Goal: Task Accomplishment & Management: Manage account settings

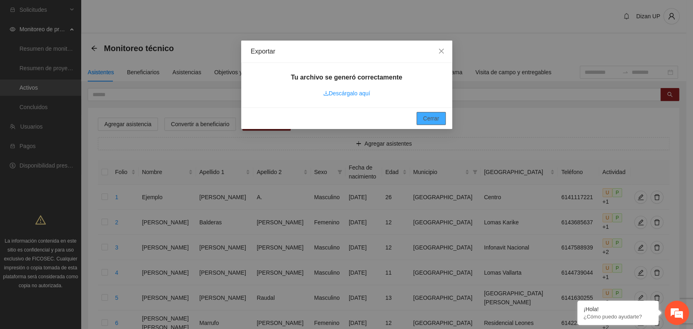
click at [428, 120] on span "Cerrar" at bounding box center [431, 118] width 16 height 9
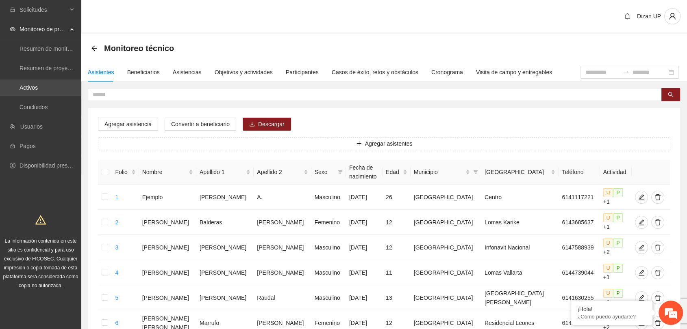
click at [26, 90] on link "Activos" at bounding box center [28, 87] width 18 height 6
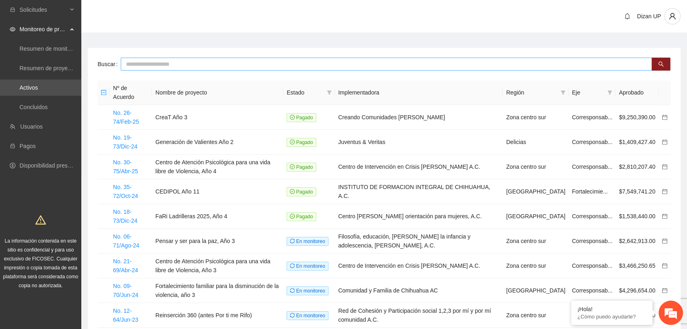
click at [140, 65] on input "text" at bounding box center [386, 64] width 531 height 13
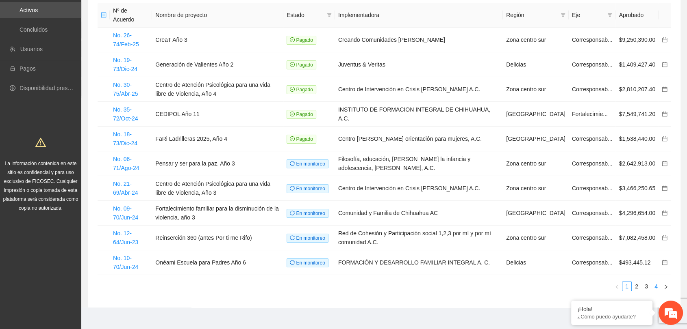
click at [655, 282] on link "4" at bounding box center [655, 286] width 9 height 9
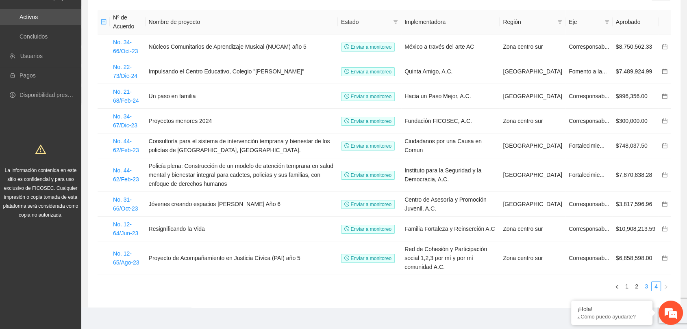
click at [644, 282] on link "3" at bounding box center [645, 286] width 9 height 9
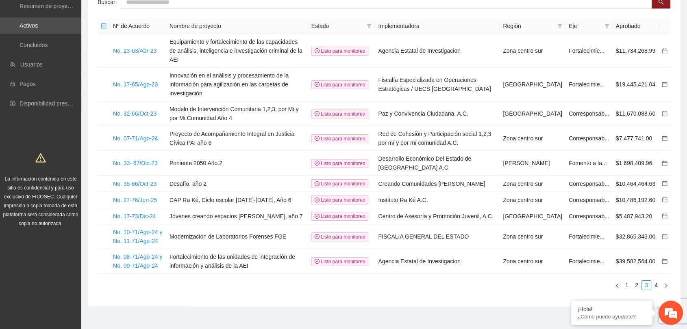
scroll to position [68, 0]
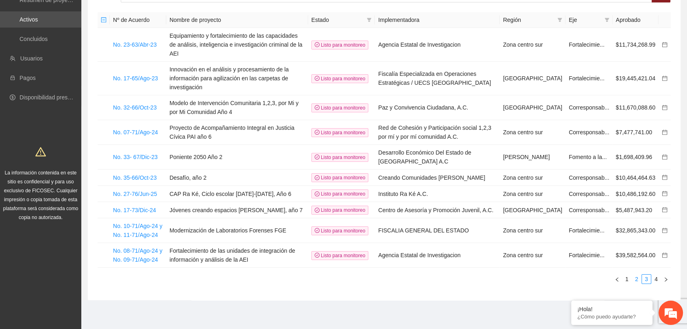
click at [633, 278] on link "2" at bounding box center [636, 279] width 9 height 9
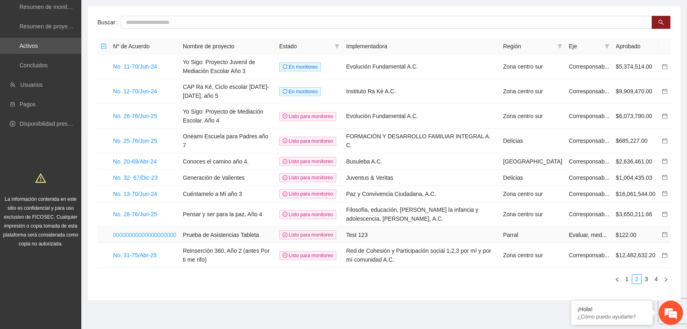
click at [158, 232] on link "00000000000000000000" at bounding box center [144, 235] width 63 height 6
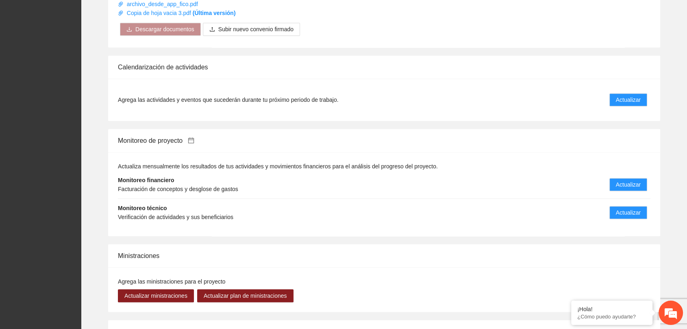
scroll to position [534, 0]
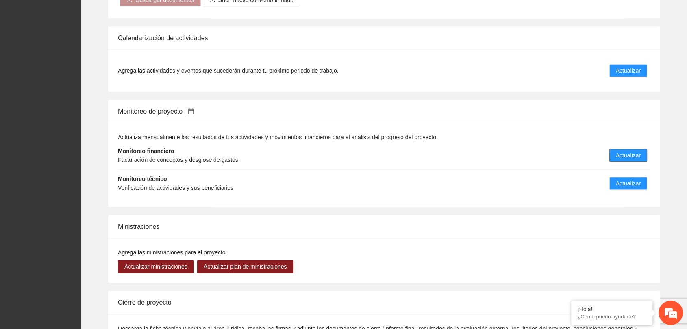
click at [616, 154] on span "Actualizar" at bounding box center [627, 155] width 25 height 9
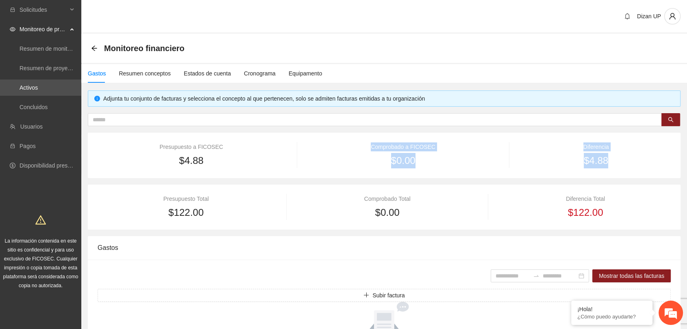
drag, startPoint x: 616, startPoint y: 154, endPoint x: 361, endPoint y: 141, distance: 255.4
click at [361, 141] on div "Presupuesto a FICOSEC $4.88 Comprobado a FICOSEC $0.00 Diferencia $4.88" at bounding box center [384, 155] width 592 height 45
click at [93, 48] on icon "arrow-left" at bounding box center [93, 47] width 5 height 5
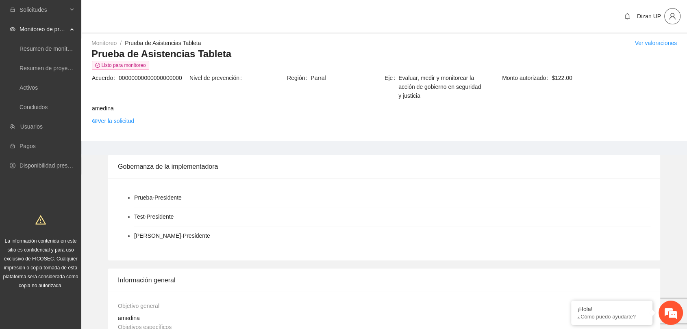
click at [670, 17] on icon "user" at bounding box center [672, 16] width 6 height 6
click at [637, 50] on span "Cerrar sesión" at bounding box center [650, 47] width 51 height 9
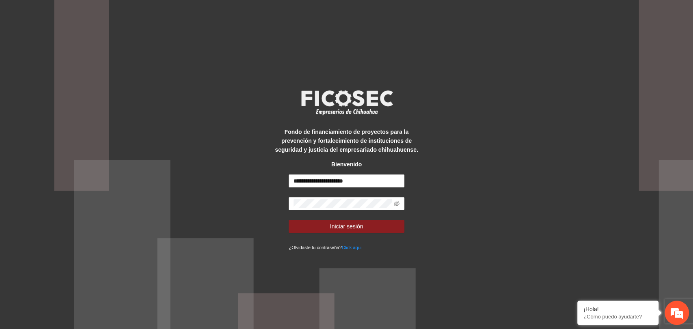
click at [373, 188] on form "**********" at bounding box center [347, 213] width 116 height 77
drag, startPoint x: 361, startPoint y: 177, endPoint x: 223, endPoint y: 183, distance: 138.2
click at [223, 183] on div "**********" at bounding box center [346, 164] width 693 height 329
type input "*"
click at [318, 229] on button "Iniciar sesión" at bounding box center [347, 226] width 116 height 13
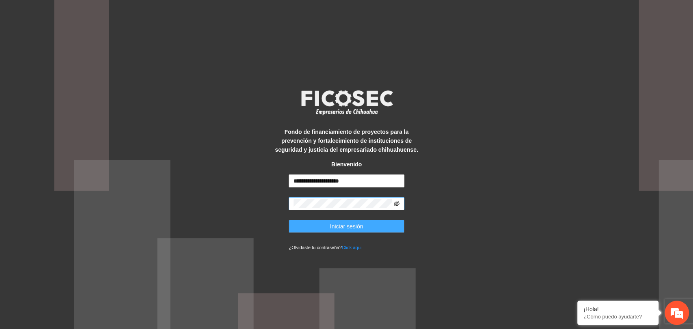
click at [396, 204] on icon "eye-invisible" at bounding box center [397, 203] width 6 height 5
click at [301, 180] on input "**********" at bounding box center [347, 181] width 116 height 13
drag, startPoint x: 357, startPoint y: 179, endPoint x: 266, endPoint y: 181, distance: 91.4
click at [266, 181] on div "**********" at bounding box center [346, 164] width 693 height 329
click at [356, 182] on input "**********" at bounding box center [347, 181] width 116 height 13
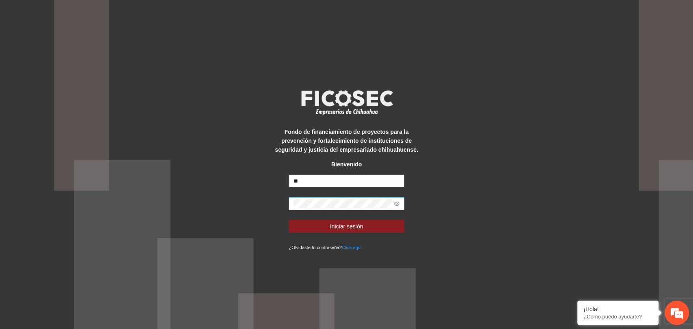
type input "*"
type input "**********"
click at [261, 192] on div "**********" at bounding box center [346, 164] width 693 height 329
click at [311, 219] on form "**********" at bounding box center [347, 213] width 116 height 77
click at [318, 227] on button "Iniciar sesión" at bounding box center [347, 226] width 116 height 13
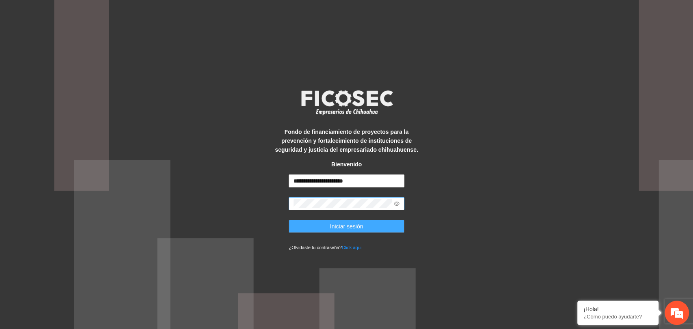
click at [339, 225] on span "Iniciar sesión" at bounding box center [346, 226] width 33 height 9
click at [455, 202] on div "**********" at bounding box center [346, 164] width 693 height 329
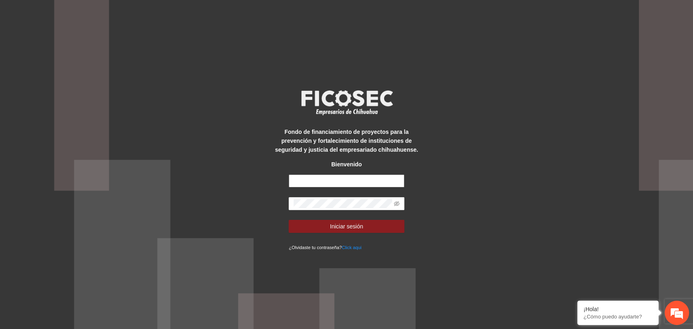
type input "**********"
click at [321, 226] on button "Iniciar sesión" at bounding box center [347, 226] width 116 height 13
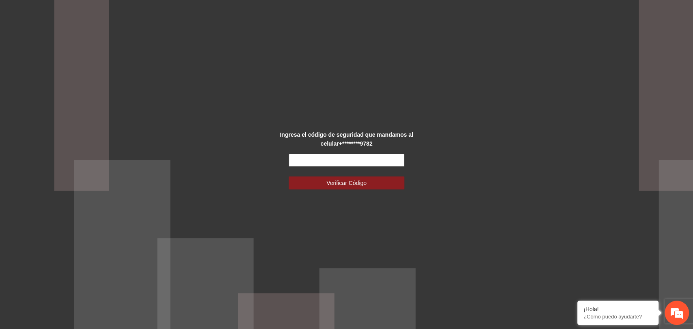
click at [378, 160] on input "text" at bounding box center [347, 160] width 116 height 13
type input "******"
click at [347, 185] on span "Verificar Código" at bounding box center [347, 183] width 40 height 9
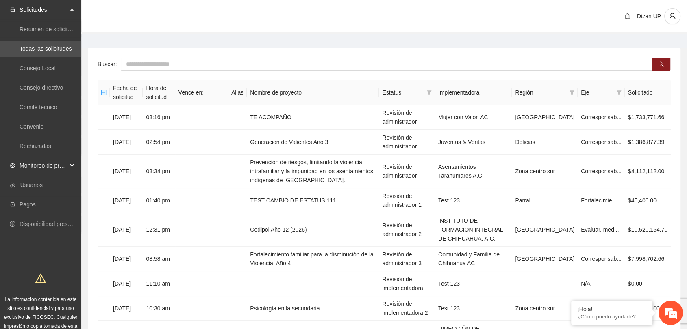
click at [47, 164] on span "Monitoreo de proyectos" at bounding box center [43, 166] width 48 height 16
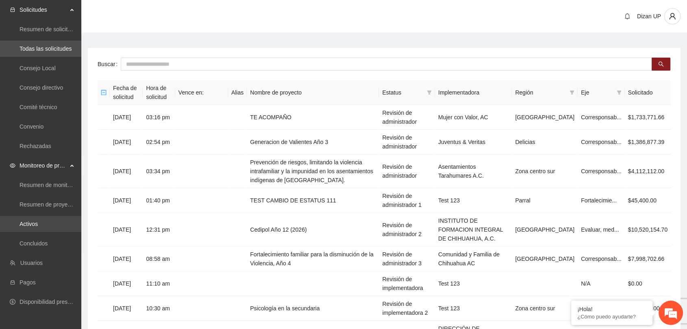
click at [32, 226] on link "Activos" at bounding box center [28, 224] width 18 height 6
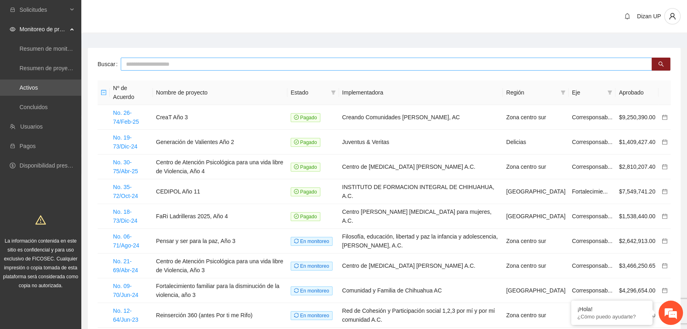
click at [206, 67] on input "text" at bounding box center [386, 64] width 531 height 13
type input "****"
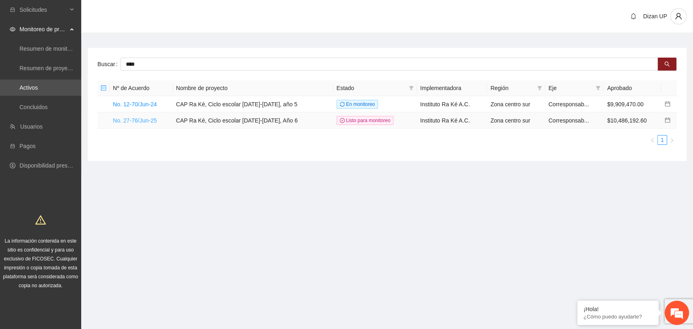
click at [142, 119] on link "No. 27-76/Jun-25" at bounding box center [135, 120] width 44 height 6
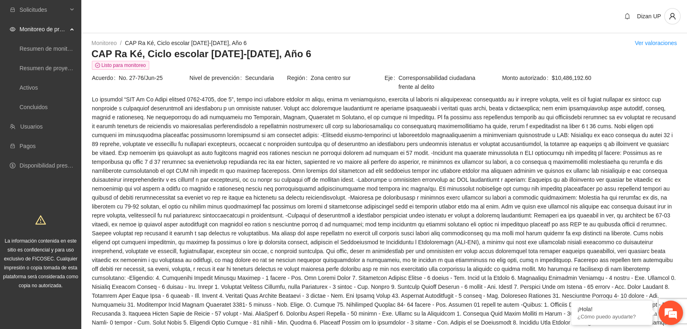
click at [668, 312] on em at bounding box center [670, 313] width 22 height 22
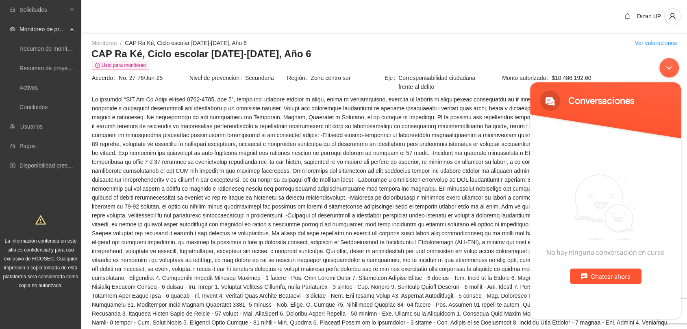
click at [593, 277] on div "Chatear ahora" at bounding box center [605, 276] width 71 height 15
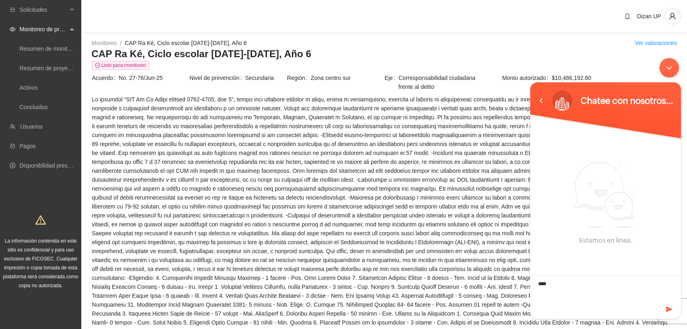
type textarea "*****"
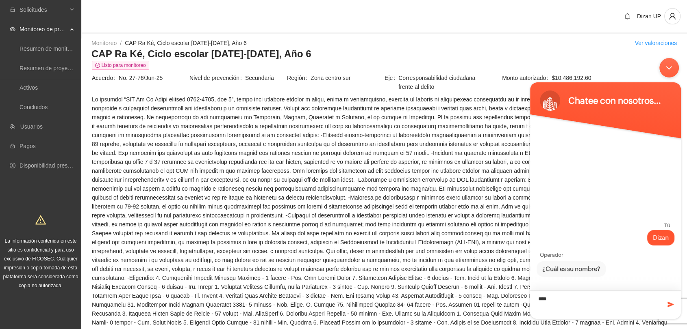
type textarea "*****"
type textarea "**********"
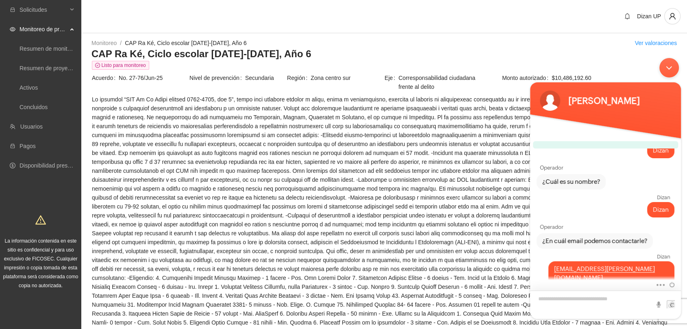
scroll to position [11, 0]
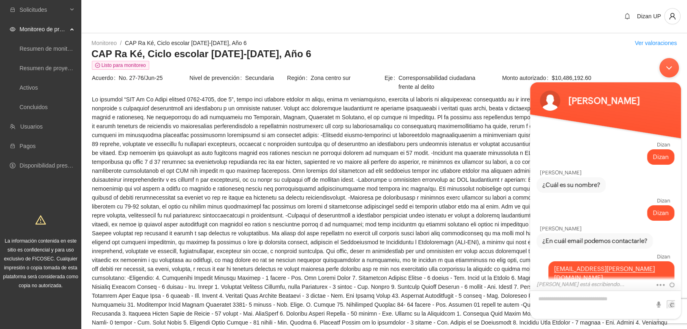
click at [561, 300] on textarea "Escriba su mensaje y pulse “Intro”" at bounding box center [605, 305] width 151 height 28
type textarea "**********"
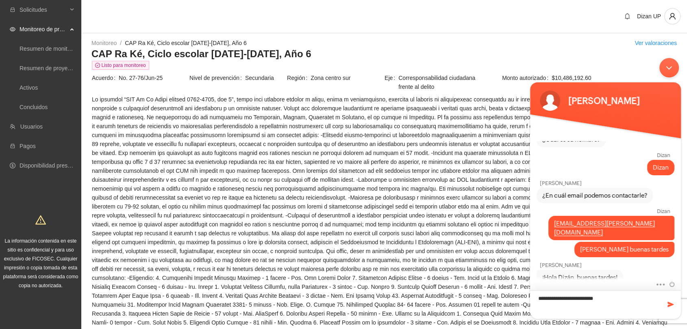
scroll to position [73, 0]
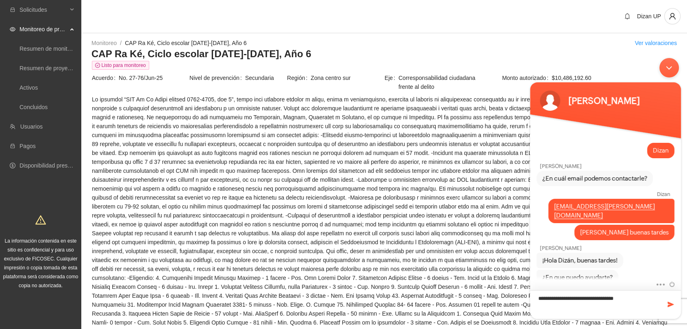
type textarea "**********"
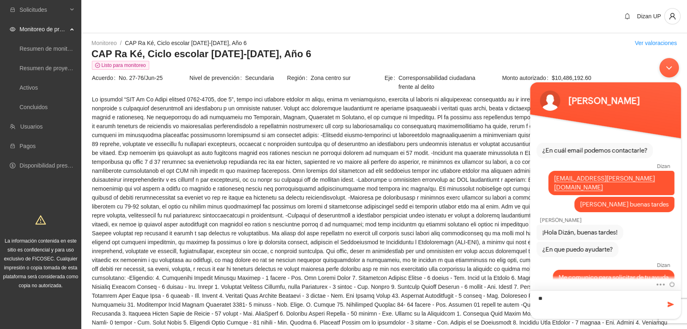
type textarea "*"
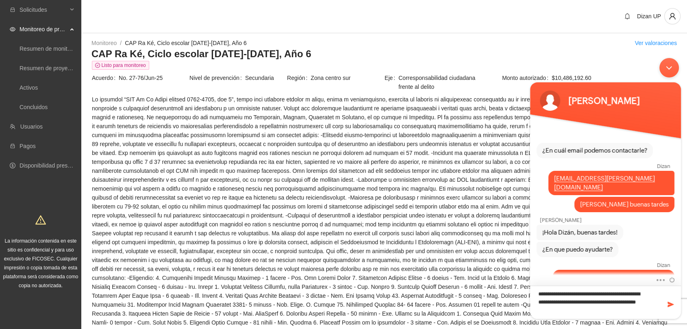
scroll to position [0, 0]
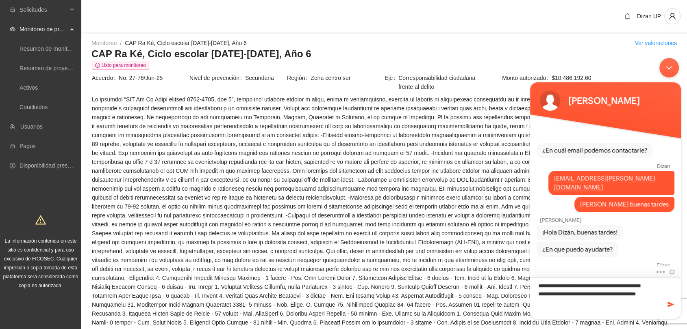
click at [562, 309] on textarea "**********" at bounding box center [605, 298] width 151 height 41
type textarea "**********"
click at [670, 305] on span at bounding box center [670, 305] width 8 height 8
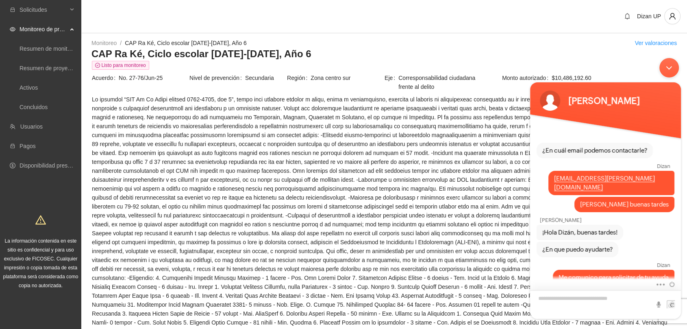
scroll to position [145, 0]
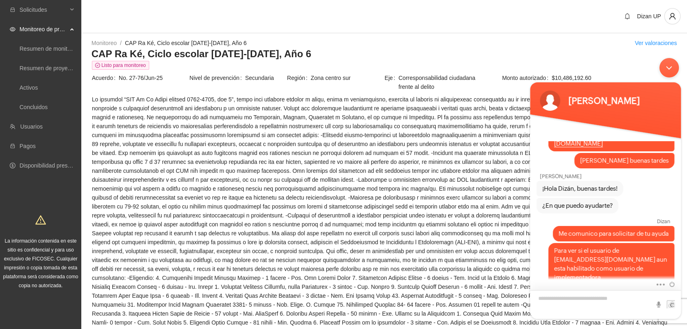
click at [593, 302] on textarea "Escriba su mensaje y pulse “Intro”" at bounding box center [605, 304] width 151 height 29
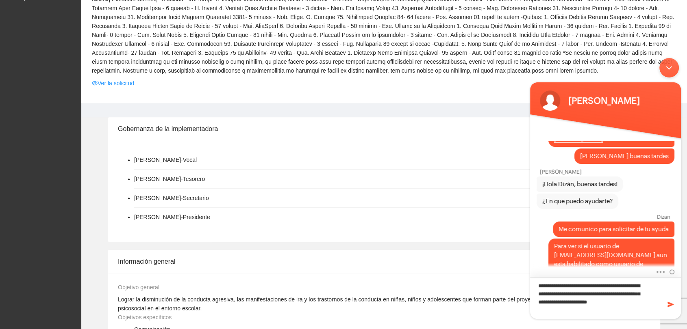
scroll to position [0, 0]
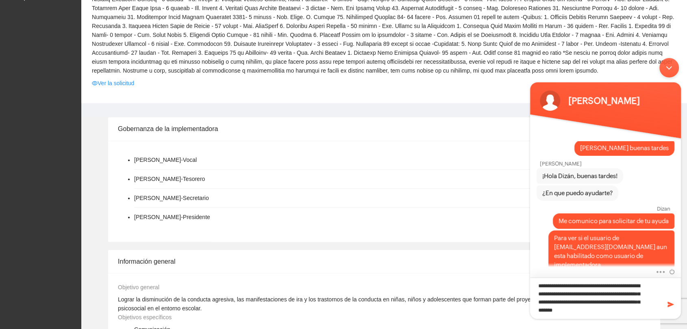
type textarea "**********"
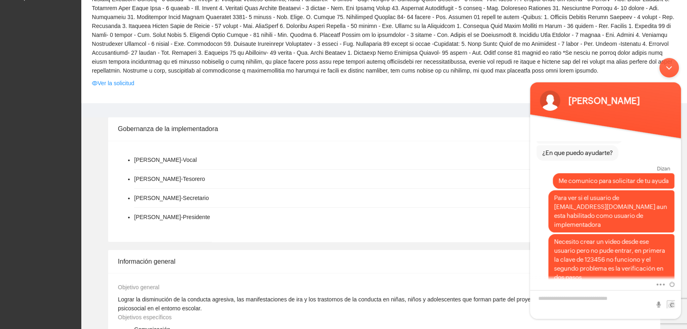
click at [669, 65] on div "Minimizar ventana de chat en vivo" at bounding box center [668, 67] width 19 height 19
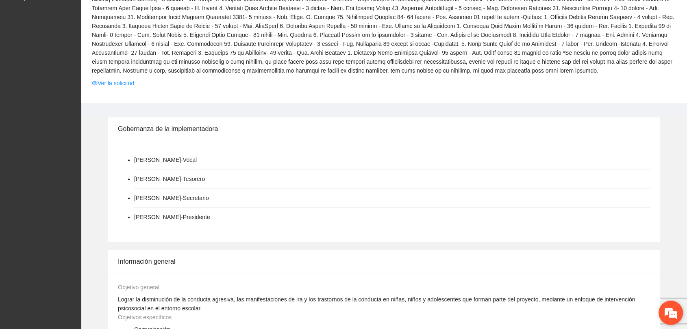
click at [668, 314] on em at bounding box center [670, 313] width 22 height 22
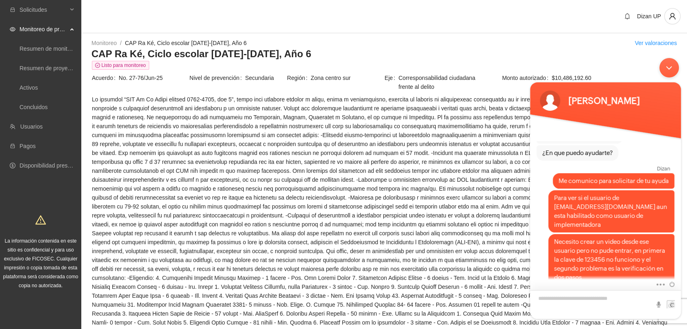
scroll to position [226, 0]
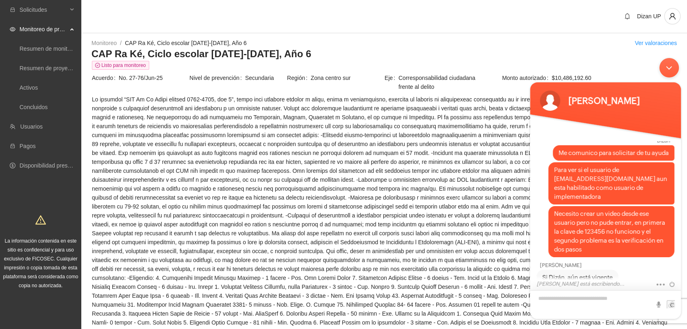
click at [562, 300] on textarea "Escriba su mensaje y pulse “Intro”" at bounding box center [605, 304] width 151 height 29
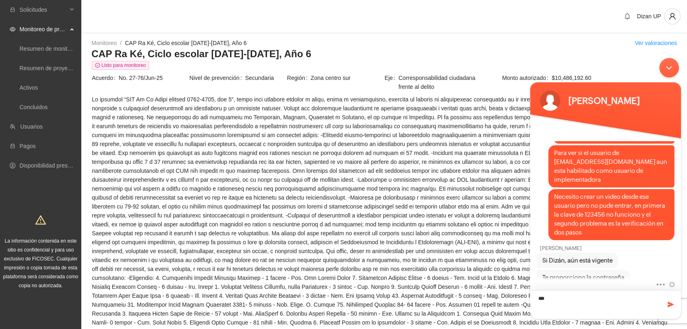
type textarea "****"
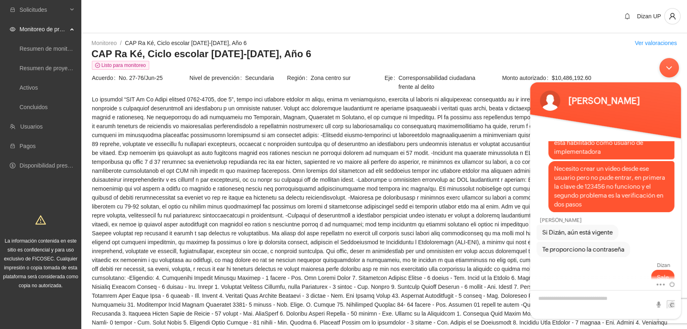
click at [113, 9] on div "Dizan UP" at bounding box center [383, 17] width 605 height 34
click at [670, 23] on button "button" at bounding box center [672, 16] width 16 height 16
click at [635, 47] on span "Cerrar sesión" at bounding box center [650, 47] width 51 height 9
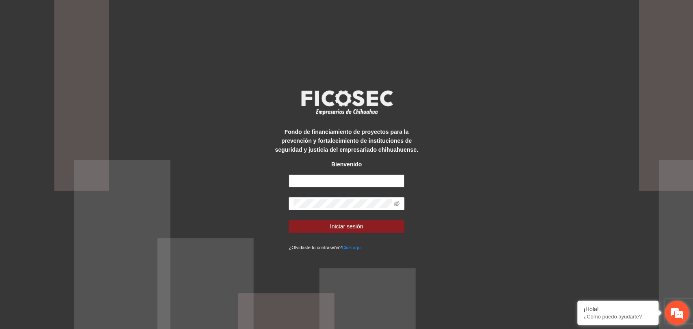
type input "**********"
click at [677, 314] on em at bounding box center [677, 313] width 22 height 22
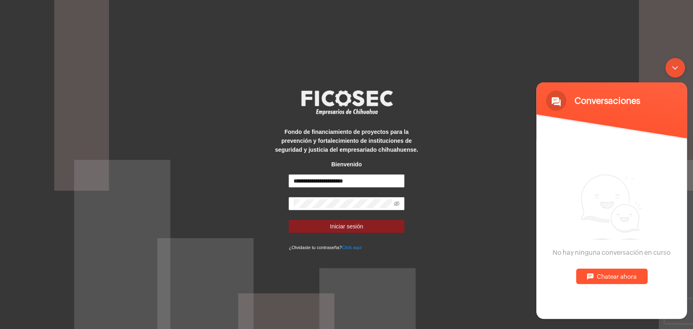
click at [679, 69] on div "Minimizar ventana de chat en vivo" at bounding box center [675, 67] width 19 height 19
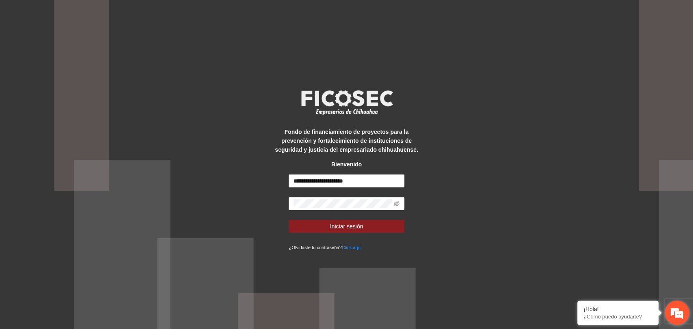
click at [670, 312] on em at bounding box center [677, 313] width 22 height 22
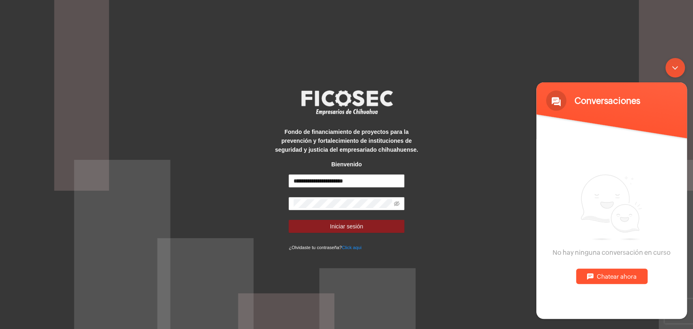
click at [589, 276] on div "Chatear ahora" at bounding box center [611, 276] width 71 height 15
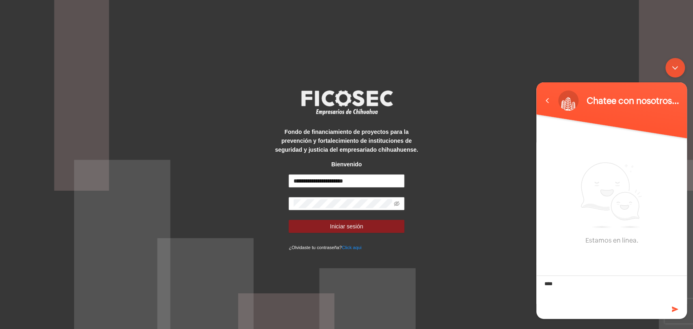
type textarea "*****"
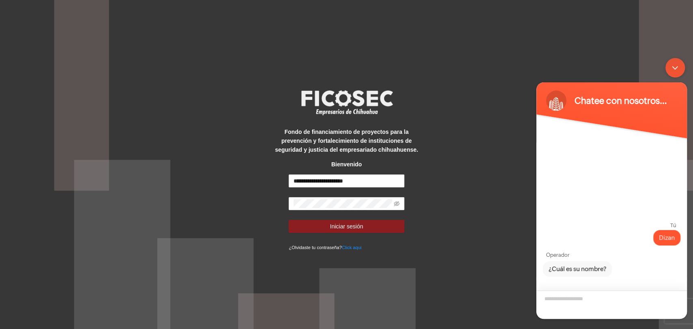
click at [584, 292] on textarea "¿Cuál es su nombre?" at bounding box center [612, 305] width 151 height 28
type textarea "*****"
type textarea "**********"
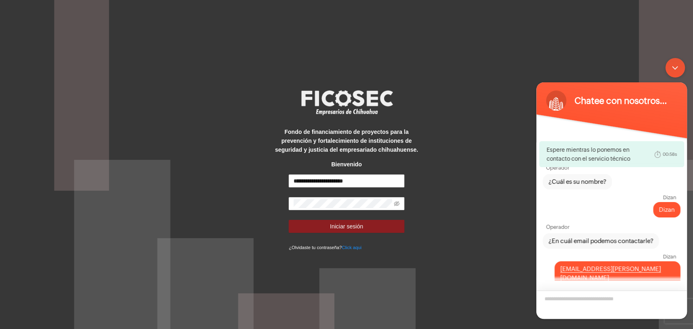
click at [573, 303] on textarea "Escriba su mensaje y pulse “Intro”" at bounding box center [612, 305] width 151 height 28
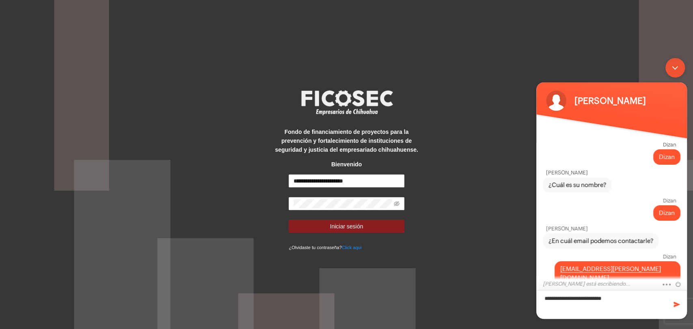
scroll to position [39, 0]
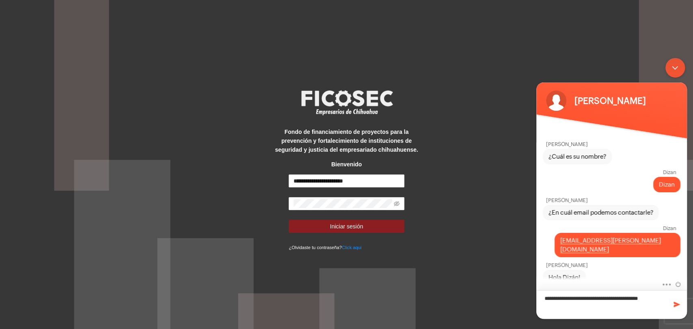
type textarea "**********"
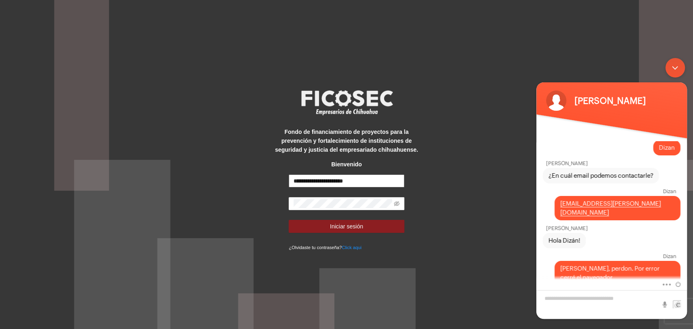
click at [364, 184] on input "**********" at bounding box center [347, 181] width 116 height 13
type input "*"
type input "**********"
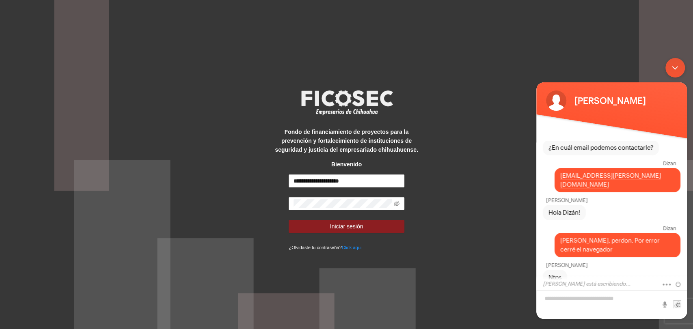
scroll to position [130, 0]
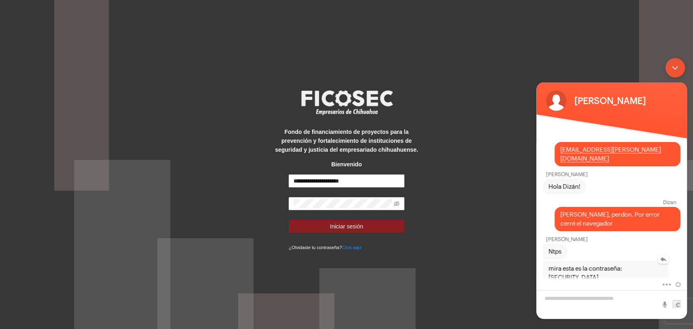
drag, startPoint x: 609, startPoint y: 269, endPoint x: 546, endPoint y: 271, distance: 63.4
click at [546, 271] on div "mira esta es la contraseña: [SECURITY_DATA]" at bounding box center [606, 273] width 126 height 24
copy span "$kid$B2TGbpxN6CP"
click at [256, 204] on div "**********" at bounding box center [346, 164] width 693 height 329
click at [305, 225] on button "Iniciar sesión" at bounding box center [347, 226] width 116 height 13
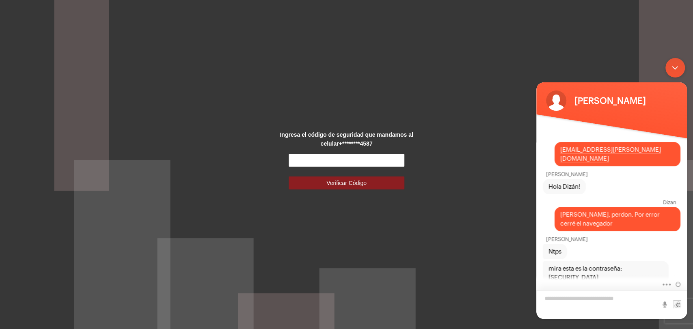
click at [564, 297] on textarea "Escriba su mensaje y pulse “Intro”" at bounding box center [612, 304] width 151 height 29
type textarea "****"
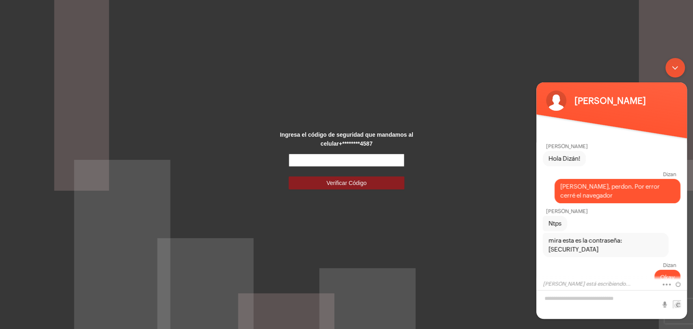
click at [331, 162] on input "text" at bounding box center [347, 160] width 116 height 13
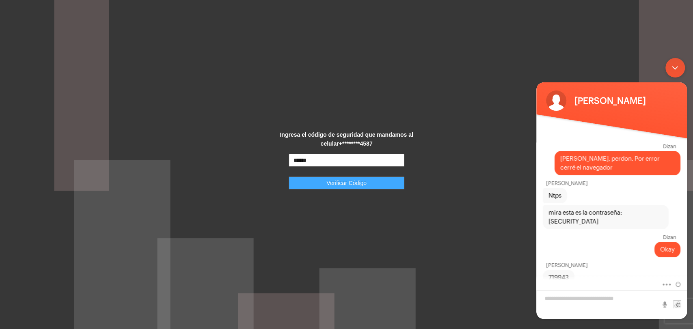
type input "******"
click at [329, 180] on span "Verificar Código" at bounding box center [347, 183] width 40 height 9
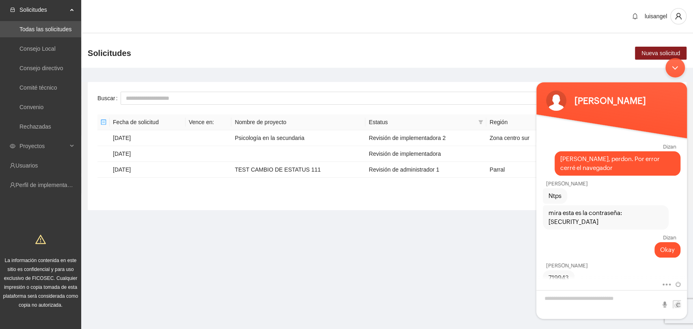
scroll to position [203, 0]
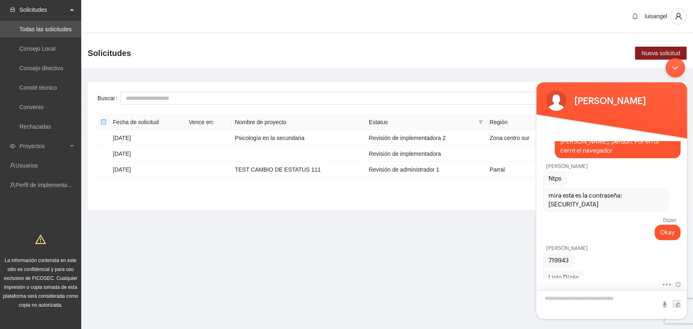
click at [585, 298] on textarea "Escriba su mensaje y pulse “Intro”" at bounding box center [612, 304] width 151 height 29
type textarea "*****"
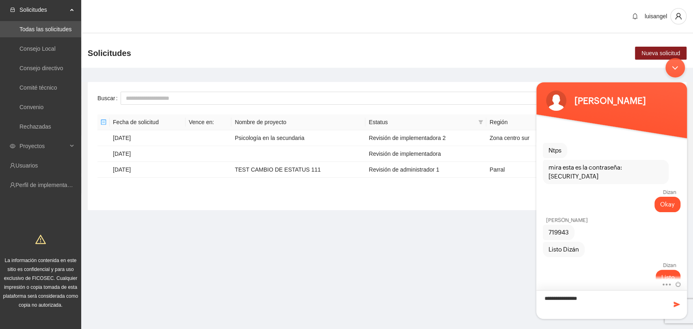
type textarea "**********"
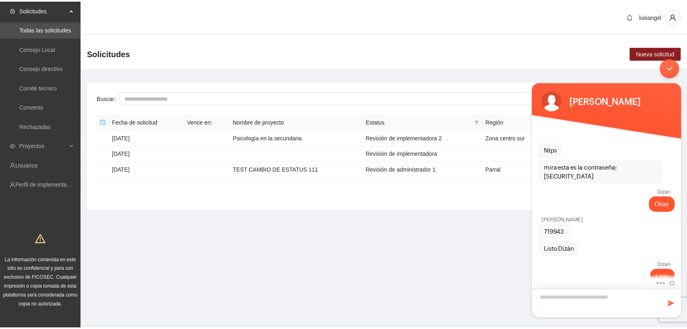
scroll to position [248, 0]
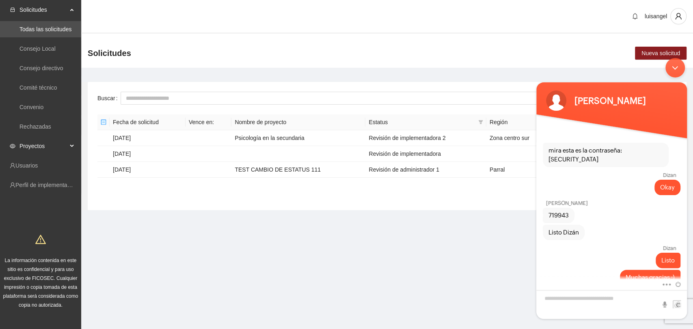
click at [42, 149] on span "Proyectos" at bounding box center [43, 146] width 48 height 16
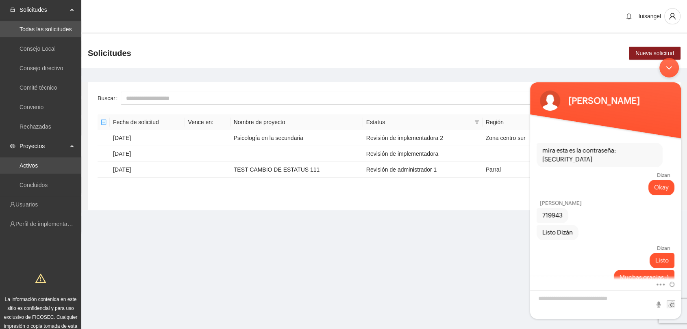
click at [29, 165] on link "Activos" at bounding box center [28, 165] width 18 height 6
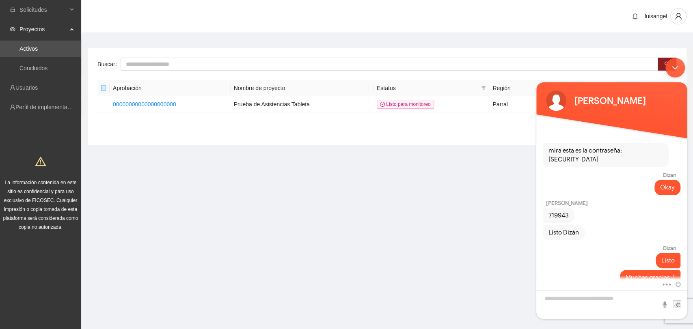
click at [113, 13] on div "luisangel" at bounding box center [387, 17] width 612 height 34
click at [667, 284] on span at bounding box center [665, 283] width 6 height 7
click at [672, 298] on textarea "Escriba su mensaje y pulse “Intro”" at bounding box center [612, 304] width 151 height 29
click at [676, 65] on div "Minimizar ventana de chat en vivo" at bounding box center [675, 67] width 19 height 19
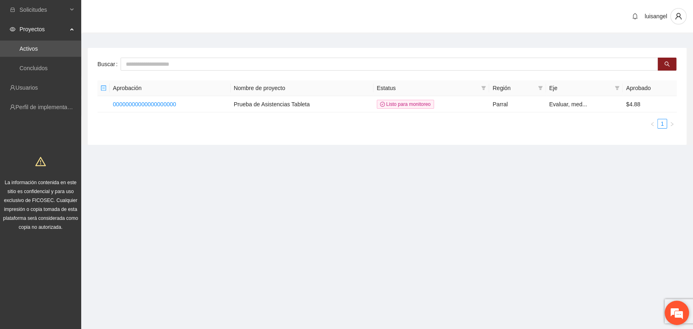
click at [678, 316] on em at bounding box center [677, 313] width 22 height 22
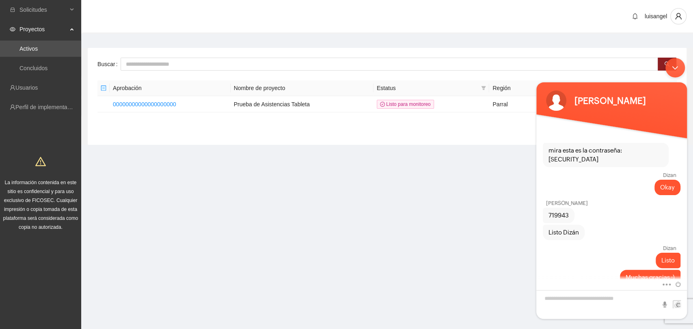
click at [676, 74] on div "Minimizar ventana de chat en vivo" at bounding box center [675, 67] width 19 height 19
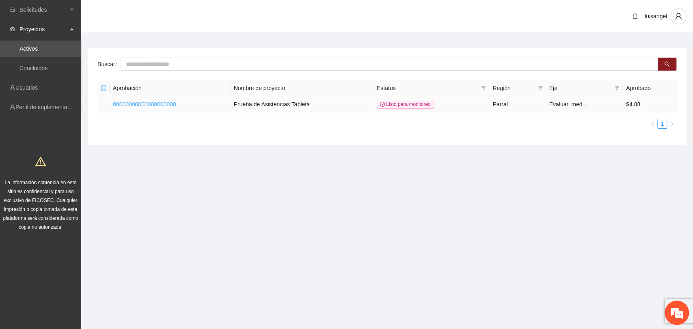
click at [152, 102] on link "00000000000000000000" at bounding box center [144, 104] width 63 height 6
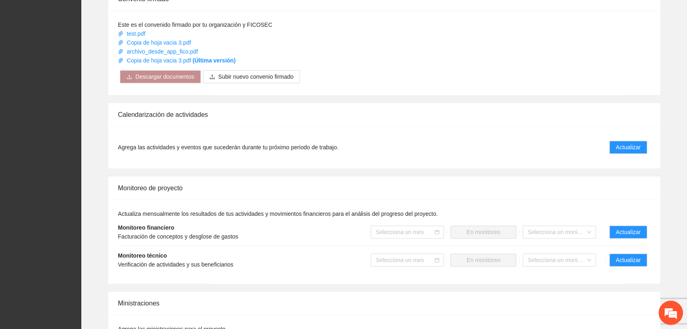
scroll to position [393, 0]
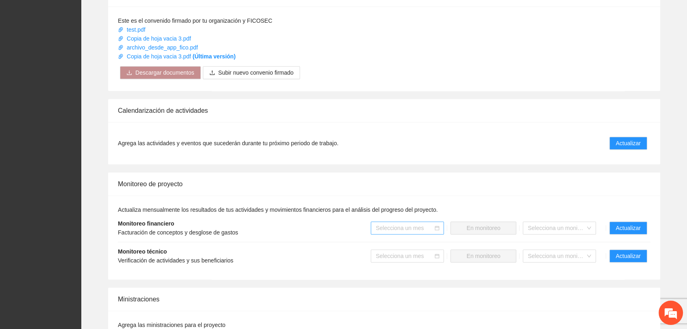
click at [436, 228] on icon "calendar" at bounding box center [436, 228] width 5 height 5
click at [419, 230] on input "search" at bounding box center [404, 228] width 58 height 12
click at [411, 256] on div "Junio 2024" at bounding box center [407, 256] width 63 height 9
click at [578, 228] on input "search" at bounding box center [556, 228] width 58 height 12
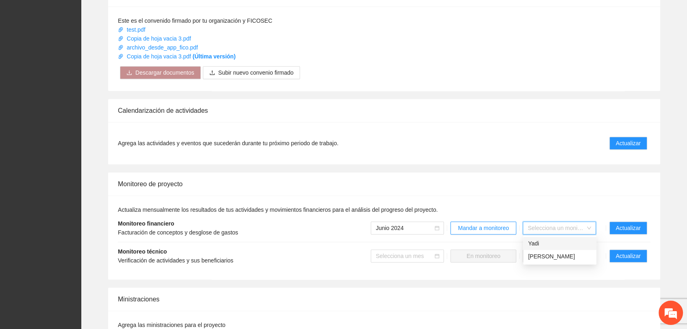
click at [538, 182] on div "Monitoreo de proyecto" at bounding box center [384, 184] width 532 height 23
click at [425, 252] on input "search" at bounding box center [404, 256] width 58 height 12
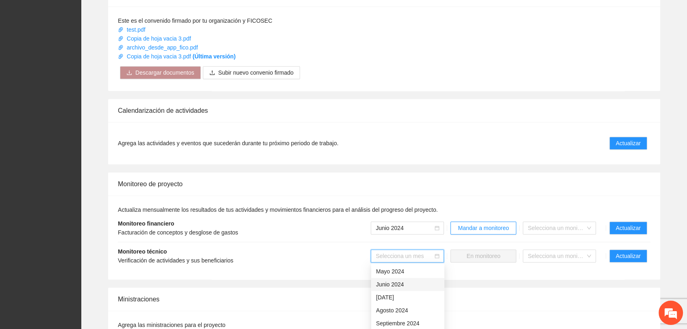
click at [389, 287] on div "Junio 2024" at bounding box center [407, 284] width 63 height 9
click at [593, 231] on div "Selecciona un monitorista" at bounding box center [558, 228] width 73 height 13
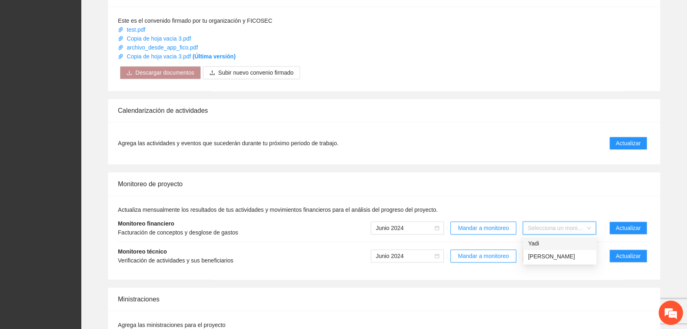
click at [539, 209] on div "Actualiza mensualmente los resultados de tus actividades y movimientos financie…" at bounding box center [384, 238] width 532 height 65
click at [537, 254] on input "search" at bounding box center [556, 256] width 58 height 12
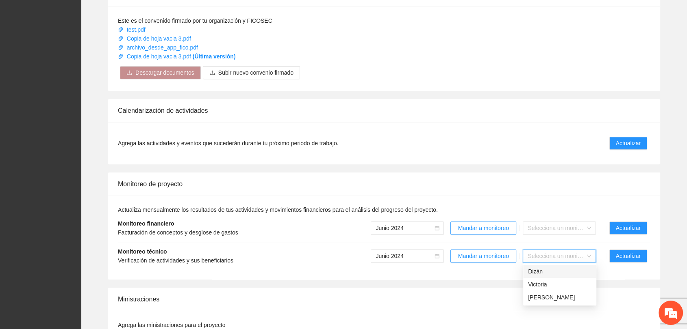
click at [514, 184] on div "Monitoreo de proyecto" at bounding box center [384, 184] width 532 height 23
click at [503, 227] on span "Mandar a monitoreo" at bounding box center [483, 228] width 51 height 9
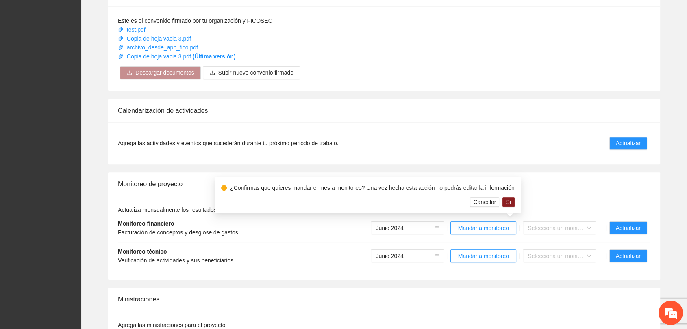
click at [559, 206] on div "Actualiza mensualmente los resultados de tus actividades y movimientos financie…" at bounding box center [384, 238] width 532 height 65
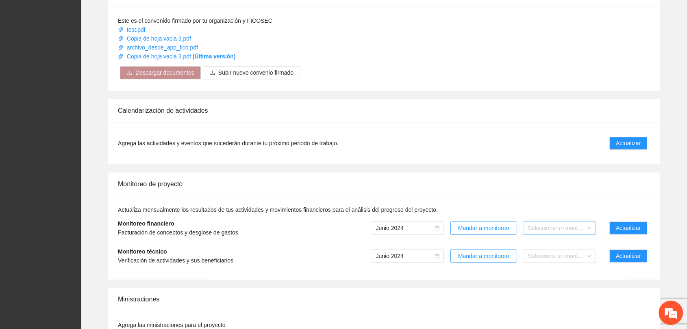
click at [552, 233] on input "search" at bounding box center [556, 228] width 58 height 12
click at [541, 245] on div "Yadi" at bounding box center [559, 243] width 63 height 9
click at [540, 253] on input "search" at bounding box center [556, 256] width 58 height 12
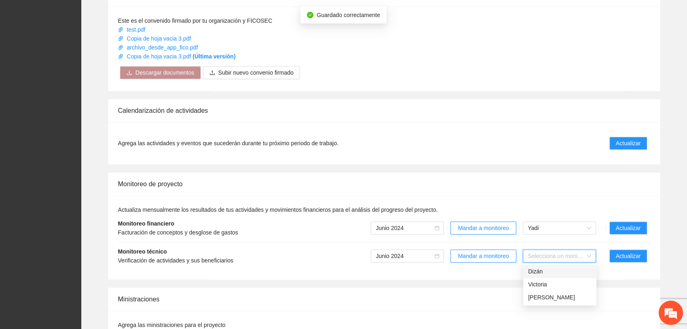
click at [542, 270] on div "Dizán" at bounding box center [559, 271] width 63 height 9
click at [546, 200] on div "Actualiza mensualmente los resultados de tus actividades y movimientos financie…" at bounding box center [384, 238] width 552 height 84
click at [468, 227] on span "Mandar a monitoreo" at bounding box center [483, 228] width 51 height 9
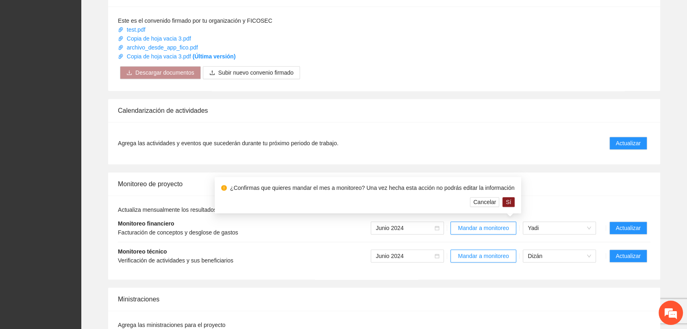
click at [548, 194] on div "Monitoreo de proyecto" at bounding box center [384, 184] width 532 height 23
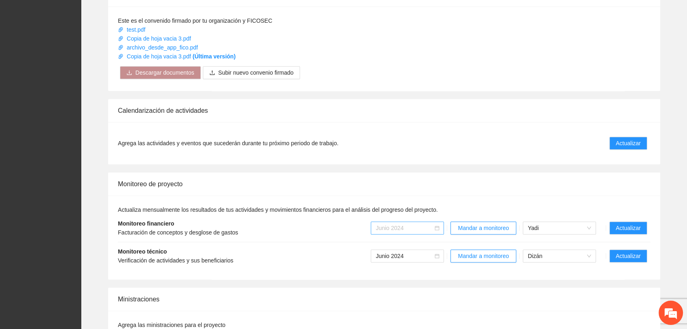
click at [422, 228] on span "Junio 2024" at bounding box center [406, 228] width 63 height 12
click at [464, 209] on div "Actualiza mensualmente los resultados de tus actividades y movimientos financie…" at bounding box center [384, 238] width 532 height 65
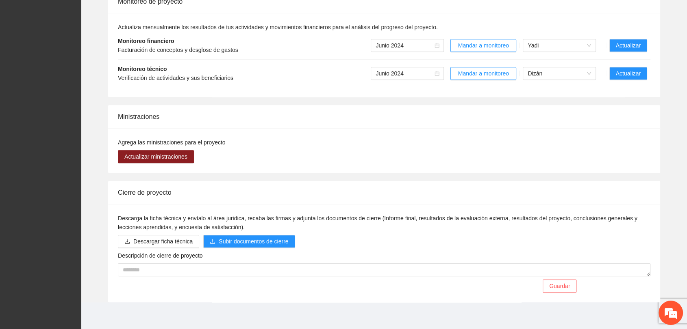
scroll to position [579, 0]
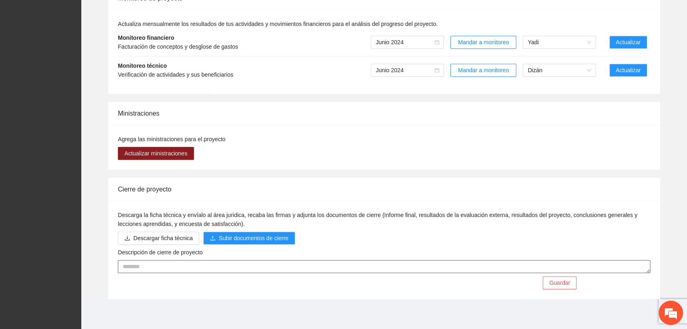
click at [264, 271] on textarea "Descripción de cierre de proyecto" at bounding box center [384, 266] width 532 height 13
click at [624, 67] on span "Actualizar" at bounding box center [627, 70] width 25 height 9
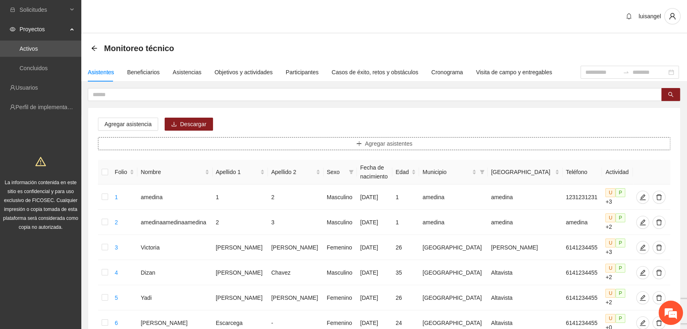
click at [370, 144] on span "Agregar asistentes" at bounding box center [389, 143] width 48 height 9
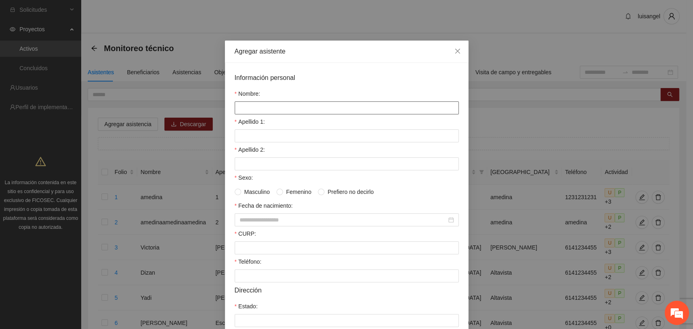
click at [299, 108] on input "Nombre:" at bounding box center [347, 108] width 224 height 13
type input "*****"
click at [288, 137] on input "Apellido 1:" at bounding box center [347, 136] width 224 height 13
type input "******"
click at [262, 167] on input "Apellido 2:" at bounding box center [347, 164] width 224 height 13
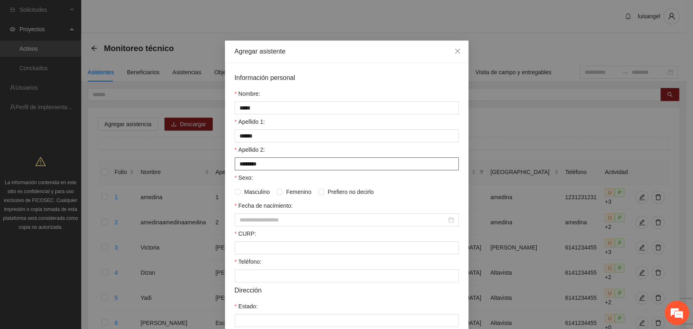
scroll to position [276, 0]
type input "********"
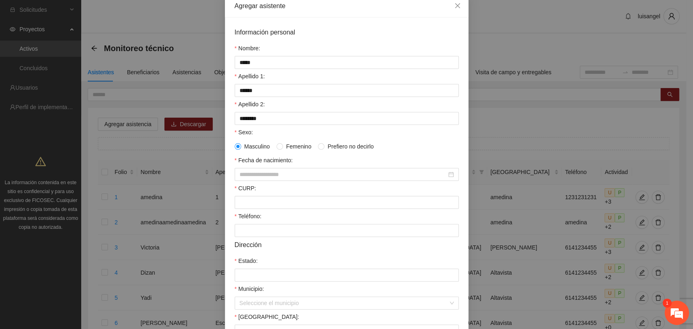
scroll to position [80, 0]
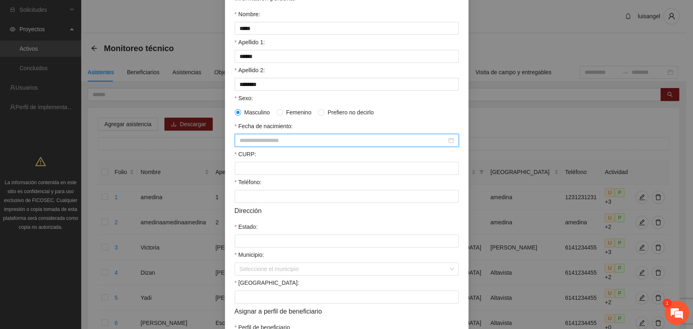
click at [307, 141] on input "Fecha de nacimiento:" at bounding box center [343, 140] width 207 height 9
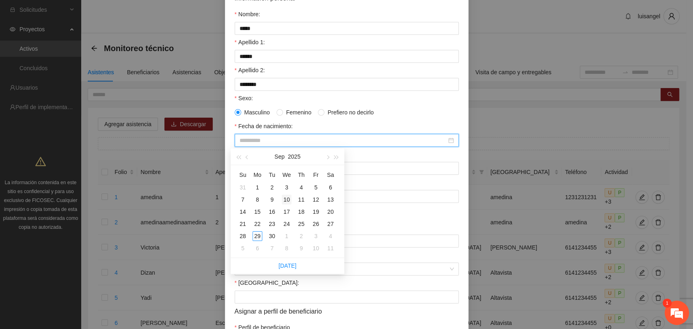
scroll to position [302, 0]
type input "**********"
click at [248, 160] on button "button" at bounding box center [247, 157] width 9 height 16
click at [270, 141] on input "Fecha de nacimiento:" at bounding box center [343, 140] width 207 height 9
click at [314, 211] on div "20" at bounding box center [316, 212] width 10 height 10
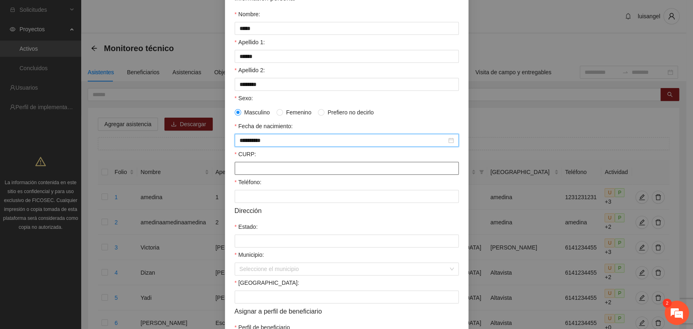
type input "**********"
click at [271, 171] on input "CURP:" at bounding box center [347, 168] width 224 height 13
click at [262, 168] on input "CURP:" at bounding box center [347, 168] width 224 height 13
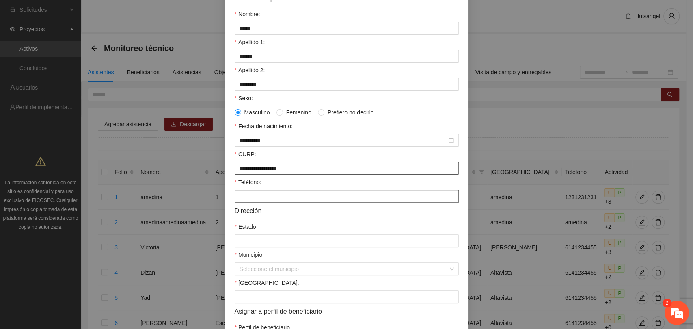
type input "**********"
click at [249, 196] on input "Teléfono:" at bounding box center [347, 196] width 224 height 13
type input "**********"
click at [270, 245] on input "Estado:" at bounding box center [347, 241] width 224 height 13
click at [321, 219] on form "**********" at bounding box center [347, 170] width 224 height 355
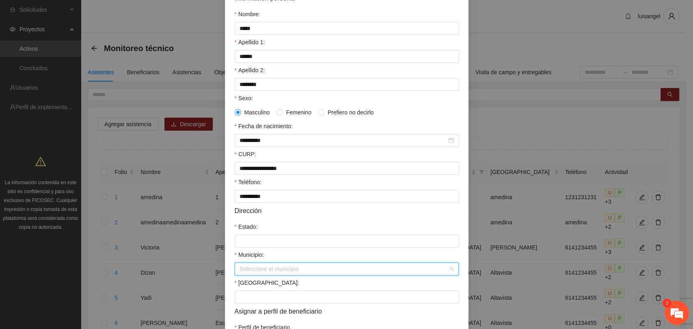
click at [279, 268] on input "Municipio:" at bounding box center [344, 269] width 209 height 12
click at [399, 218] on form "**********" at bounding box center [347, 170] width 224 height 355
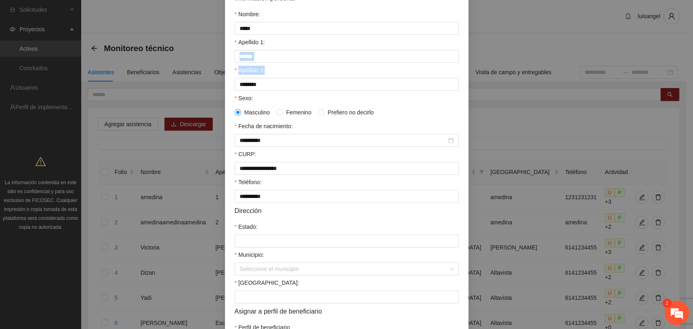
drag, startPoint x: 685, startPoint y: 61, endPoint x: 687, endPoint y: 80, distance: 19.6
click at [687, 80] on div "**********" at bounding box center [346, 164] width 693 height 329
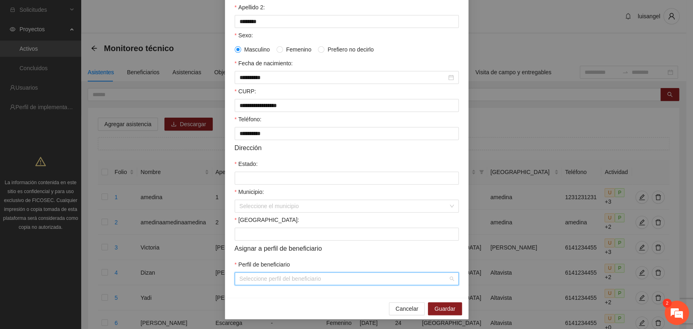
click at [383, 280] on input "Perfil de beneficiario" at bounding box center [344, 279] width 209 height 12
click at [343, 257] on form "**********" at bounding box center [347, 107] width 224 height 355
click at [405, 312] on span "Cancelar" at bounding box center [407, 309] width 23 height 9
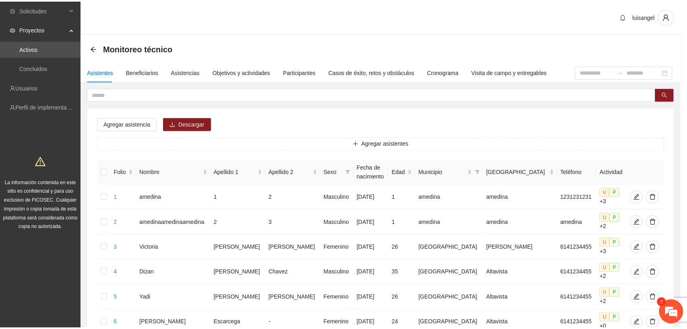
scroll to position [104, 0]
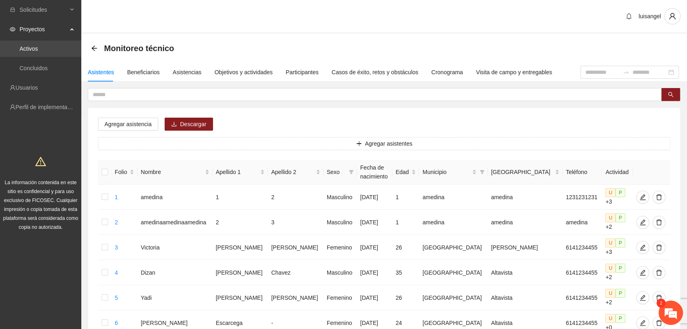
click at [38, 50] on link "Activos" at bounding box center [28, 48] width 18 height 6
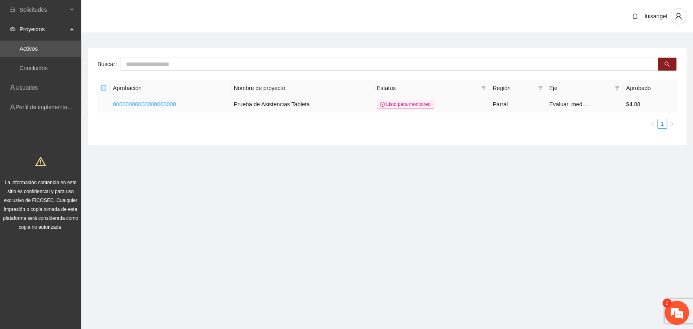
click at [154, 103] on link "00000000000000000000" at bounding box center [144, 104] width 63 height 6
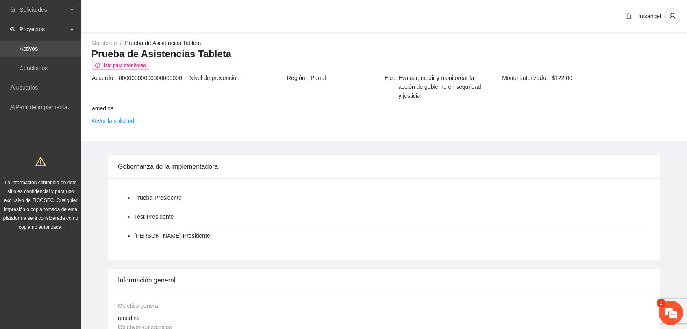
click at [23, 45] on link "Activos" at bounding box center [28, 48] width 18 height 6
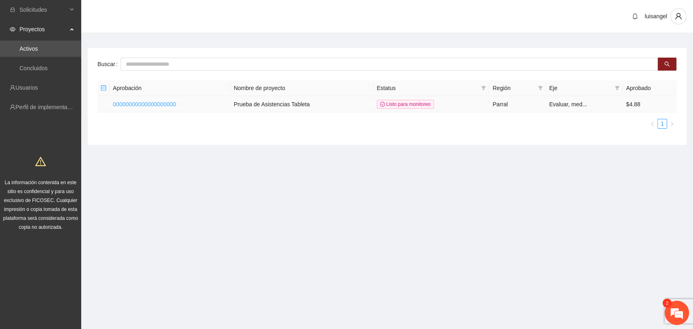
click at [140, 102] on link "00000000000000000000" at bounding box center [144, 104] width 63 height 6
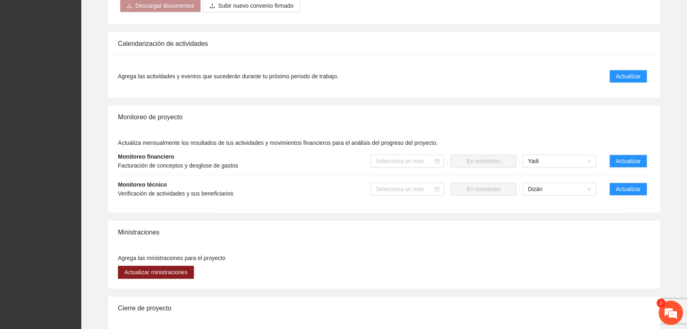
scroll to position [466, 0]
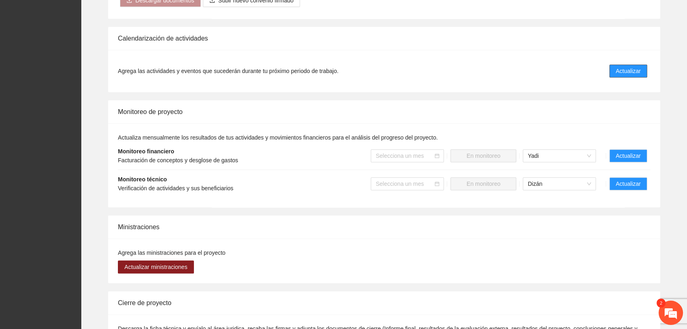
click at [621, 69] on span "Actualizar" at bounding box center [627, 71] width 25 height 9
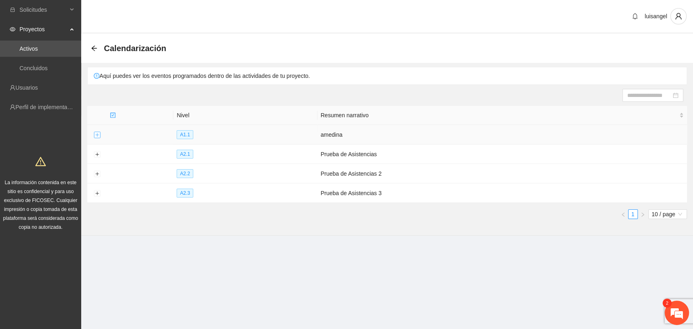
click at [95, 135] on button "Expand row" at bounding box center [97, 135] width 6 height 6
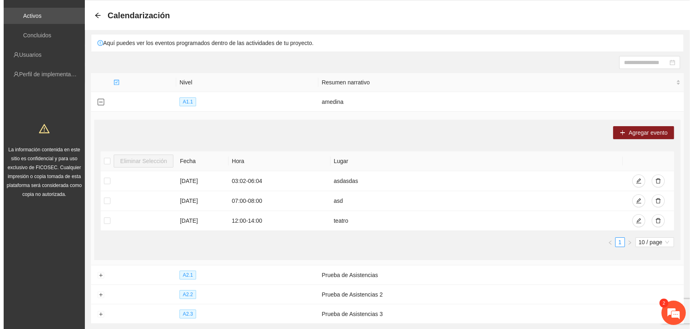
scroll to position [34, 0]
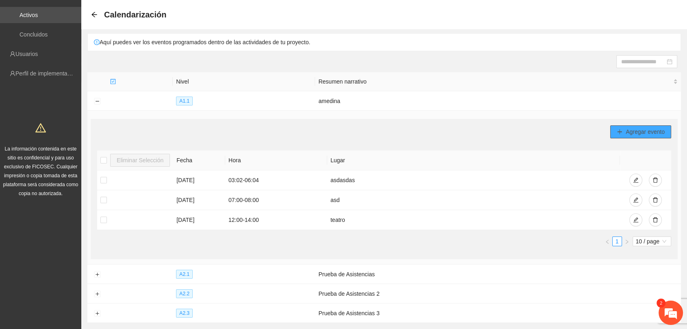
click at [629, 131] on span "Agregar evento" at bounding box center [644, 132] width 39 height 9
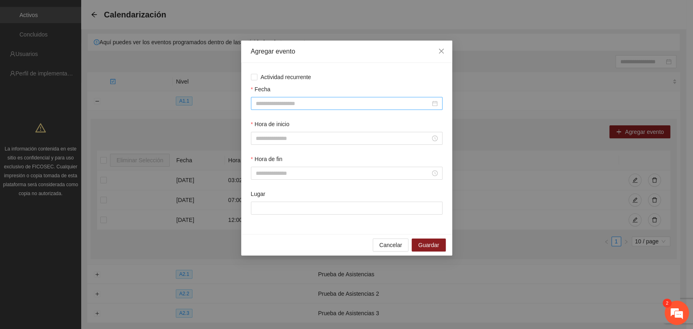
click at [275, 102] on input "Fecha" at bounding box center [343, 103] width 175 height 9
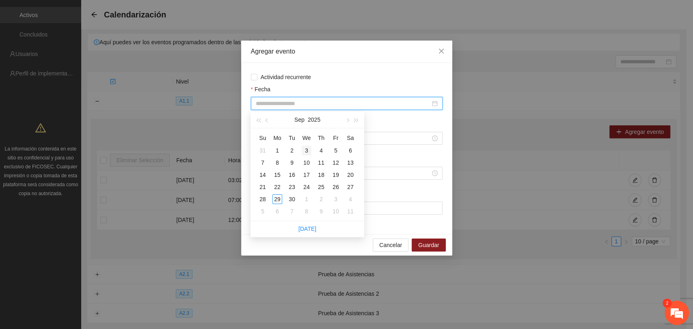
type input "**********"
click at [342, 123] on div "Sep 2025" at bounding box center [307, 120] width 71 height 16
click at [346, 120] on span "button" at bounding box center [347, 121] width 4 height 4
click at [318, 176] on div "13" at bounding box center [321, 175] width 10 height 10
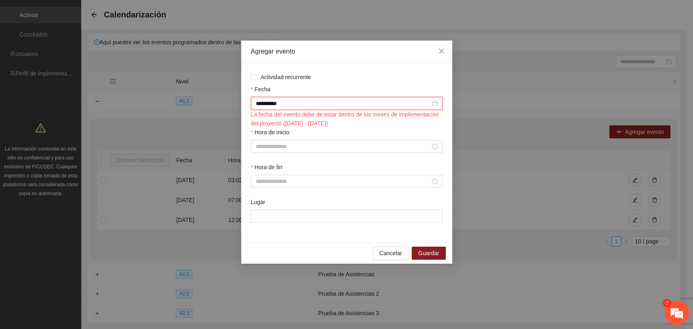
click at [298, 109] on div "**********" at bounding box center [347, 103] width 192 height 13
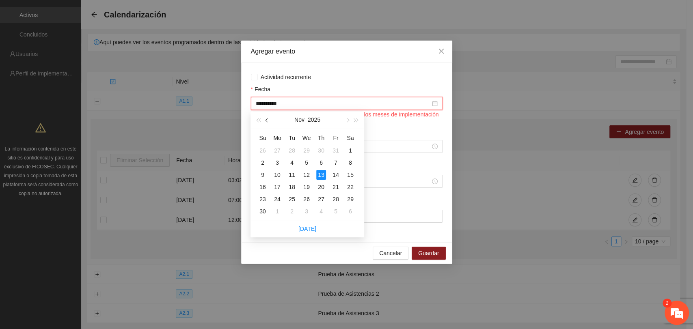
click at [266, 121] on span "button" at bounding box center [268, 121] width 4 height 4
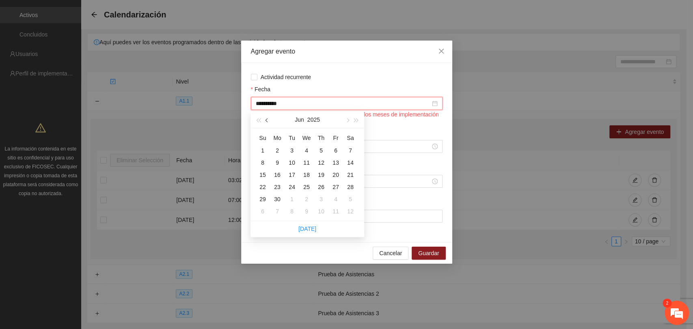
click at [266, 121] on span "button" at bounding box center [268, 121] width 4 height 4
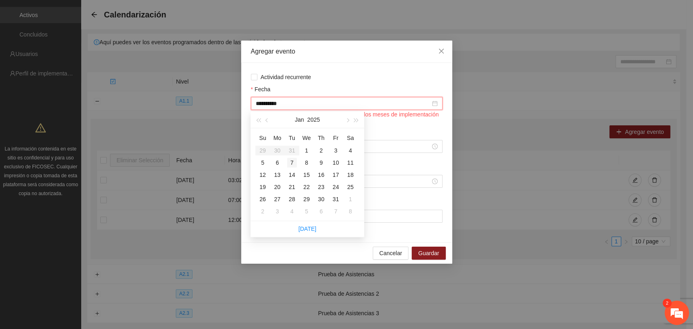
type input "**********"
click at [293, 164] on div "7" at bounding box center [292, 163] width 10 height 10
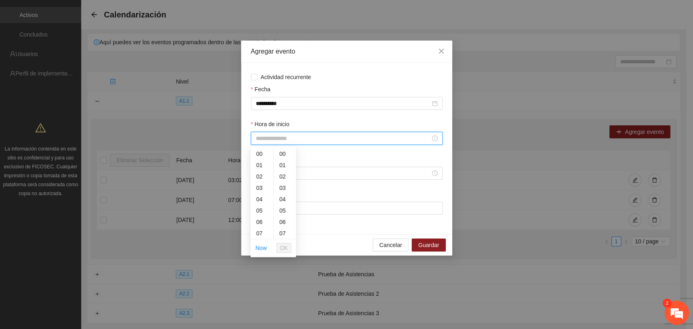
click at [275, 139] on input "Hora de inicio" at bounding box center [343, 138] width 175 height 9
click at [259, 211] on div "05" at bounding box center [262, 210] width 23 height 11
type input "*****"
click at [283, 153] on div "00" at bounding box center [285, 153] width 22 height 11
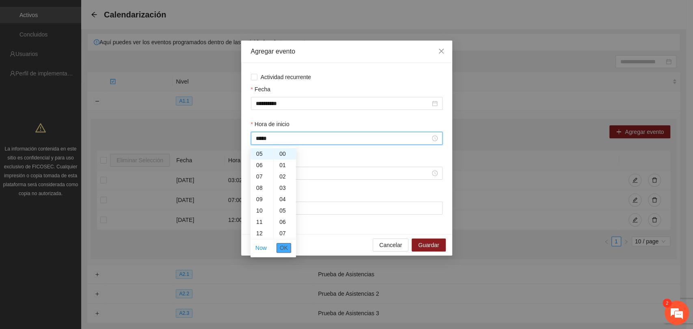
click at [284, 247] on span "OK" at bounding box center [284, 248] width 8 height 9
click at [276, 175] on input "Hora de fin" at bounding box center [343, 173] width 175 height 9
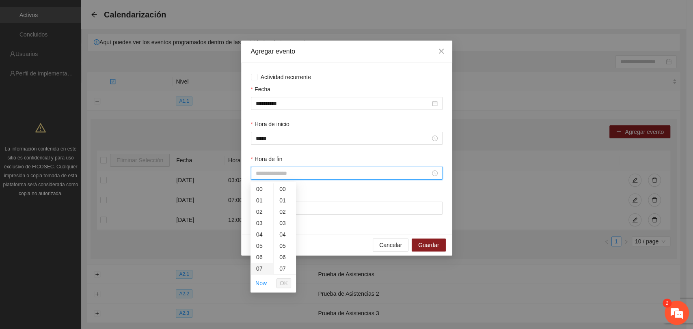
click at [260, 268] on div "07" at bounding box center [262, 268] width 23 height 11
type input "*****"
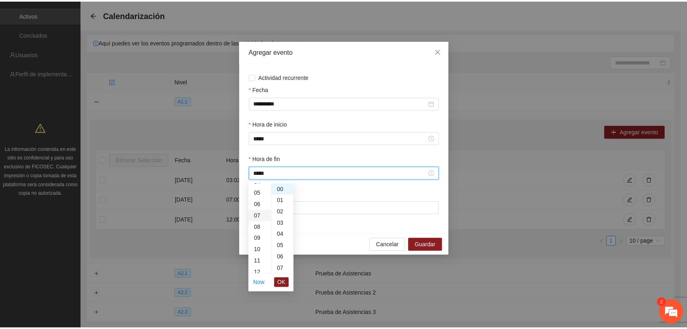
scroll to position [80, 0]
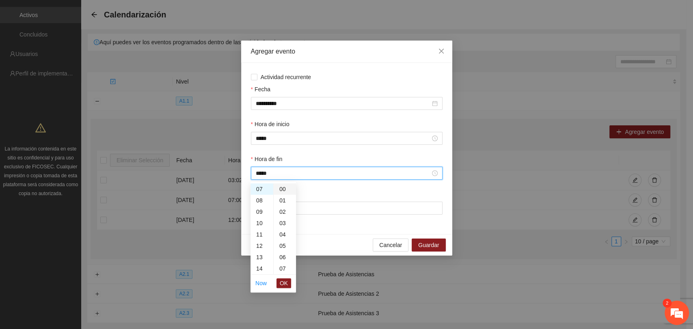
click at [284, 188] on div "00" at bounding box center [285, 189] width 22 height 11
click at [288, 283] on button "OK" at bounding box center [284, 284] width 15 height 10
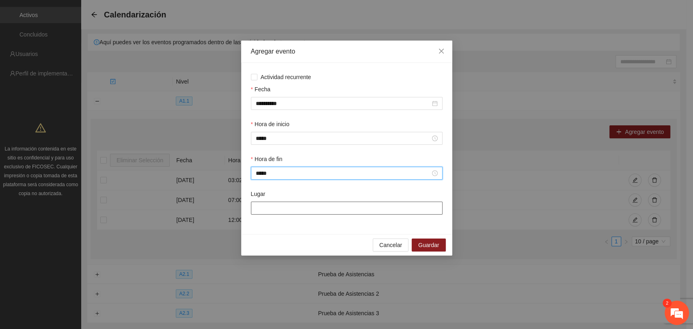
click at [281, 209] on input "Lugar" at bounding box center [347, 208] width 192 height 13
type input "*"
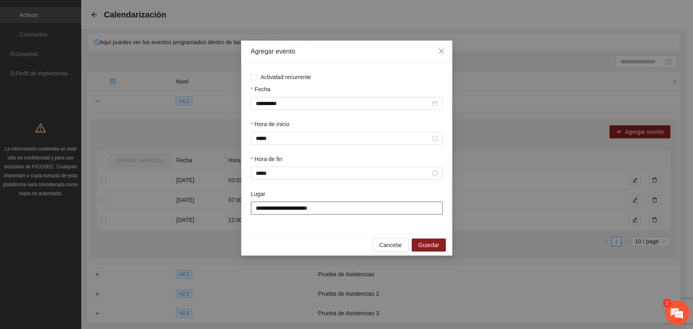
type input "**********"
click at [328, 189] on div "Hora de fin *****" at bounding box center [346, 172] width 195 height 35
click at [343, 212] on input "**********" at bounding box center [347, 208] width 192 height 13
click at [300, 189] on div "Hora de fin *****" at bounding box center [346, 172] width 195 height 35
click at [322, 154] on div "Hora de inicio *****" at bounding box center [346, 137] width 195 height 35
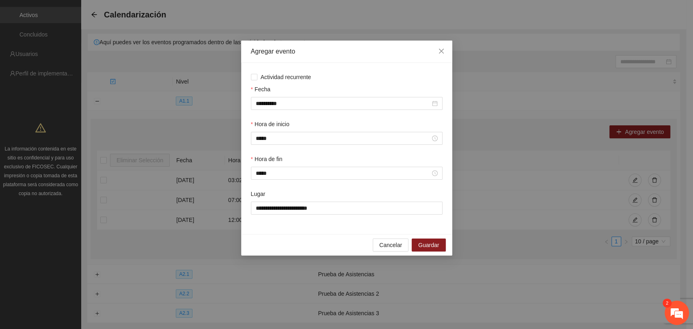
click at [343, 125] on div "Hora de inicio" at bounding box center [347, 126] width 192 height 12
drag, startPoint x: 338, startPoint y: 69, endPoint x: 340, endPoint y: 85, distance: 16.4
click at [340, 85] on div "**********" at bounding box center [346, 148] width 211 height 171
click at [400, 248] on span "Cancelar" at bounding box center [390, 245] width 23 height 9
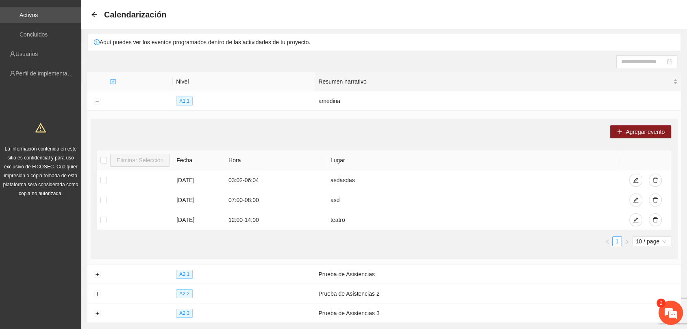
click at [608, 78] on span "Resumen narrativo" at bounding box center [494, 81] width 353 height 9
click at [96, 17] on icon "arrow-left" at bounding box center [94, 14] width 6 height 6
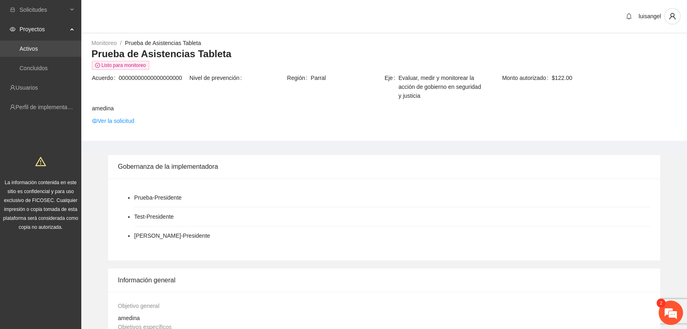
click at [27, 49] on link "Activos" at bounding box center [28, 48] width 18 height 6
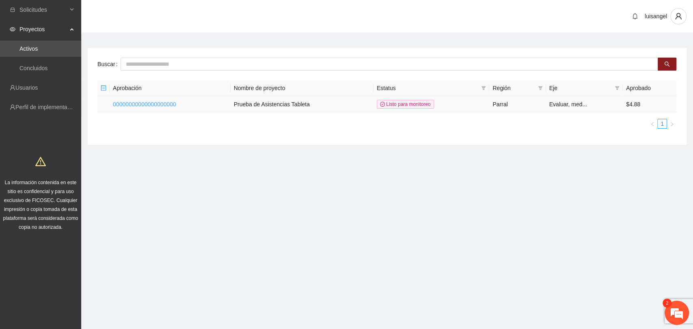
click at [136, 105] on link "00000000000000000000" at bounding box center [144, 104] width 63 height 6
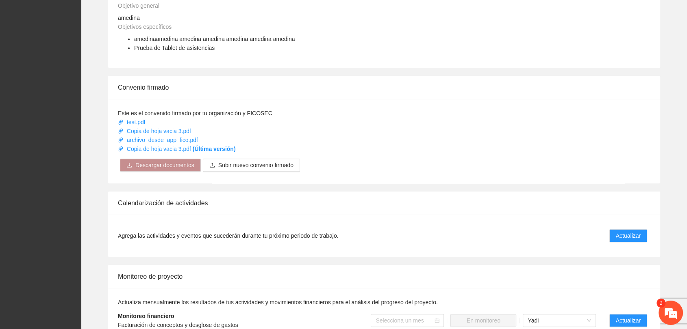
scroll to position [306, 0]
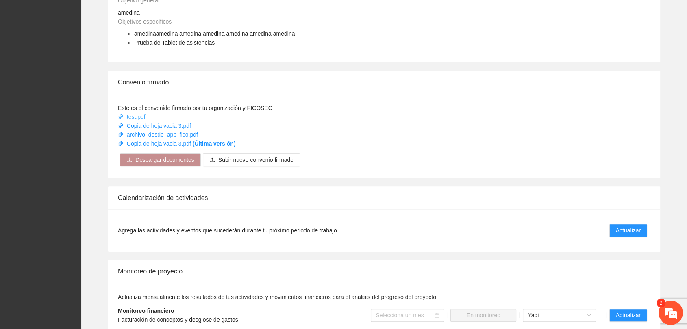
click at [136, 115] on link "test.pdf" at bounding box center [132, 117] width 29 height 6
click at [434, 64] on div "Gobernanza de la implementadora Prueba - Presidente Test - Presidente Etta Garc…" at bounding box center [383, 211] width 605 height 724
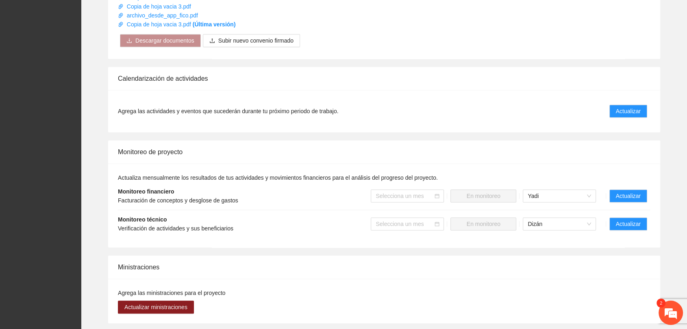
scroll to position [434, 0]
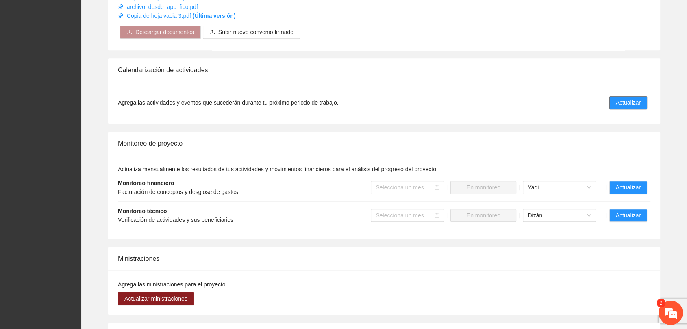
click at [622, 104] on span "Actualizar" at bounding box center [627, 102] width 25 height 9
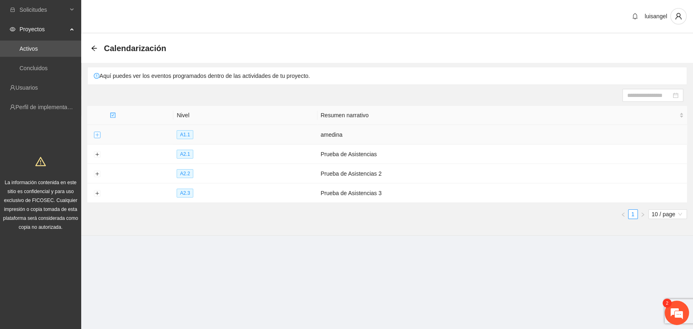
click at [97, 135] on button "Expand row" at bounding box center [97, 135] width 6 height 6
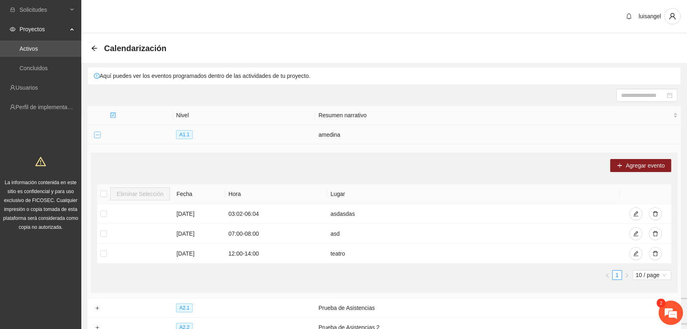
click at [96, 136] on button "Collapse row" at bounding box center [97, 135] width 6 height 6
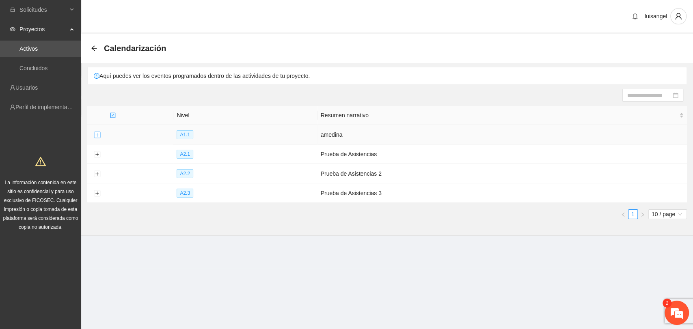
click at [96, 133] on button "Expand row" at bounding box center [97, 135] width 6 height 6
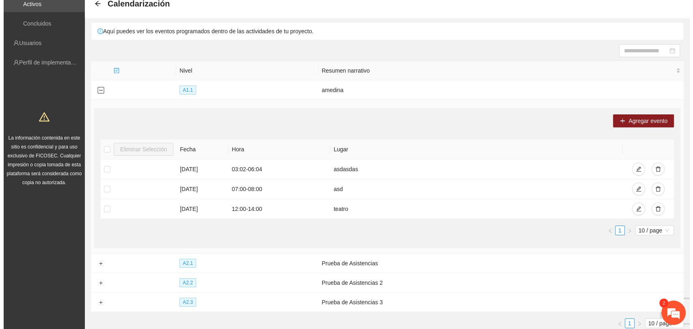
scroll to position [45, 0]
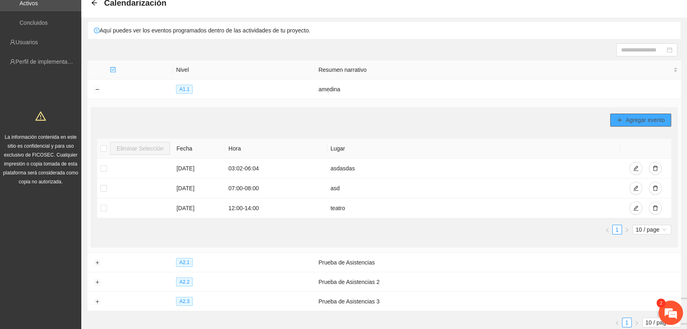
click at [628, 122] on span "Agregar evento" at bounding box center [644, 120] width 39 height 9
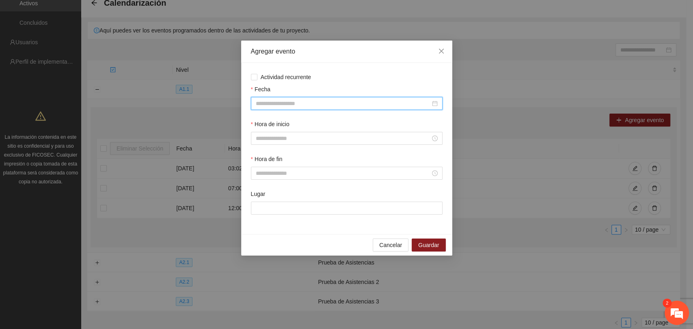
click at [312, 101] on input "Fecha" at bounding box center [343, 103] width 175 height 9
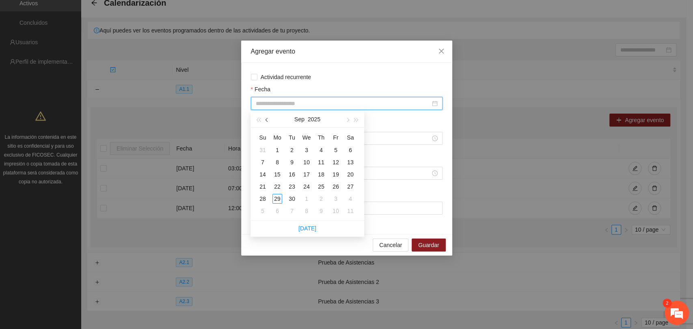
click at [267, 121] on span "button" at bounding box center [268, 120] width 4 height 4
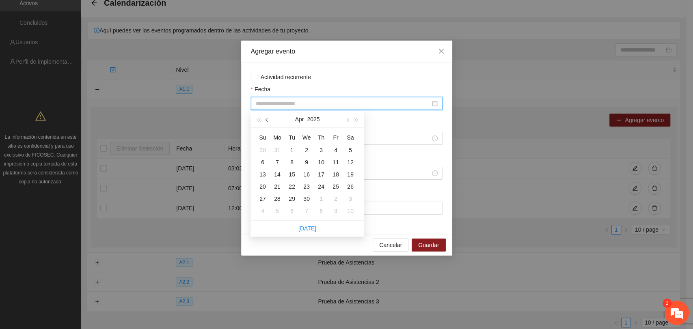
click at [267, 121] on span "button" at bounding box center [268, 120] width 4 height 4
type input "**********"
click at [266, 121] on span "button" at bounding box center [268, 120] width 4 height 4
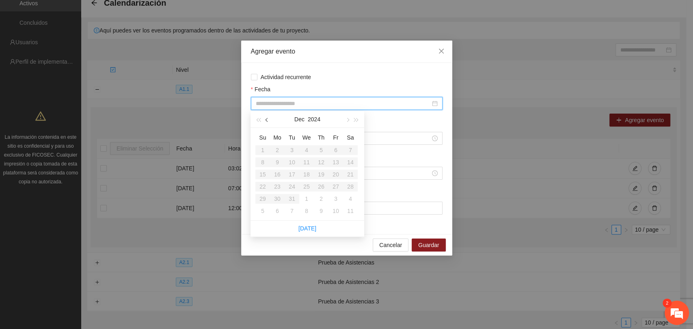
click at [266, 121] on span "button" at bounding box center [268, 120] width 4 height 4
click at [345, 117] on button "button" at bounding box center [347, 119] width 9 height 16
type input "**********"
click at [306, 152] on div "1" at bounding box center [307, 150] width 10 height 10
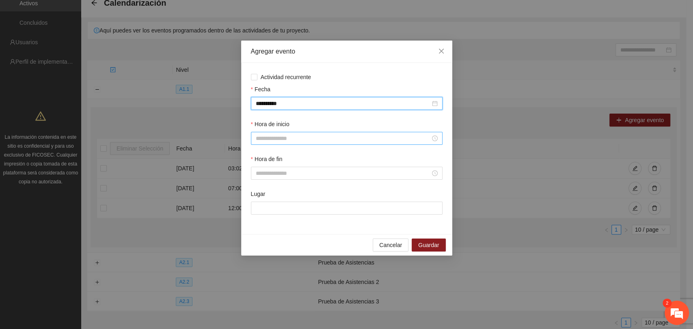
click at [289, 140] on input "Hora de inicio" at bounding box center [343, 138] width 175 height 9
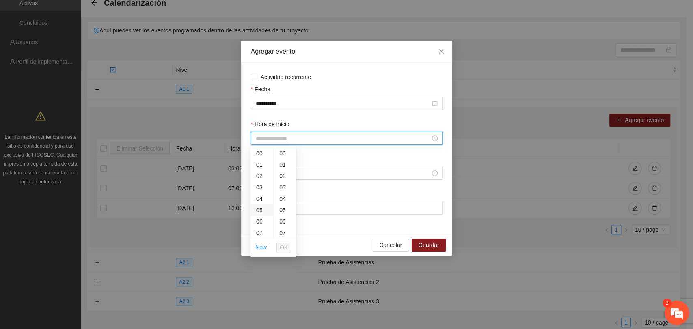
click at [261, 210] on div "05" at bounding box center [262, 210] width 23 height 11
type input "*****"
click at [284, 248] on span "OK" at bounding box center [284, 247] width 8 height 9
click at [273, 173] on input "Hora de fin" at bounding box center [343, 173] width 175 height 9
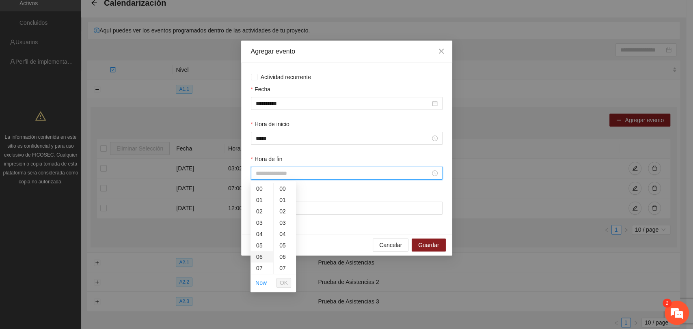
click at [261, 258] on div "06" at bounding box center [262, 256] width 23 height 11
type input "*****"
click at [286, 281] on span "OK" at bounding box center [284, 283] width 8 height 9
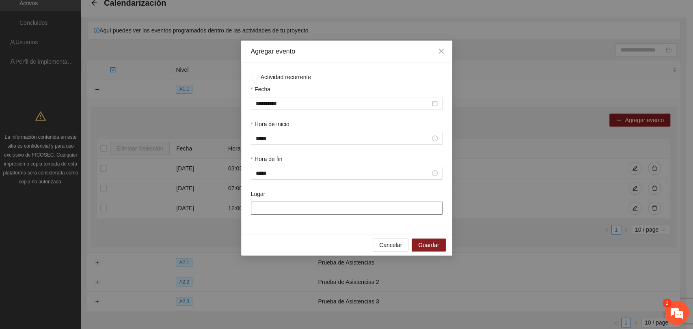
click at [257, 207] on input "Lugar" at bounding box center [347, 208] width 192 height 13
type input "**********"
click at [435, 247] on span "Guardar" at bounding box center [428, 245] width 21 height 9
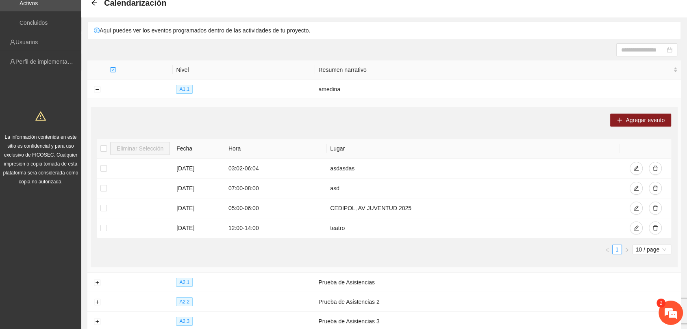
click at [553, 124] on div "Agregar evento" at bounding box center [384, 120] width 574 height 13
click at [624, 120] on button "Agregar evento" at bounding box center [640, 120] width 61 height 13
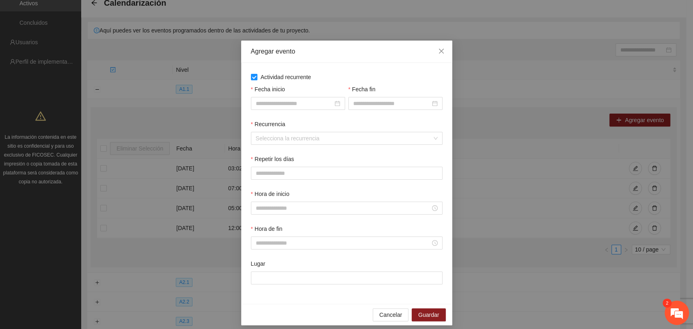
click at [336, 68] on div "Actividad recurrente Fecha inicio Fecha fin Recurrencia Selecciona la recurrenc…" at bounding box center [346, 183] width 211 height 241
click at [283, 101] on input "Fecha inicio" at bounding box center [294, 103] width 77 height 9
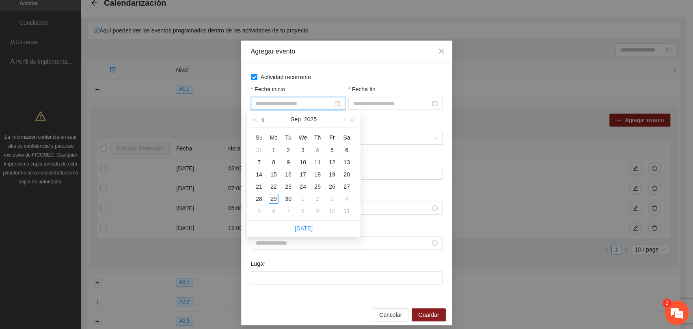
click at [262, 120] on span "button" at bounding box center [264, 120] width 4 height 4
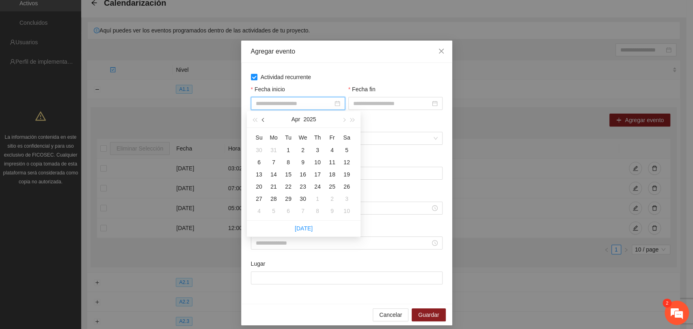
click at [262, 121] on button "button" at bounding box center [263, 119] width 9 height 16
type input "**********"
click at [347, 149] on div "1" at bounding box center [347, 150] width 10 height 10
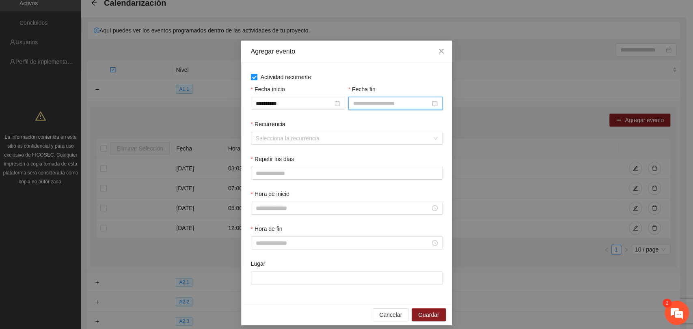
click at [370, 105] on input "Fecha fin" at bounding box center [391, 103] width 77 height 9
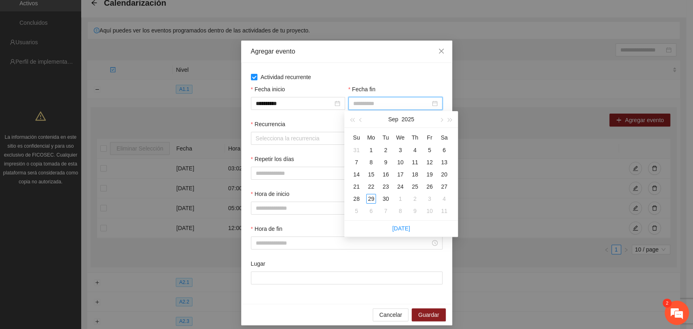
type input "**********"
click at [363, 121] on button "button" at bounding box center [361, 119] width 9 height 16
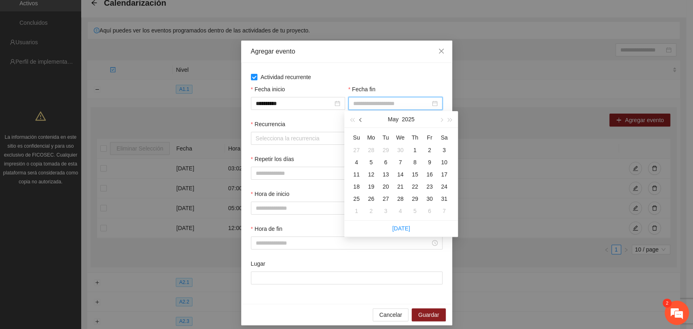
click at [363, 121] on button "button" at bounding box center [361, 119] width 9 height 16
click at [360, 121] on span "button" at bounding box center [362, 120] width 4 height 4
type input "**********"
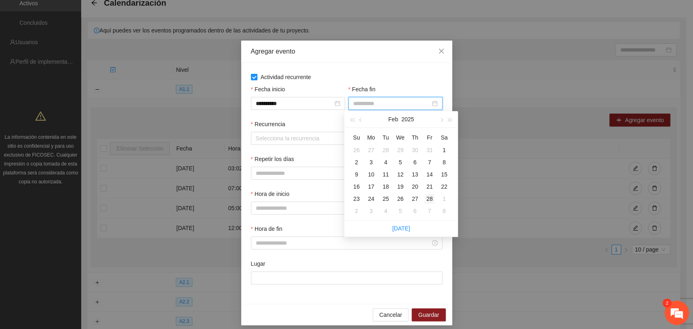
click at [431, 198] on div "28" at bounding box center [430, 199] width 10 height 10
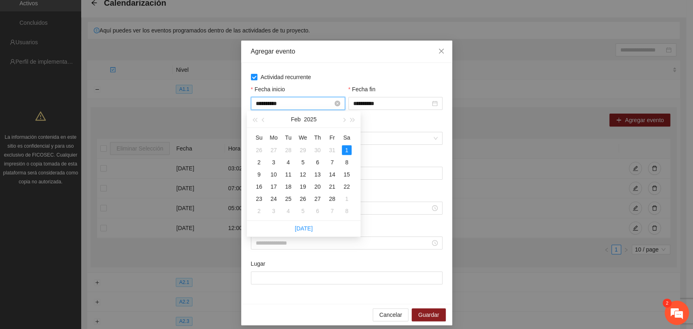
click at [280, 108] on input "**********" at bounding box center [294, 103] width 77 height 9
click at [305, 76] on span "Actividad recurrente" at bounding box center [286, 77] width 57 height 9
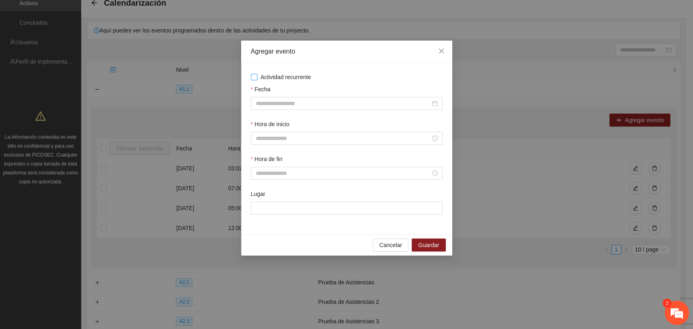
click at [258, 77] on span "Actividad recurrente" at bounding box center [286, 77] width 57 height 9
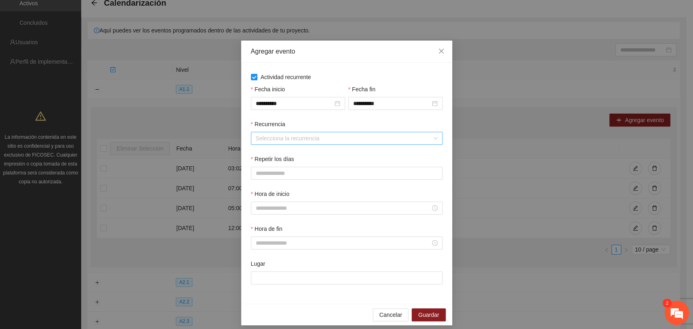
click at [278, 135] on input "Recurrencia" at bounding box center [344, 138] width 176 height 12
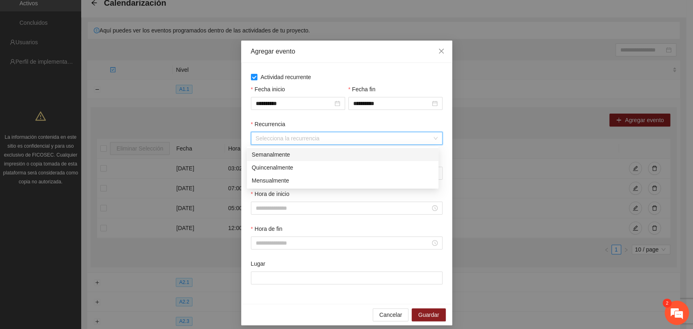
click at [263, 155] on div "Semanalmente" at bounding box center [343, 154] width 182 height 9
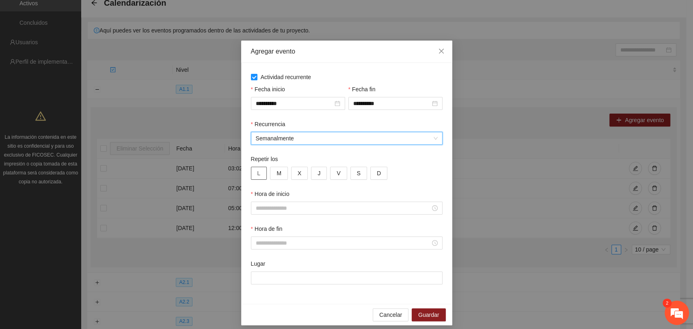
click at [253, 172] on button "L" at bounding box center [259, 173] width 16 height 13
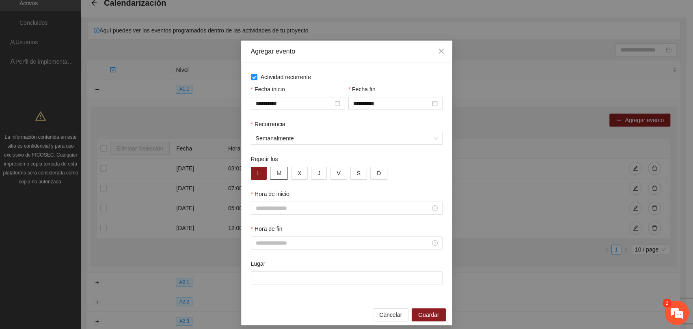
click at [277, 175] on span "M" at bounding box center [279, 173] width 5 height 9
click at [298, 175] on span "X" at bounding box center [300, 173] width 4 height 9
click at [335, 173] on button "V" at bounding box center [338, 173] width 17 height 13
click at [403, 174] on div "L M X J V S D" at bounding box center [347, 173] width 192 height 13
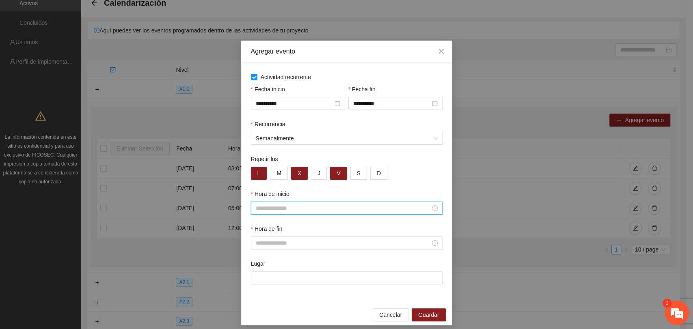
click at [312, 209] on input "Hora de inicio" at bounding box center [343, 208] width 175 height 9
click at [256, 269] on div "08" at bounding box center [258, 269] width 23 height 11
type input "*****"
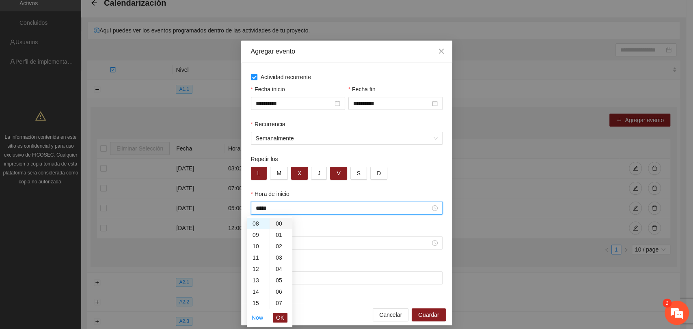
click at [279, 222] on div "00" at bounding box center [281, 223] width 22 height 11
click at [280, 317] on span "OK" at bounding box center [280, 318] width 8 height 9
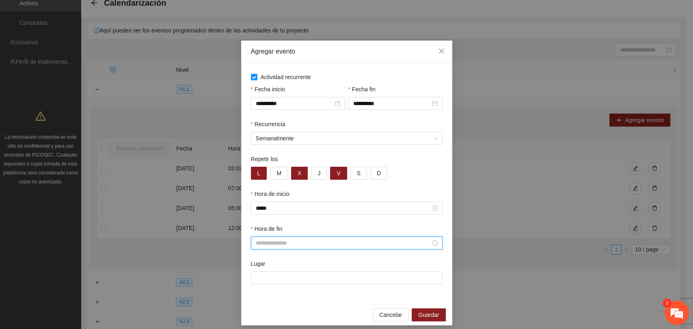
click at [282, 244] on input "Hora de fin" at bounding box center [343, 243] width 175 height 9
click at [254, 197] on div "09" at bounding box center [258, 198] width 23 height 11
type input "*****"
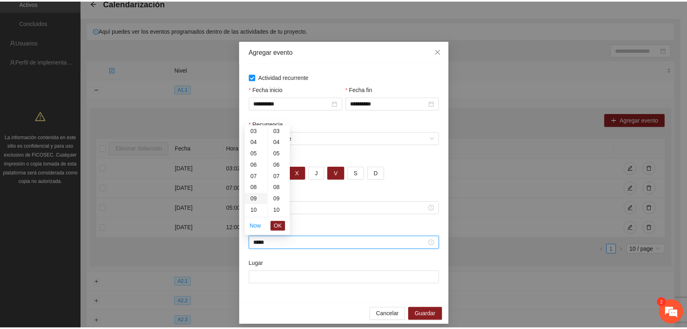
scroll to position [0, 0]
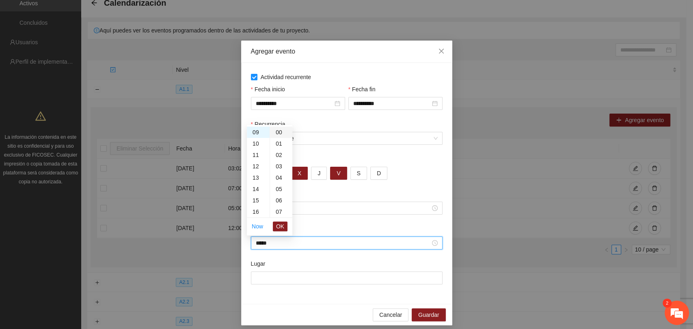
click at [278, 136] on div "00" at bounding box center [281, 132] width 22 height 11
click at [278, 224] on span "OK" at bounding box center [280, 226] width 8 height 9
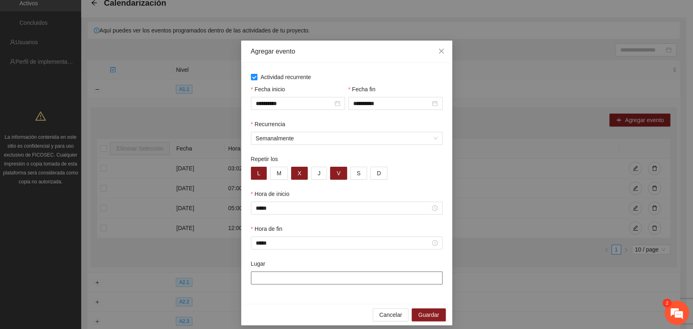
click at [273, 276] on input "Lugar" at bounding box center [347, 278] width 192 height 13
type input "**********"
click at [418, 314] on span "Guardar" at bounding box center [428, 315] width 21 height 9
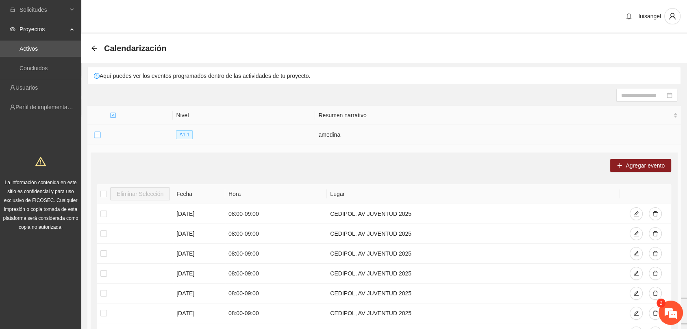
click at [97, 134] on button "Collapse row" at bounding box center [97, 135] width 6 height 6
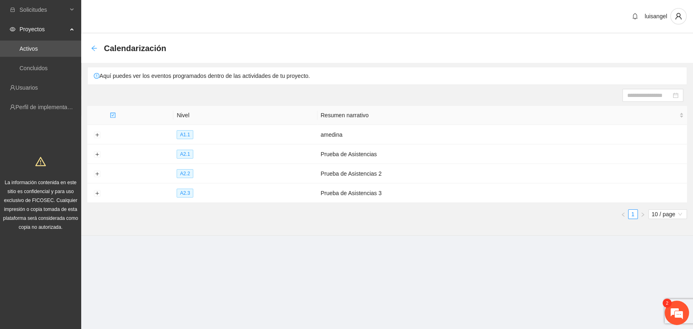
click at [94, 46] on icon "arrow-left" at bounding box center [93, 47] width 5 height 5
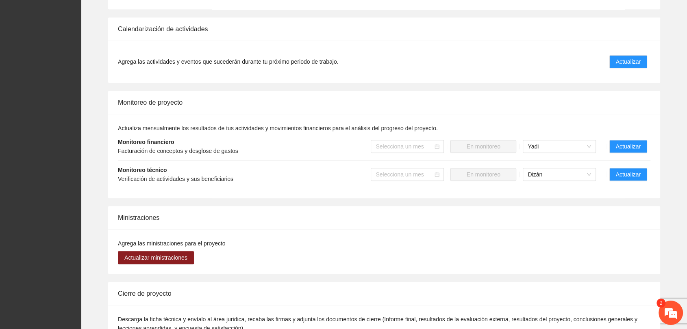
scroll to position [481, 0]
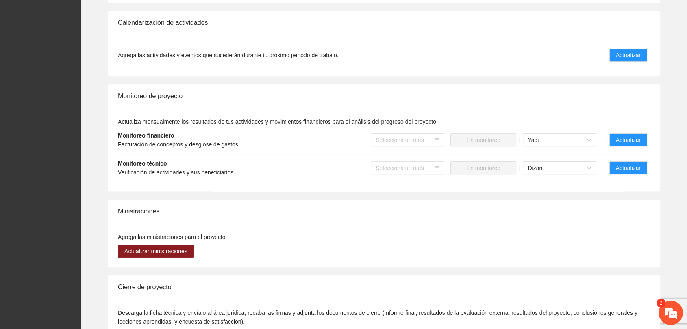
click at [437, 97] on div "Monitoreo de proyecto" at bounding box center [384, 95] width 532 height 23
click at [398, 138] on input "search" at bounding box center [404, 140] width 58 height 12
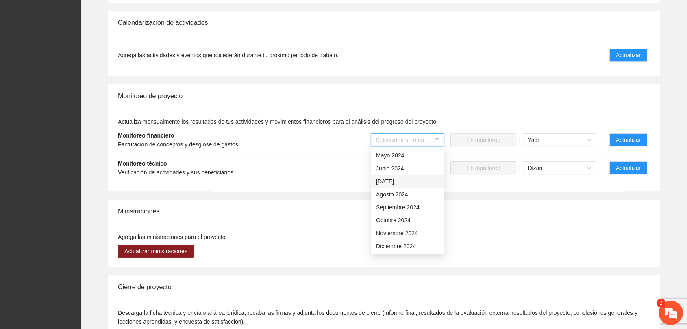
click at [387, 182] on div "Julio 2024" at bounding box center [407, 181] width 63 height 9
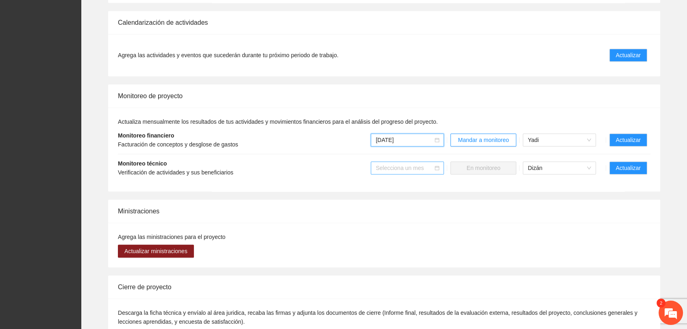
click at [401, 167] on input "search" at bounding box center [404, 168] width 58 height 12
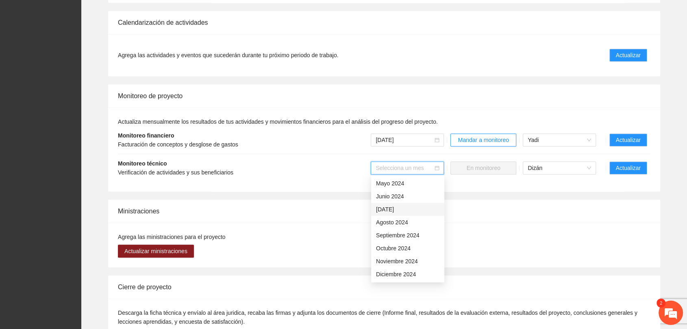
click at [389, 210] on div "Julio 2024" at bounding box center [407, 209] width 63 height 9
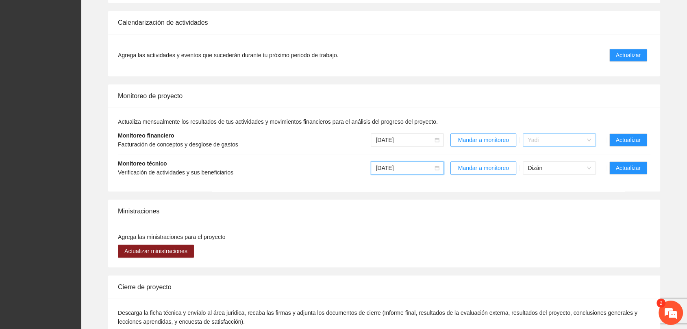
click at [541, 140] on span "Yadi" at bounding box center [558, 140] width 63 height 12
click at [533, 164] on span "Dizán" at bounding box center [558, 168] width 63 height 12
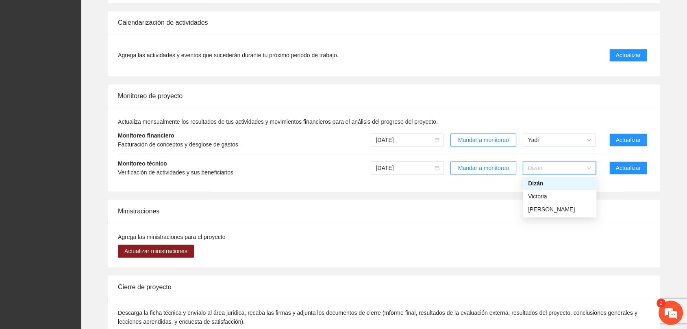
click at [533, 164] on span "Dizán" at bounding box center [558, 168] width 63 height 12
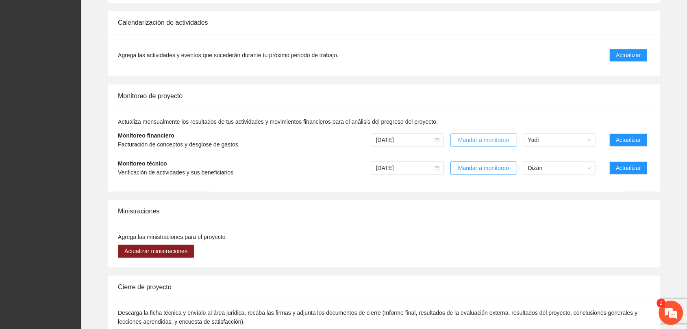
click at [469, 137] on span "Mandar a monitoreo" at bounding box center [483, 140] width 51 height 9
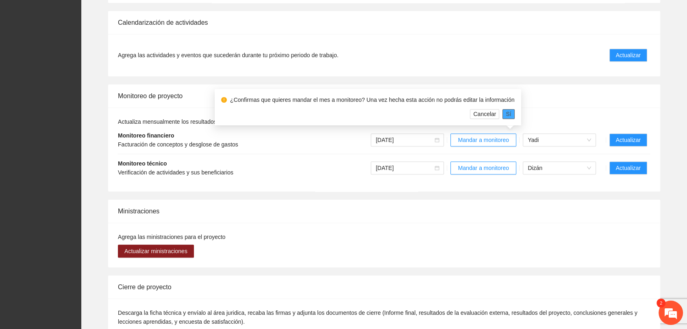
click at [506, 115] on span "Sí" at bounding box center [507, 114] width 5 height 9
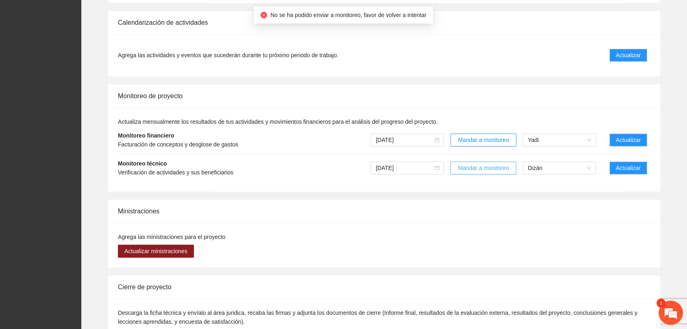
click at [481, 168] on span "Mandar a monitoreo" at bounding box center [483, 168] width 51 height 9
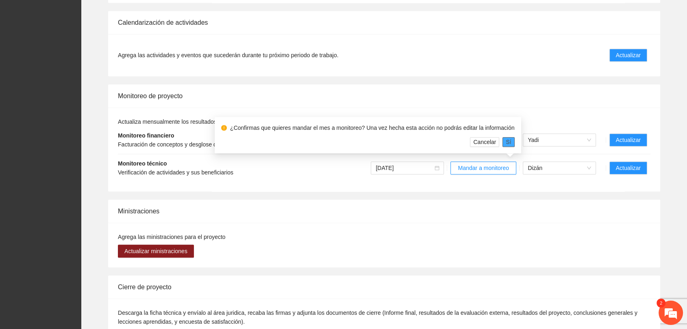
click at [505, 141] on span "Sí" at bounding box center [507, 142] width 5 height 9
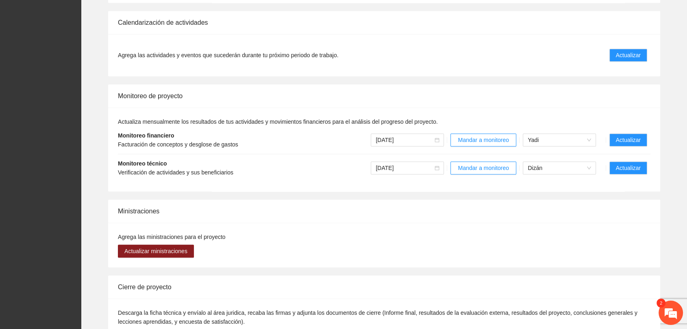
click at [530, 121] on div "Actualiza mensualmente los resultados de tus actividades y movimientos financie…" at bounding box center [384, 149] width 532 height 65
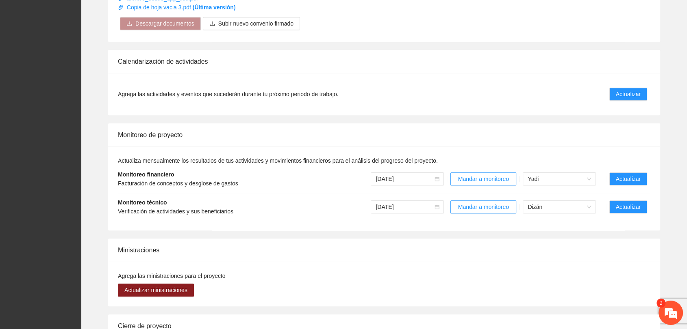
scroll to position [442, 0]
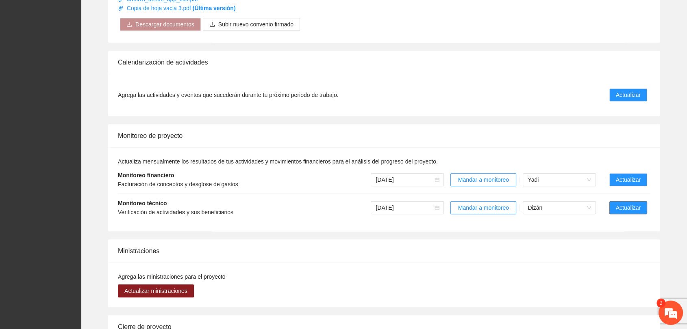
click at [637, 206] on span "Actualizar" at bounding box center [627, 208] width 25 height 9
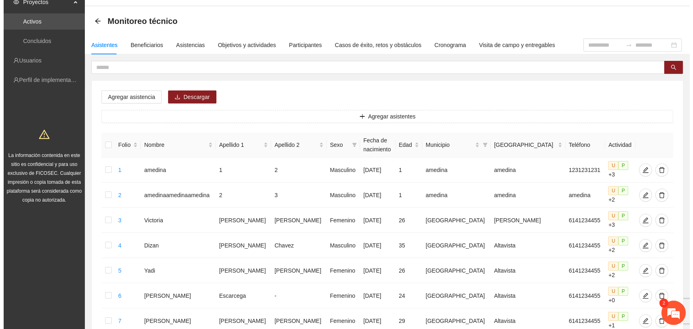
scroll to position [28, 0]
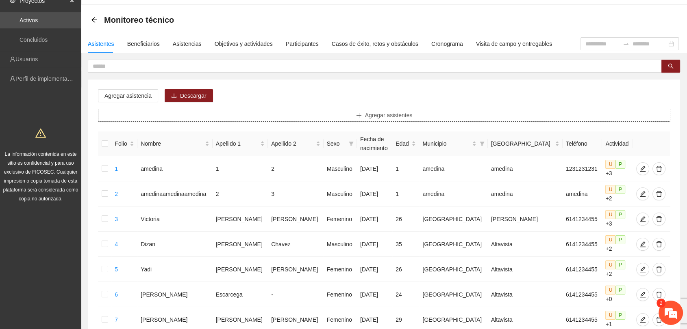
click at [380, 114] on span "Agregar asistentes" at bounding box center [389, 115] width 48 height 9
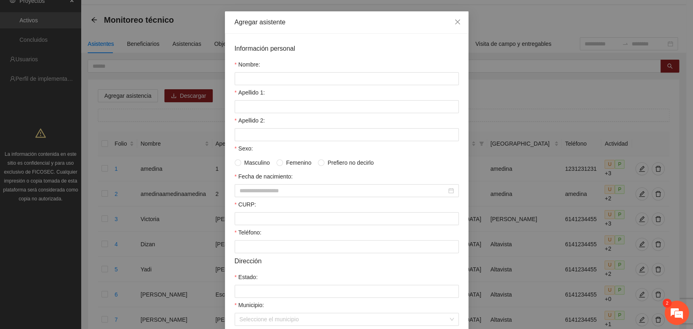
scroll to position [32, 0]
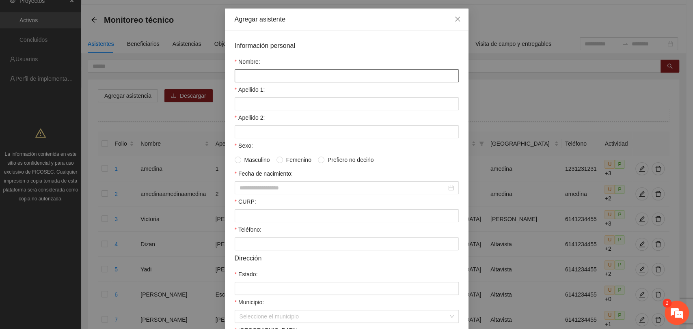
click at [310, 78] on input "Nombre:" at bounding box center [347, 75] width 224 height 13
type input "*****"
click at [278, 110] on input "Apellido 1:" at bounding box center [347, 103] width 224 height 13
type input "*****"
click at [237, 134] on input "Apellido 2:" at bounding box center [347, 132] width 224 height 13
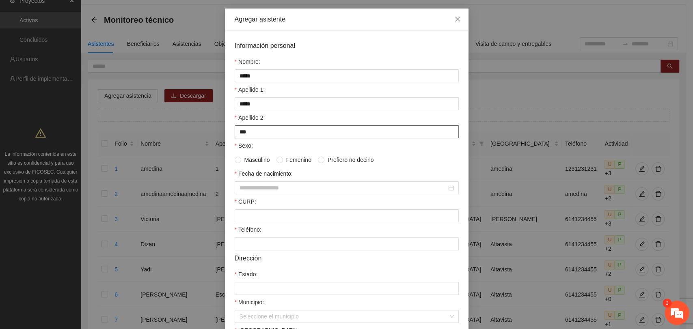
type input "********"
click at [243, 188] on input "Fecha de nacimiento:" at bounding box center [343, 188] width 207 height 9
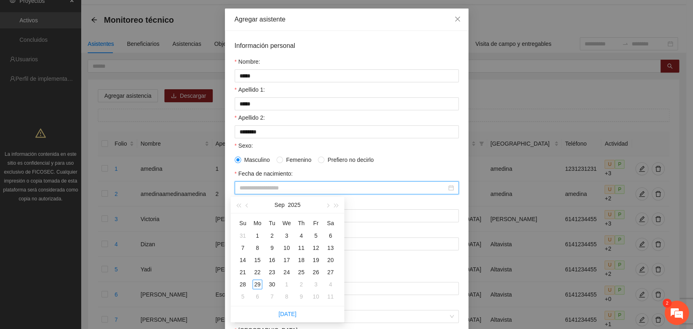
click at [257, 188] on input "Fecha de nacimiento:" at bounding box center [343, 188] width 207 height 9
type input "*"
click at [316, 258] on div "20" at bounding box center [316, 261] width 10 height 10
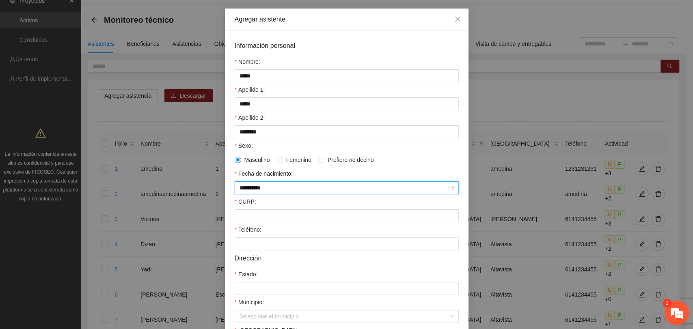
type input "**********"
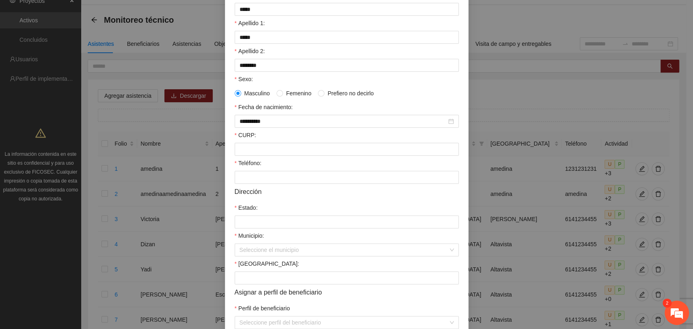
scroll to position [145, 0]
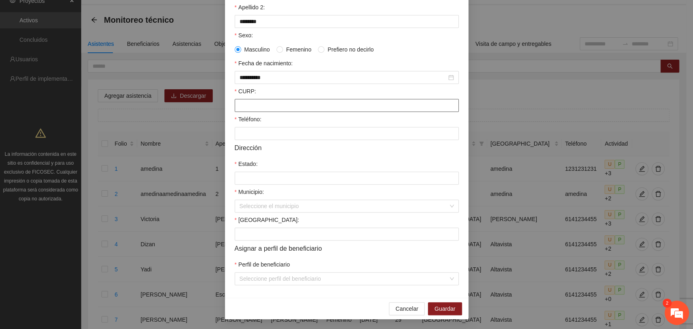
click at [318, 106] on input "CURP:" at bounding box center [347, 105] width 224 height 13
click at [247, 105] on input "**********" at bounding box center [347, 105] width 224 height 13
click at [305, 104] on input "**********" at bounding box center [347, 105] width 224 height 13
type input "**********"
click at [273, 133] on input "Teléfono:" at bounding box center [347, 133] width 224 height 13
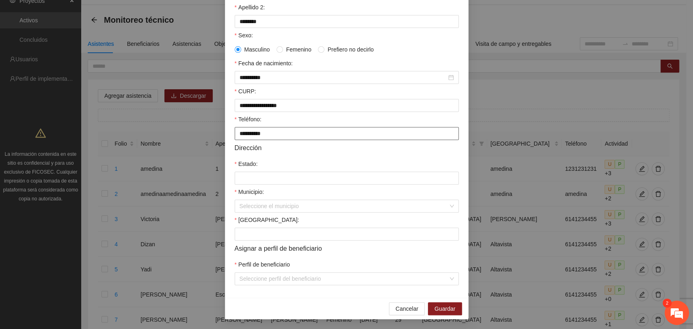
type input "**********"
click at [262, 158] on form "**********" at bounding box center [347, 107] width 224 height 355
click at [251, 176] on input "Estado:" at bounding box center [347, 178] width 224 height 13
type input "*********"
click at [261, 206] on input "Municipio:" at bounding box center [344, 206] width 209 height 12
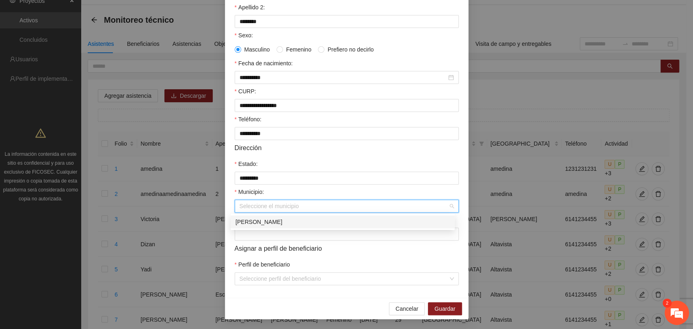
click at [250, 220] on div "Allende" at bounding box center [343, 222] width 214 height 9
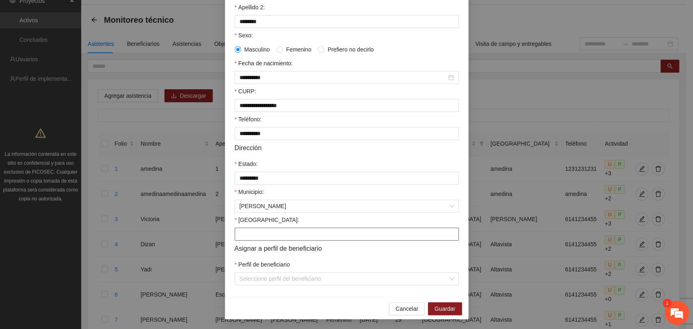
click at [247, 237] on input "Colonia:" at bounding box center [347, 234] width 224 height 13
type input "******"
drag, startPoint x: 234, startPoint y: 250, endPoint x: 327, endPoint y: 241, distance: 93.1
click at [327, 241] on form "**********" at bounding box center [347, 107] width 224 height 355
click at [318, 260] on div "Perfil de beneficiario" at bounding box center [347, 266] width 224 height 12
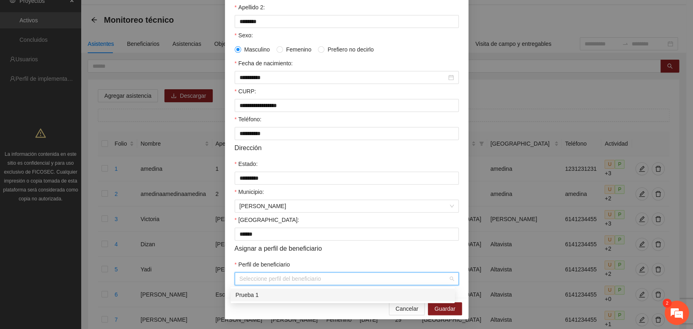
click at [307, 280] on input "Perfil de beneficiario" at bounding box center [344, 279] width 209 height 12
click at [243, 294] on div "Prueba 1" at bounding box center [343, 295] width 214 height 9
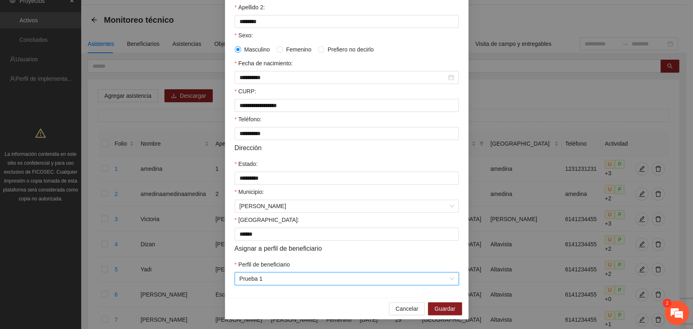
click at [321, 262] on div "Perfil de beneficiario" at bounding box center [347, 266] width 224 height 12
click at [446, 310] on span "Guardar" at bounding box center [445, 309] width 21 height 9
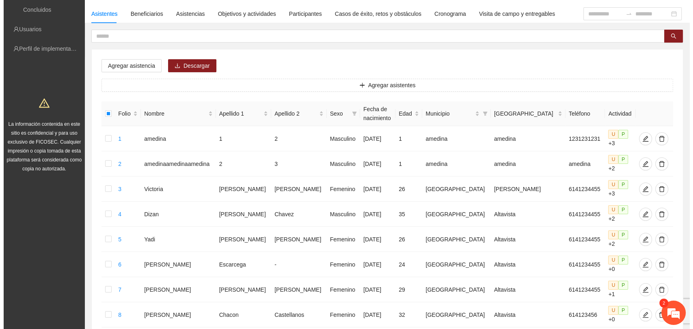
scroll to position [53, 0]
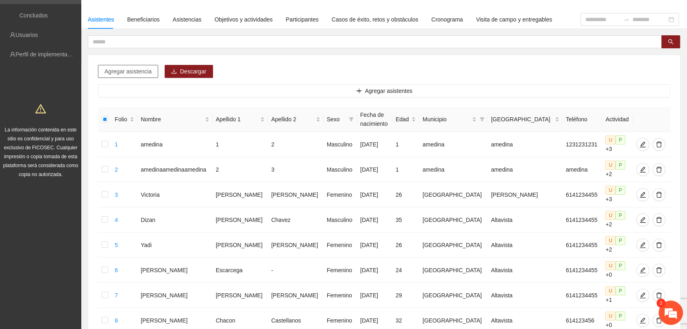
click at [134, 71] on span "Agregar asistencia" at bounding box center [127, 71] width 47 height 9
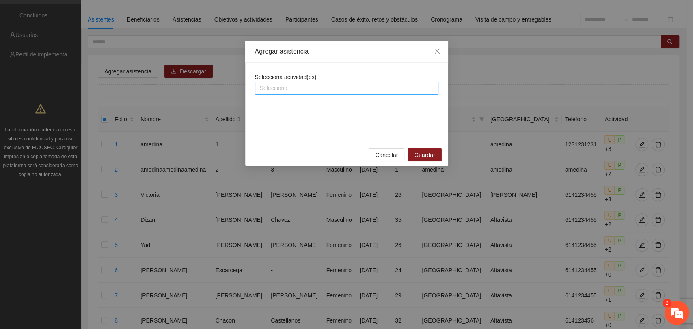
click at [289, 93] on div "Selecciona" at bounding box center [347, 88] width 184 height 13
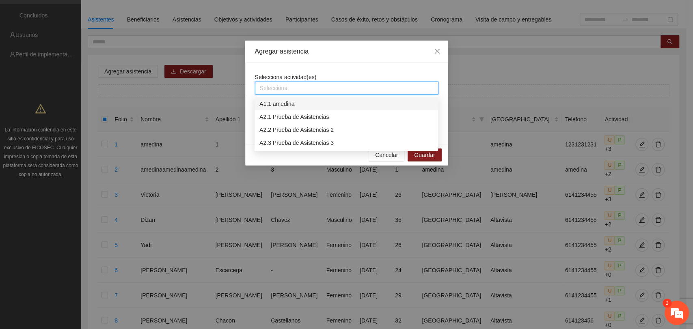
click at [286, 103] on div "A1.1 amedina" at bounding box center [347, 104] width 174 height 9
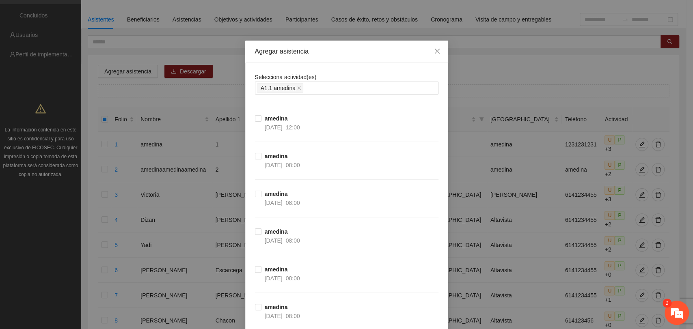
click at [342, 52] on div "Agregar asistencia" at bounding box center [347, 51] width 184 height 9
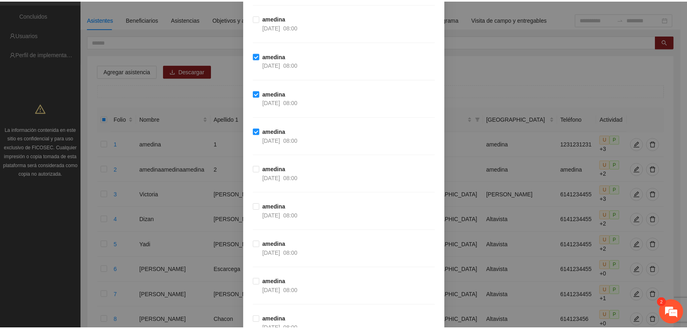
scroll to position [449, 0]
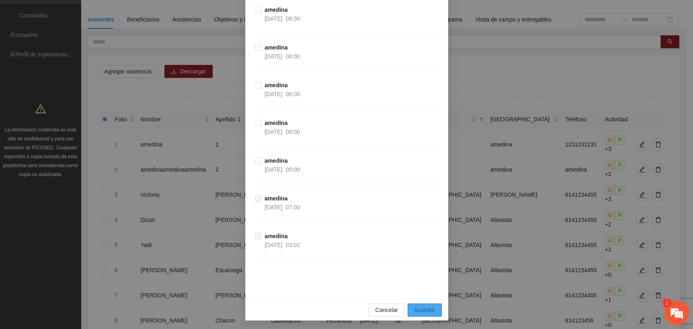
click at [426, 313] on span "Guardar" at bounding box center [424, 310] width 21 height 9
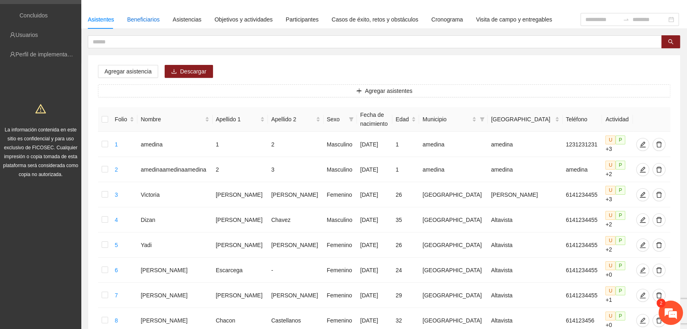
click at [138, 19] on div "Beneficiarios" at bounding box center [143, 19] width 32 height 9
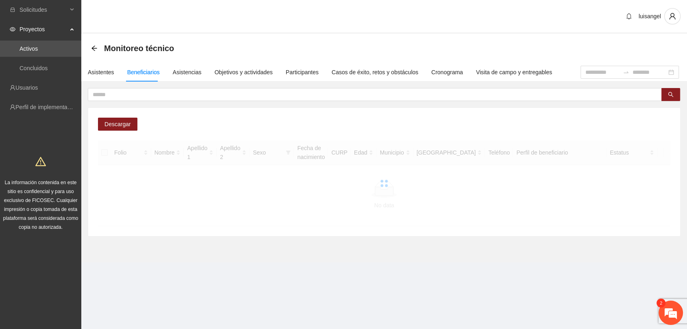
scroll to position [0, 0]
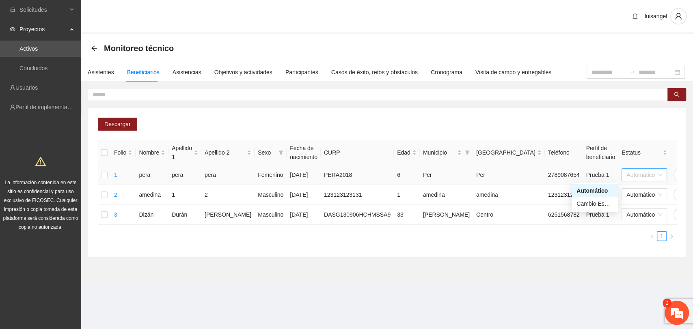
click at [627, 172] on span "Automático" at bounding box center [645, 175] width 36 height 12
click at [627, 174] on span "Automático" at bounding box center [645, 175] width 36 height 12
click at [180, 74] on div "Asistencias" at bounding box center [187, 72] width 29 height 9
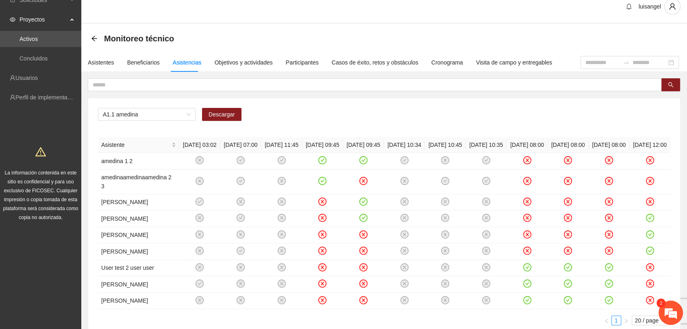
scroll to position [9, 0]
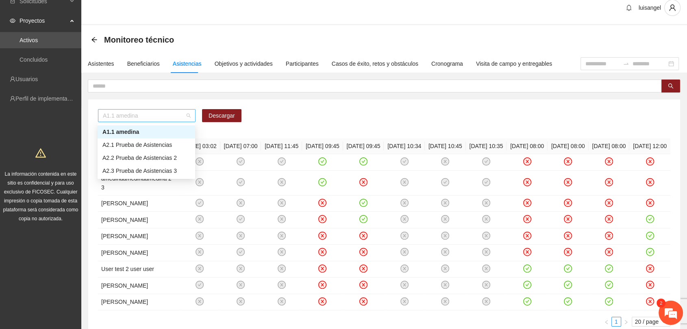
click at [188, 115] on span "A1.1 amedina" at bounding box center [147, 116] width 88 height 12
click at [130, 95] on div "A1.1 amedina Descargar Asistente 24/05/2024 03:02 26/05/2024 07:00 31/07/2024 1…" at bounding box center [384, 212] width 592 height 264
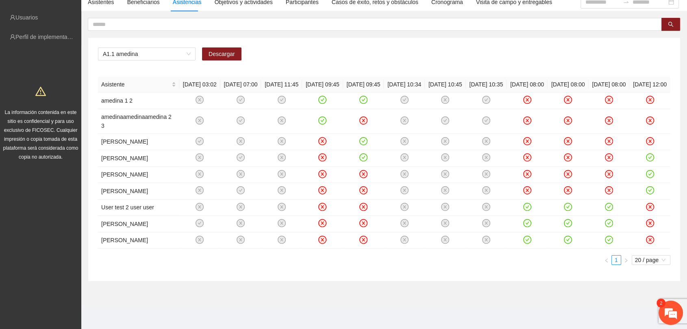
scroll to position [71, 0]
click at [526, 206] on icon "check-circle" at bounding box center [526, 205] width 7 height 7
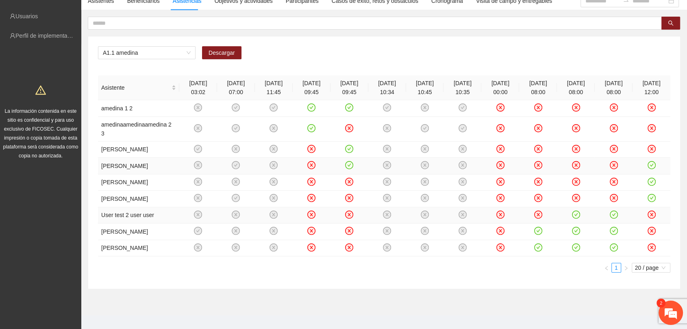
click at [538, 164] on icon "close-circle" at bounding box center [537, 165] width 3 height 3
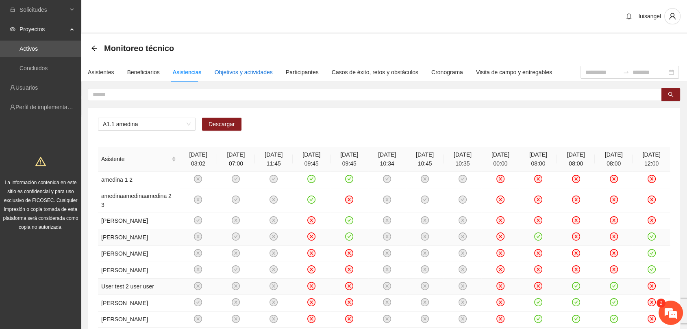
click at [245, 70] on div "Objetivos y actividades" at bounding box center [243, 72] width 58 height 9
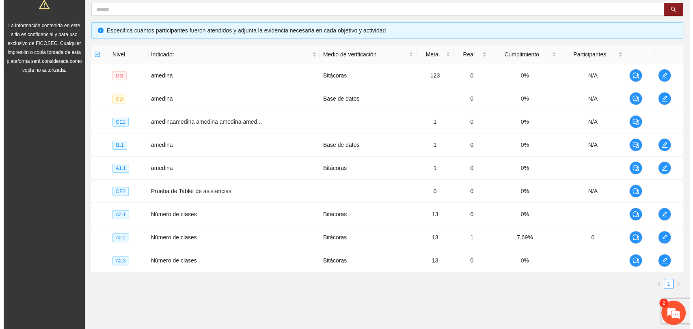
scroll to position [165, 0]
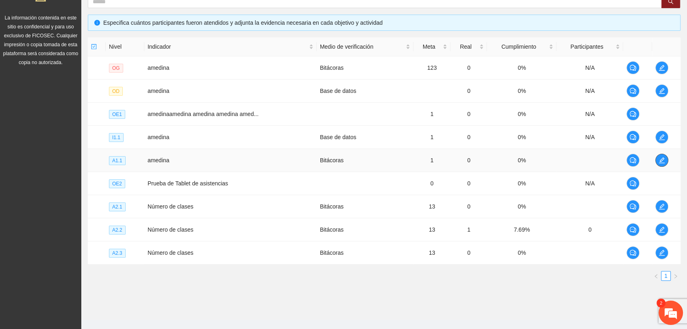
click at [662, 160] on icon "edit" at bounding box center [661, 161] width 6 height 6
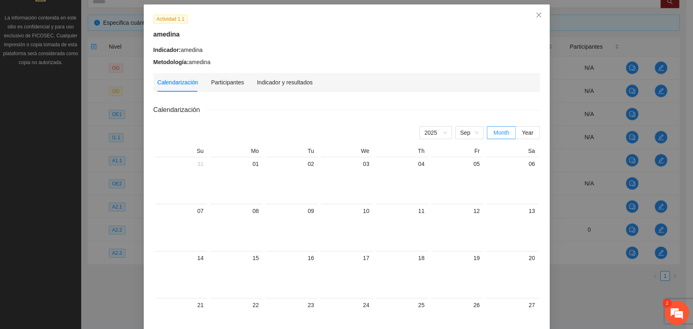
scroll to position [39, 0]
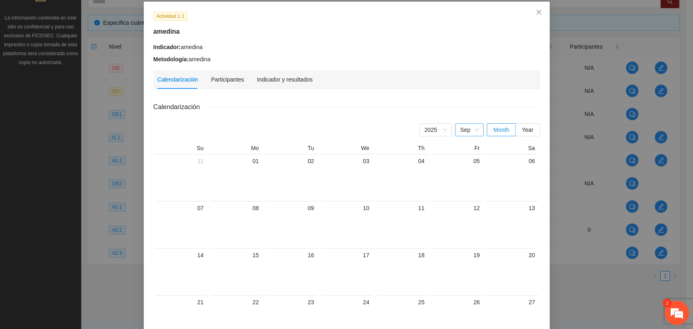
click at [464, 127] on span "Sep" at bounding box center [469, 130] width 19 height 12
click at [469, 146] on div "Feb" at bounding box center [470, 146] width 19 height 9
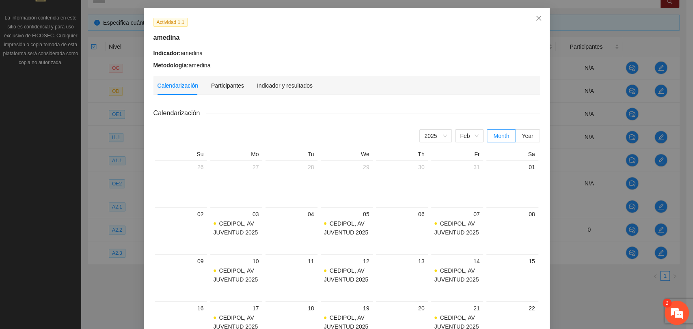
scroll to position [25, 0]
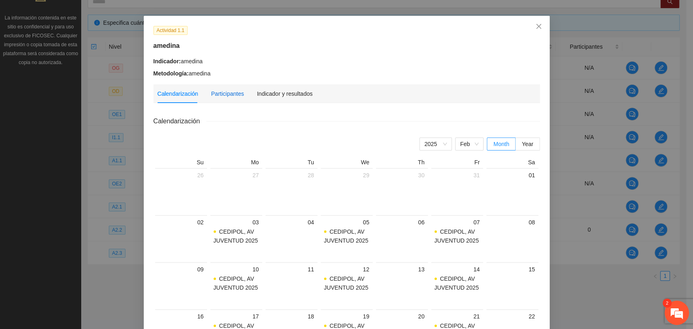
click at [231, 92] on div "Participantes" at bounding box center [227, 93] width 33 height 9
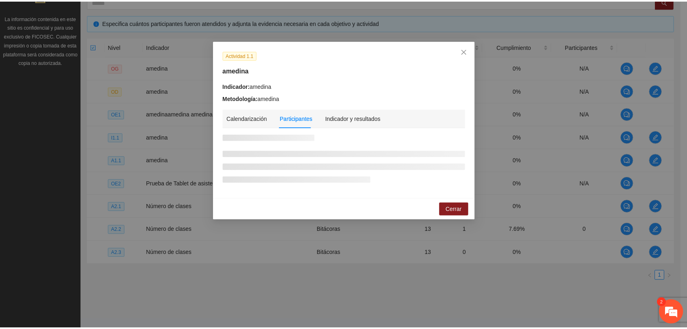
scroll to position [0, 0]
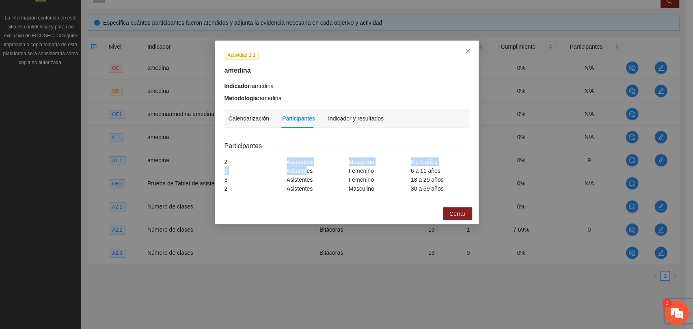
drag, startPoint x: 286, startPoint y: 164, endPoint x: 307, endPoint y: 167, distance: 21.4
click at [307, 167] on div "2 Asistentes Masculino 0 a 5 años 2 Asistentes Femenino 6 a 11 años 3 Asistente…" at bounding box center [347, 176] width 245 height 36
click at [320, 185] on div "Asistentes" at bounding box center [316, 188] width 62 height 9
click at [345, 119] on div "Indicador y resultados" at bounding box center [356, 118] width 56 height 9
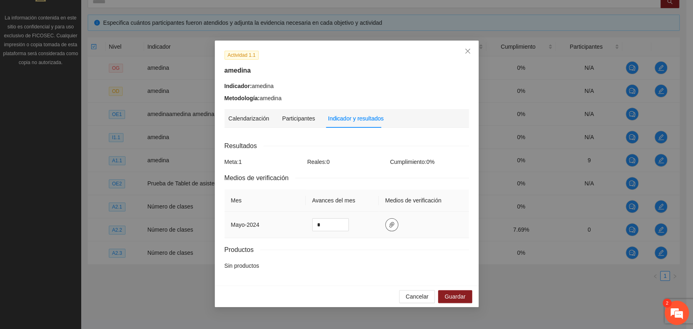
click at [390, 223] on icon "paper-clip" at bounding box center [392, 225] width 5 height 6
click at [391, 228] on button "button" at bounding box center [392, 225] width 13 height 13
click at [389, 222] on icon "paper-clip" at bounding box center [392, 225] width 6 height 6
click at [350, 183] on span "Adjuntar documento" at bounding box center [369, 187] width 51 height 9
drag, startPoint x: 331, startPoint y: 225, endPoint x: 312, endPoint y: 227, distance: 18.3
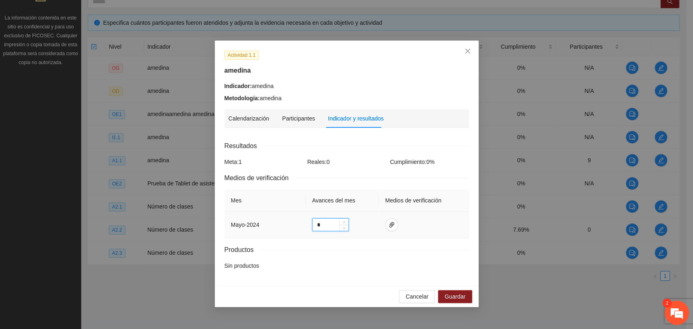
click at [313, 227] on input "*" at bounding box center [331, 225] width 36 height 12
type input "**"
drag, startPoint x: 334, startPoint y: 157, endPoint x: 303, endPoint y: 162, distance: 31.0
click at [303, 162] on div "Meta: 1 Reales: 15 Cumplimiento: 100 %" at bounding box center [347, 162] width 249 height 9
click at [316, 169] on div "Resultados Meta: 1 Reales: 15 Cumplimiento: 100 % Medios de verificación Mes Av…" at bounding box center [347, 206] width 245 height 130
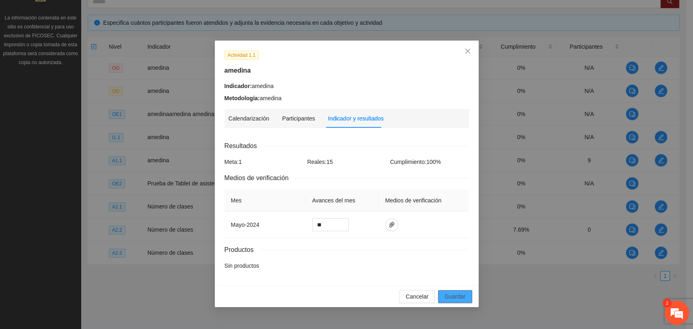
click at [449, 297] on span "Guardar" at bounding box center [455, 296] width 21 height 9
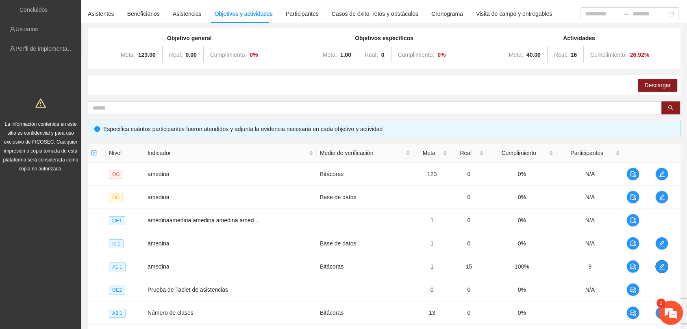
scroll to position [26, 0]
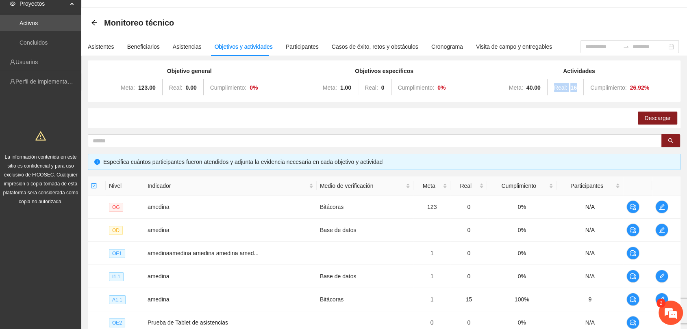
drag, startPoint x: 550, startPoint y: 80, endPoint x: 579, endPoint y: 83, distance: 28.6
click at [579, 83] on div "Meta: 40.00 Real: 16 Cumplimiento: 26.92 %" at bounding box center [578, 88] width 191 height 16
click at [614, 78] on div "Actividades Meta: 40.00 Real: 16 Cumplimiento: 26.92 %" at bounding box center [578, 81] width 191 height 29
drag, startPoint x: 625, startPoint y: 86, endPoint x: 651, endPoint y: 82, distance: 26.3
click at [651, 82] on div "Meta: 40.00 Real: 16 Cumplimiento: 26.92 %" at bounding box center [578, 88] width 191 height 16
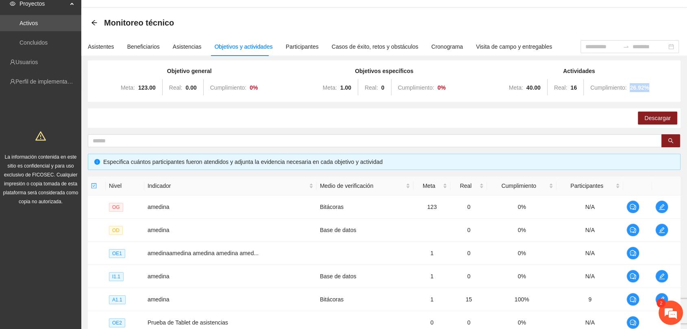
click at [650, 88] on div "Meta: 40.00 Real: 16 Cumplimiento: 26.92 %" at bounding box center [578, 88] width 191 height 16
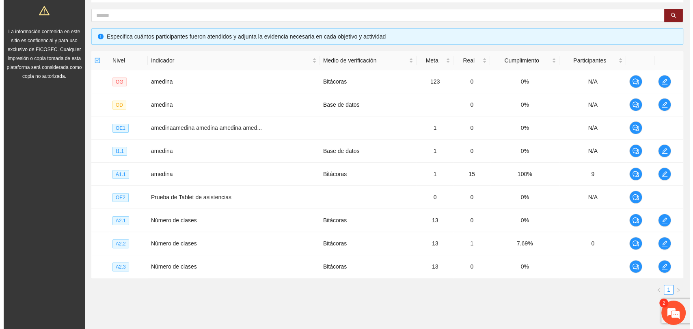
scroll to position [153, 0]
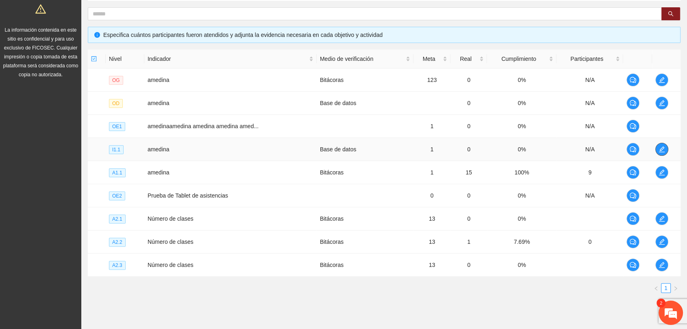
click at [662, 149] on icon "edit" at bounding box center [661, 149] width 6 height 6
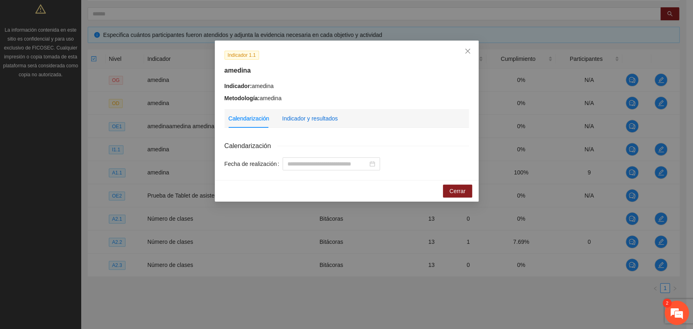
click at [329, 118] on div "Indicador y resultados" at bounding box center [310, 118] width 56 height 9
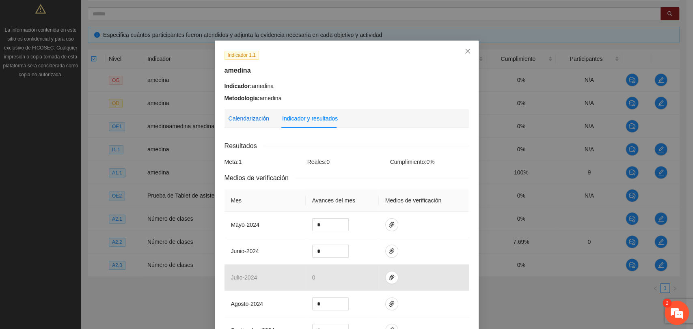
click at [247, 118] on div "Calendarización" at bounding box center [249, 118] width 41 height 9
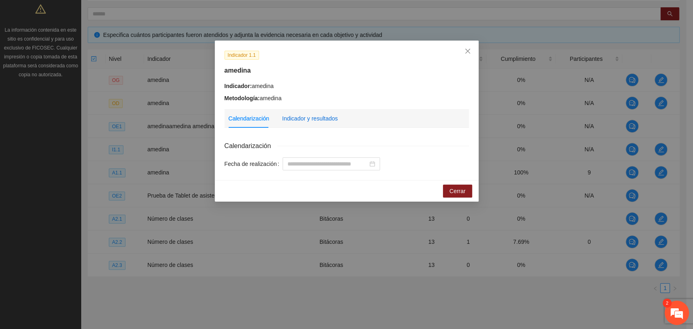
click at [307, 116] on div "Indicador y resultados" at bounding box center [310, 118] width 56 height 9
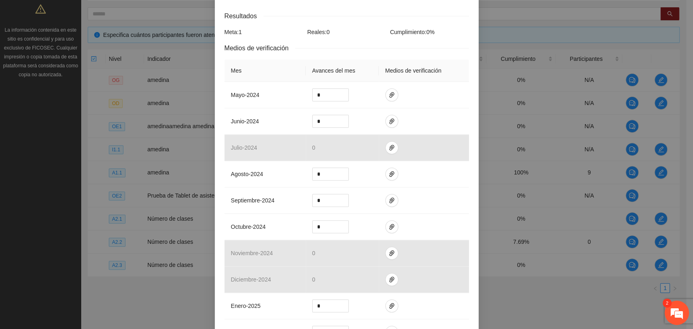
scroll to position [136, 0]
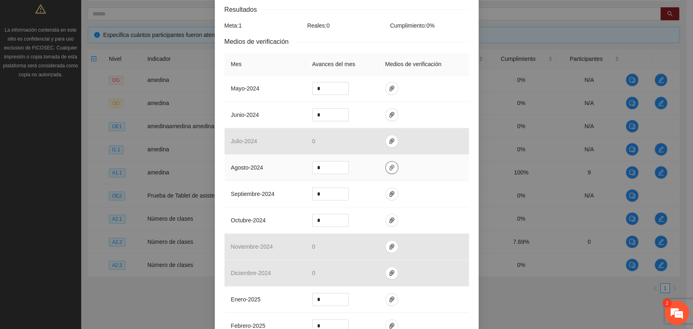
click at [390, 167] on icon "paper-clip" at bounding box center [392, 168] width 5 height 6
click at [326, 168] on input "*" at bounding box center [331, 168] width 36 height 12
type input "**"
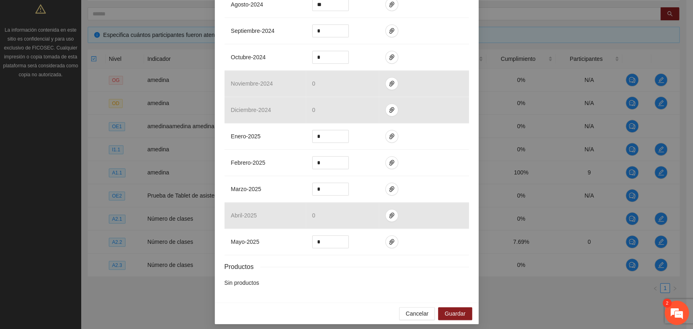
scroll to position [304, 0]
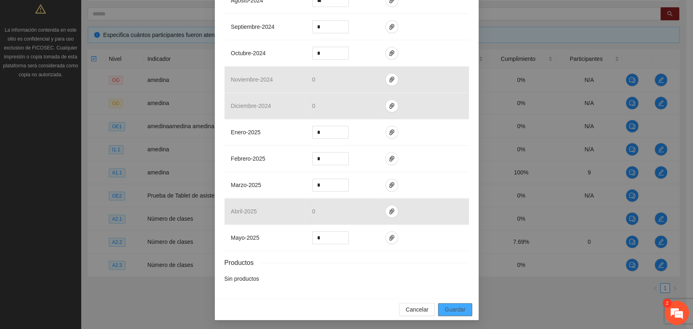
click at [445, 310] on span "Guardar" at bounding box center [455, 309] width 21 height 9
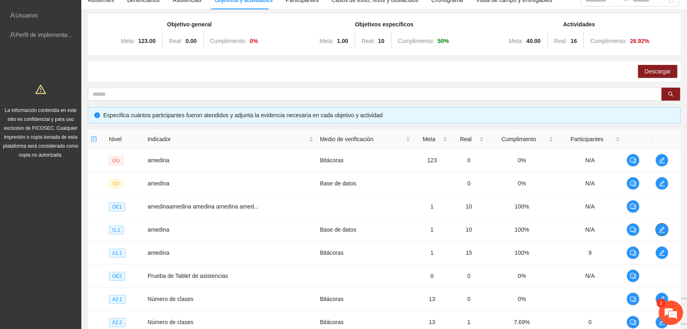
scroll to position [47, 0]
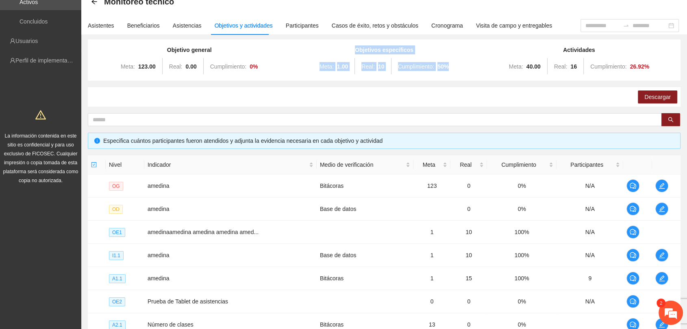
drag, startPoint x: 351, startPoint y: 45, endPoint x: 454, endPoint y: 71, distance: 105.5
click at [454, 71] on div "Objetivo general Meta: 123.00 Real: 0.00 Cumplimiento: 0 % Objetivos específico…" at bounding box center [384, 59] width 592 height 41
click at [446, 61] on div "Meta: 1.00 Real: 10 Cumplimiento: 50 %" at bounding box center [383, 66] width 191 height 16
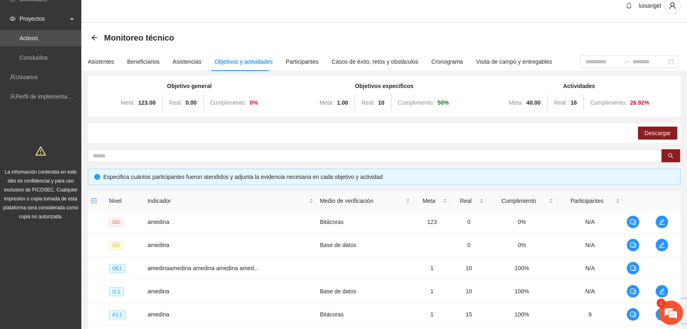
scroll to position [0, 0]
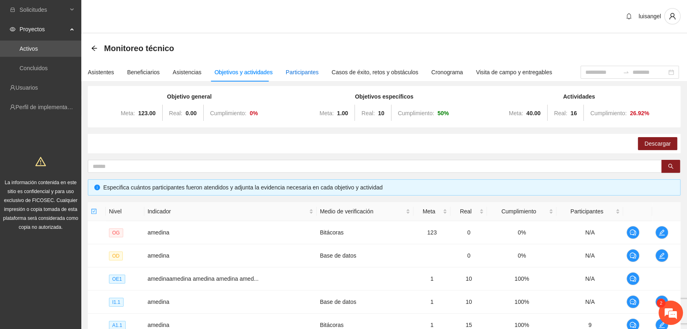
click at [296, 73] on div "Participantes" at bounding box center [302, 72] width 33 height 9
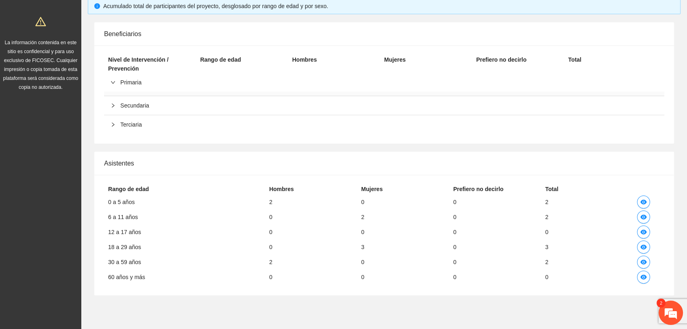
scroll to position [154, 0]
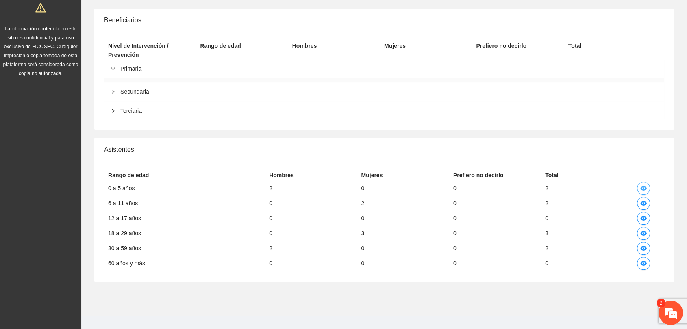
click at [643, 186] on icon "eye" at bounding box center [643, 188] width 6 height 5
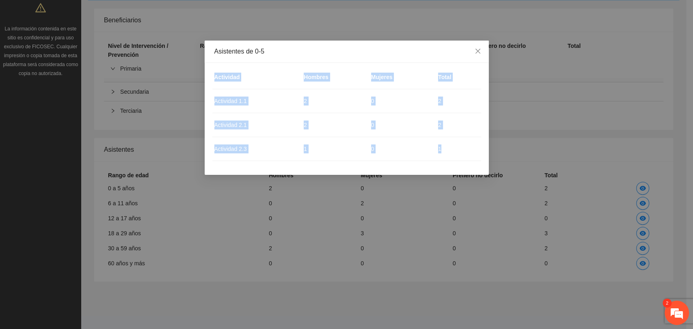
drag, startPoint x: 643, startPoint y: 177, endPoint x: 455, endPoint y: 59, distance: 222.1
click at [455, 59] on div "Asistentes de 0-5 Actividad Hombres Mujeres Total Actividad 1.1 2 0 2 Actividad…" at bounding box center [346, 164] width 693 height 329
click at [334, 49] on div "Asistentes de 0-5" at bounding box center [346, 51] width 265 height 9
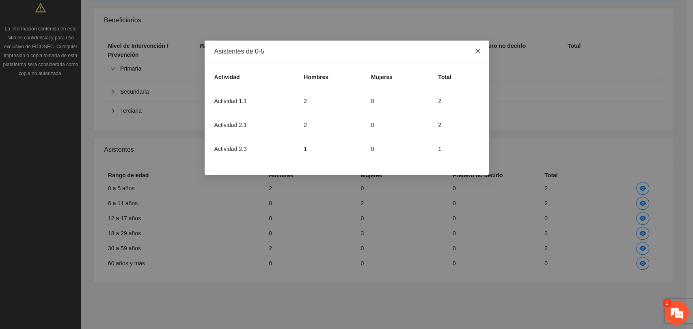
click at [478, 51] on icon "close" at bounding box center [477, 51] width 5 height 5
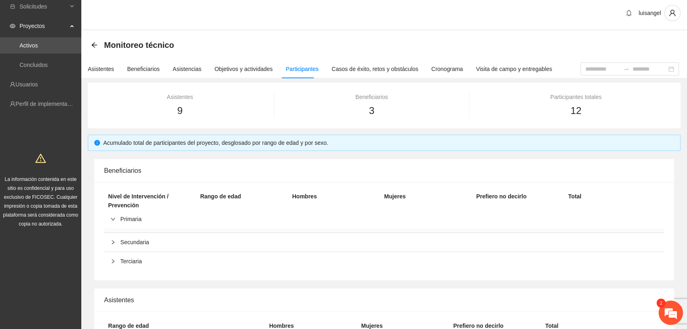
scroll to position [0, 0]
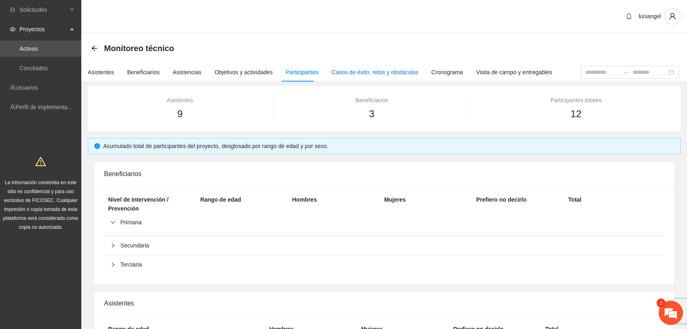
click at [364, 73] on div "Casos de éxito, retos y obstáculos" at bounding box center [374, 72] width 87 height 9
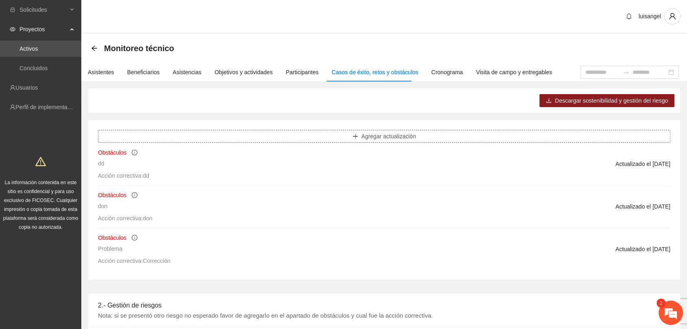
click at [374, 135] on span "Agregar actualización" at bounding box center [388, 136] width 55 height 9
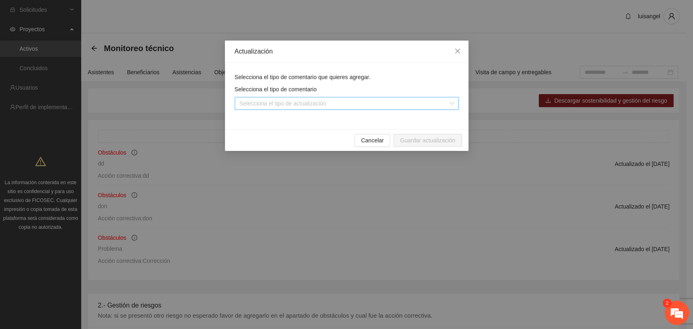
click at [334, 100] on input "search" at bounding box center [344, 103] width 209 height 12
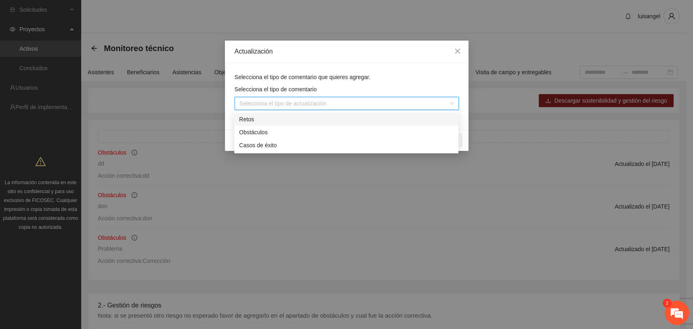
click at [249, 119] on div "Retos" at bounding box center [346, 119] width 214 height 9
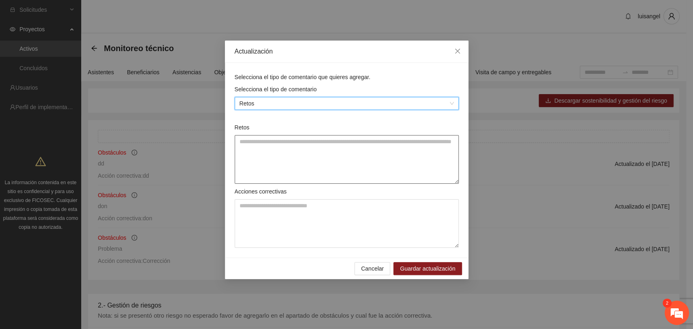
click at [263, 150] on textarea "Retos" at bounding box center [347, 159] width 224 height 49
click at [260, 207] on textarea "Acciones correctivas" at bounding box center [347, 223] width 224 height 49
click at [252, 148] on textarea "Retos" at bounding box center [347, 159] width 224 height 49
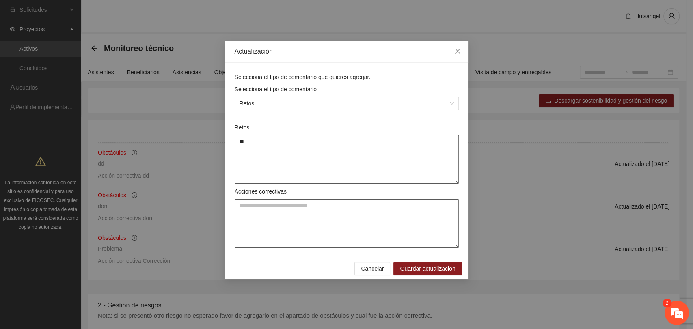
type textarea "**"
click at [252, 203] on textarea "Acciones correctivas" at bounding box center [347, 223] width 224 height 49
type textarea "**"
click at [427, 255] on div "Selecciona el tipo de comentario que quieres agregar. Selecciona el tipo de com…" at bounding box center [347, 160] width 244 height 195
click at [422, 267] on span "Guardar actualización" at bounding box center [427, 268] width 55 height 9
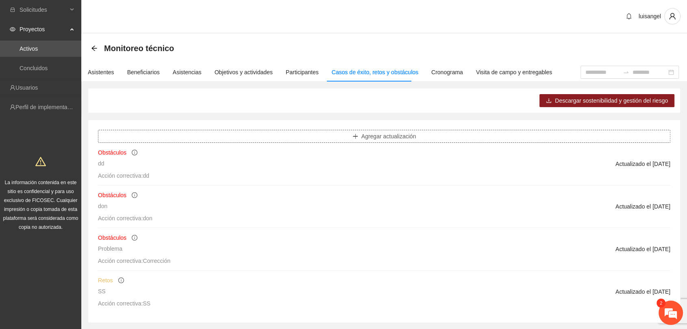
click at [360, 135] on button "Agregar actualización" at bounding box center [384, 136] width 572 height 13
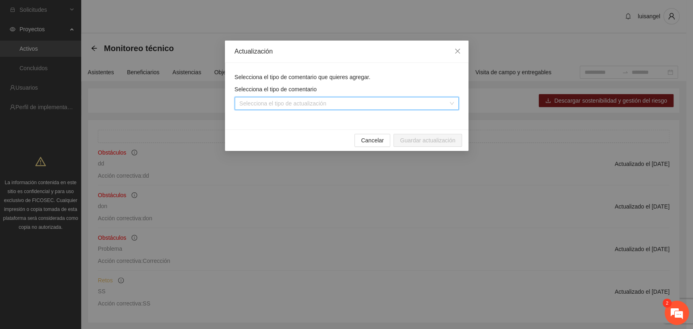
click at [331, 105] on input "search" at bounding box center [344, 103] width 209 height 12
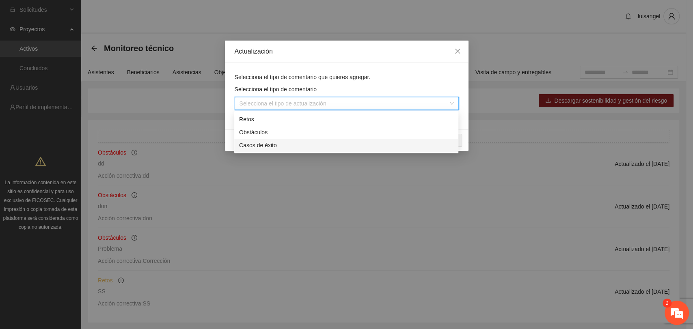
click at [276, 144] on div "Casos de éxito" at bounding box center [346, 145] width 214 height 9
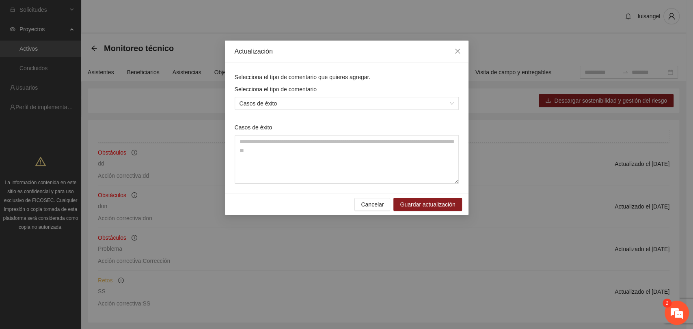
click at [308, 76] on div "Selecciona el tipo de comentario que quieres agregar." at bounding box center [347, 77] width 228 height 9
click at [271, 144] on textarea "Casos de éxito" at bounding box center [347, 159] width 224 height 49
click at [370, 206] on span "Cancelar" at bounding box center [372, 204] width 23 height 9
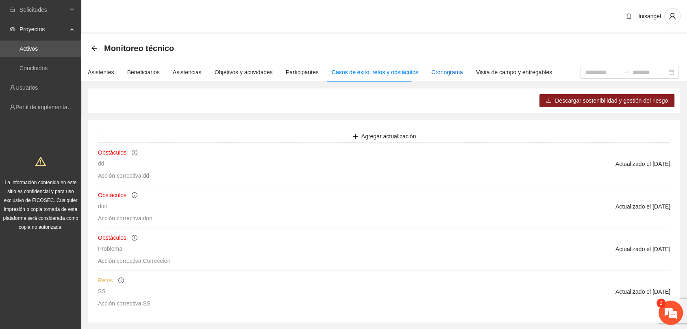
click at [443, 71] on div "Cronograma" at bounding box center [447, 72] width 32 height 9
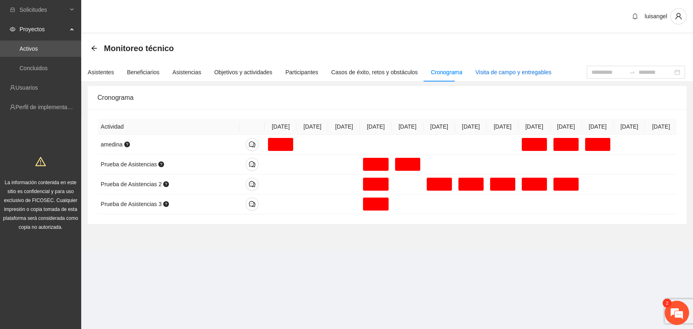
click at [511, 75] on div "Visita de campo y entregables" at bounding box center [514, 72] width 76 height 9
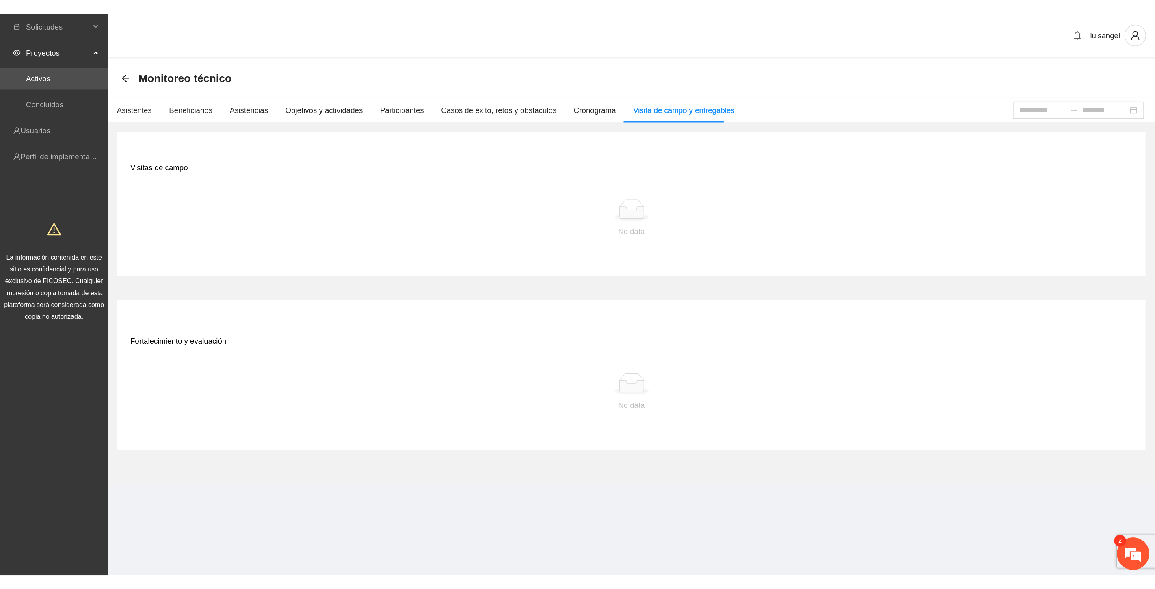
scroll to position [302, 0]
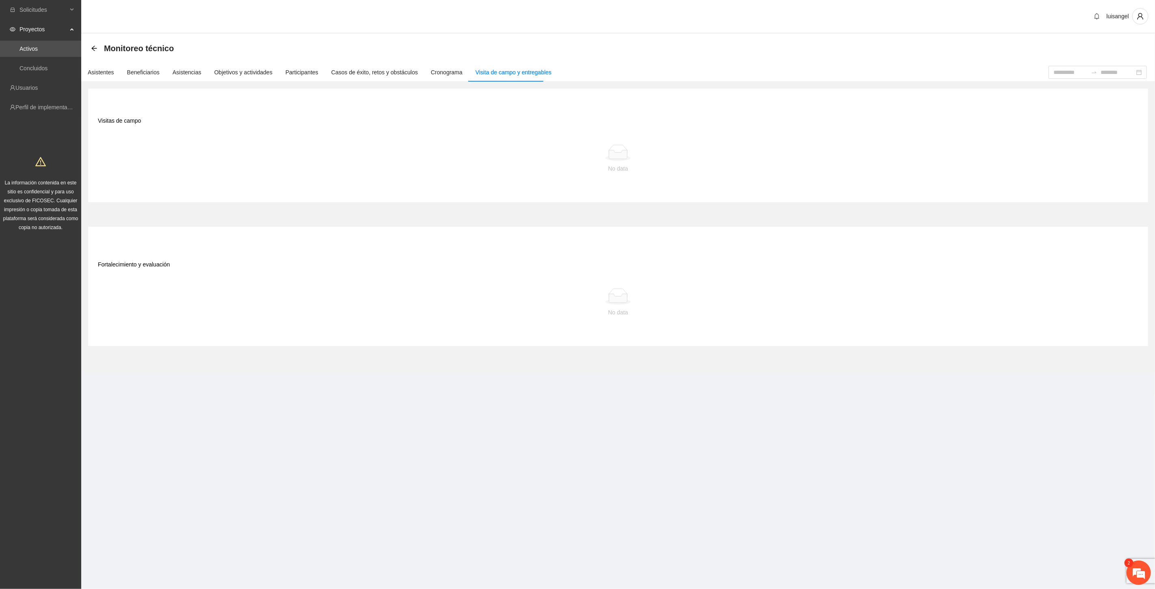
click at [693, 161] on div "No data" at bounding box center [618, 159] width 1028 height 28
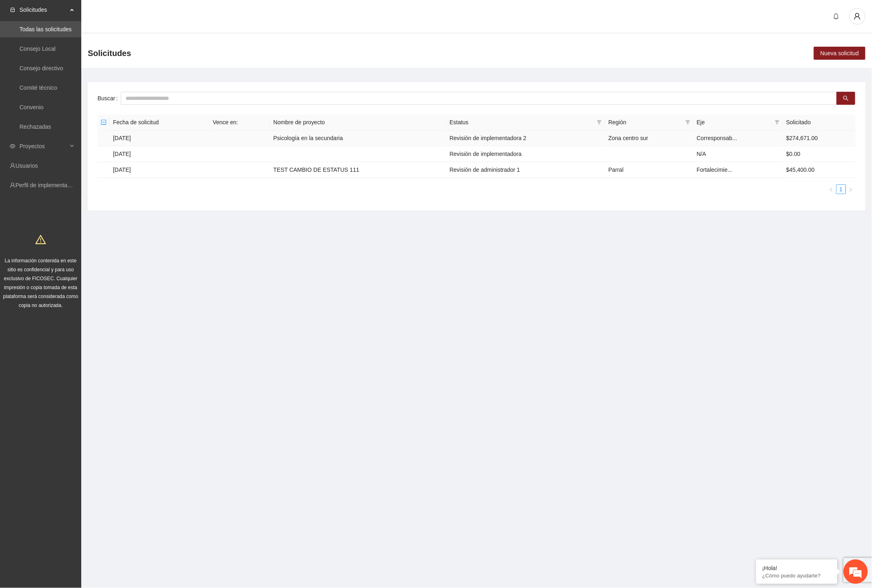
scroll to position [299, 0]
click at [859, 14] on icon "user" at bounding box center [856, 16] width 7 height 7
click at [827, 43] on span "Cerrar sesión" at bounding box center [835, 46] width 51 height 9
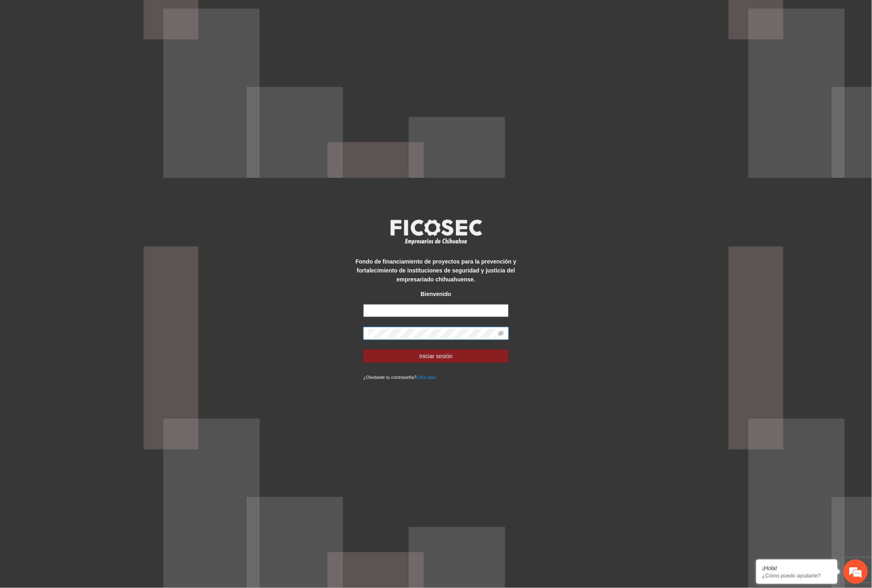
type input "**********"
click at [321, 338] on div "**********" at bounding box center [436, 294] width 872 height 588
click at [363, 350] on button "Iniciar sesión" at bounding box center [435, 356] width 145 height 13
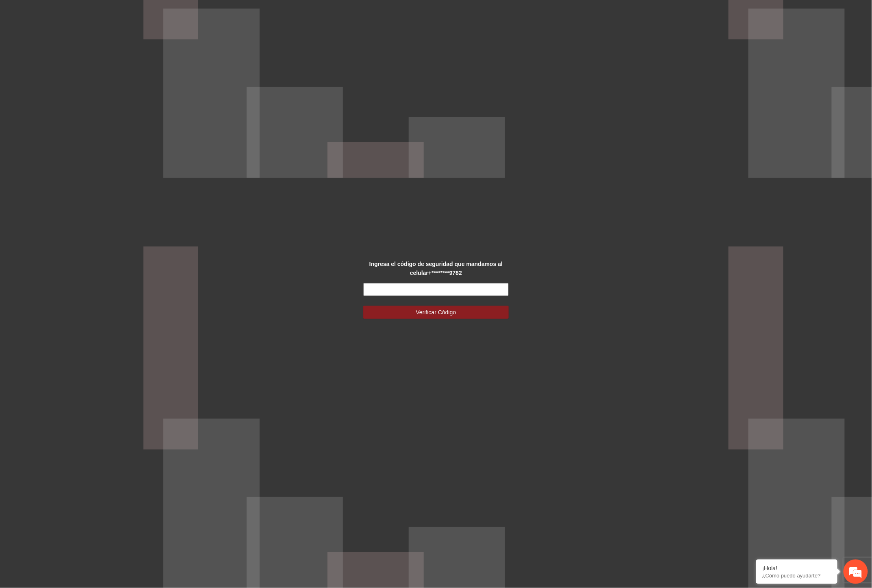
click at [397, 288] on input "text" at bounding box center [435, 289] width 145 height 13
type input "******"
click at [422, 312] on span "Verificar Código" at bounding box center [436, 312] width 40 height 9
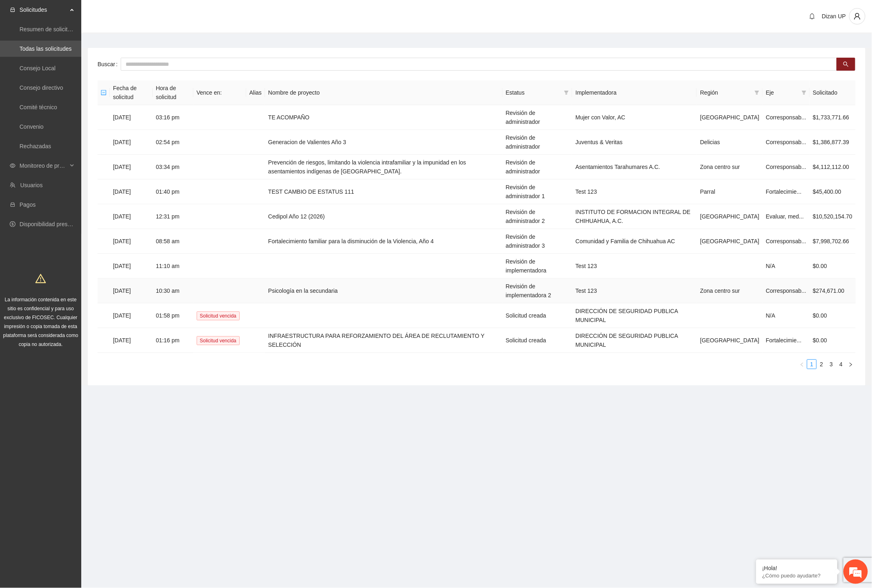
drag, startPoint x: 610, startPoint y: 262, endPoint x: 613, endPoint y: 260, distance: 4.2
click at [610, 279] on td "Test 123" at bounding box center [634, 291] width 125 height 25
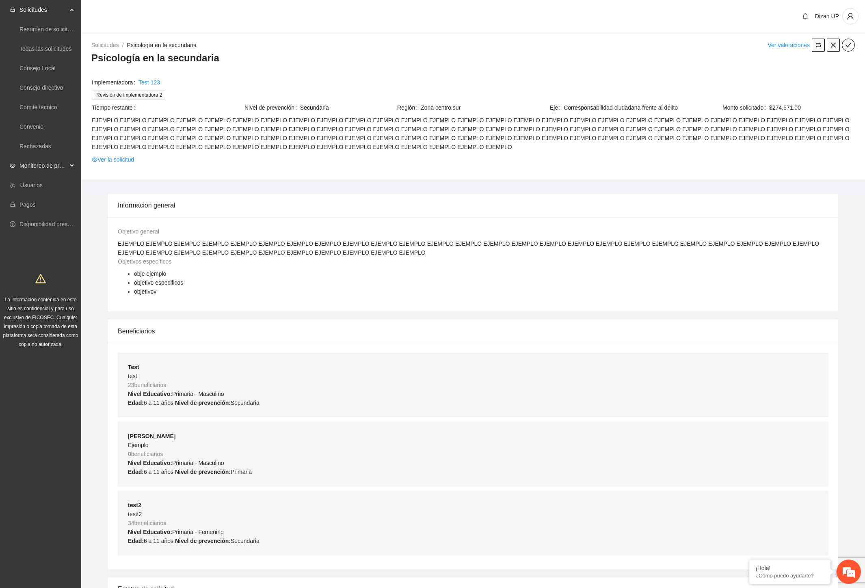
click at [28, 169] on span "Monitoreo de proyectos" at bounding box center [43, 166] width 48 height 16
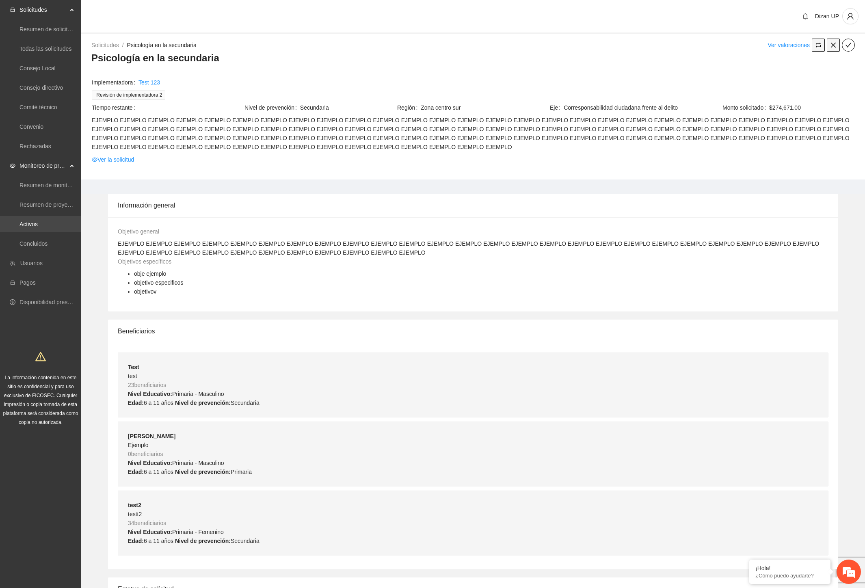
click at [34, 224] on link "Activos" at bounding box center [28, 224] width 18 height 6
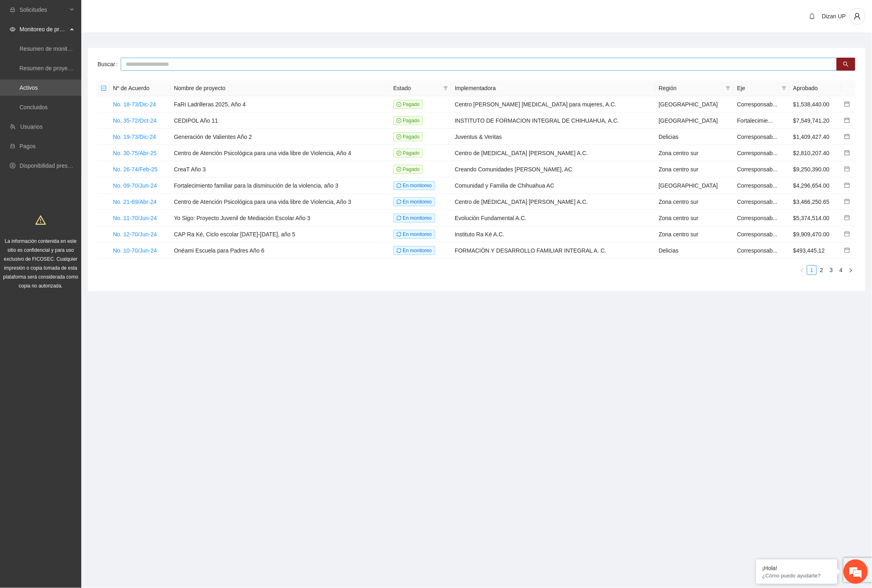
click at [156, 64] on input "text" at bounding box center [479, 64] width 716 height 13
type input "****"
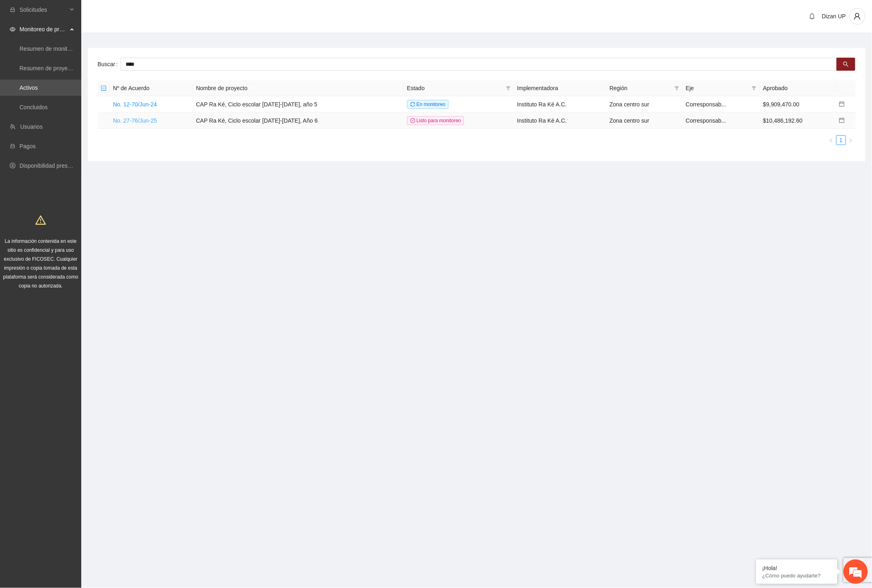
click at [150, 120] on link "No. 27-76/Jun-25" at bounding box center [135, 120] width 44 height 6
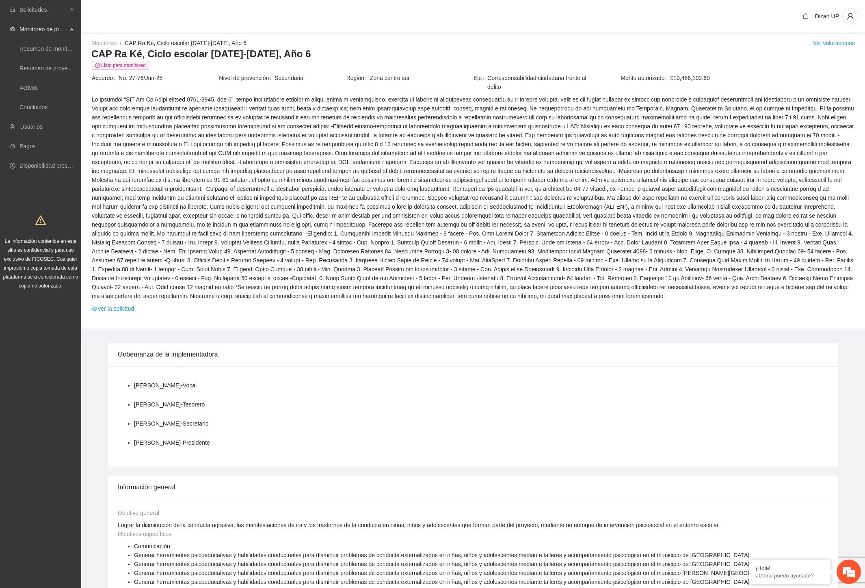
click at [501, 181] on span at bounding box center [473, 198] width 763 height 206
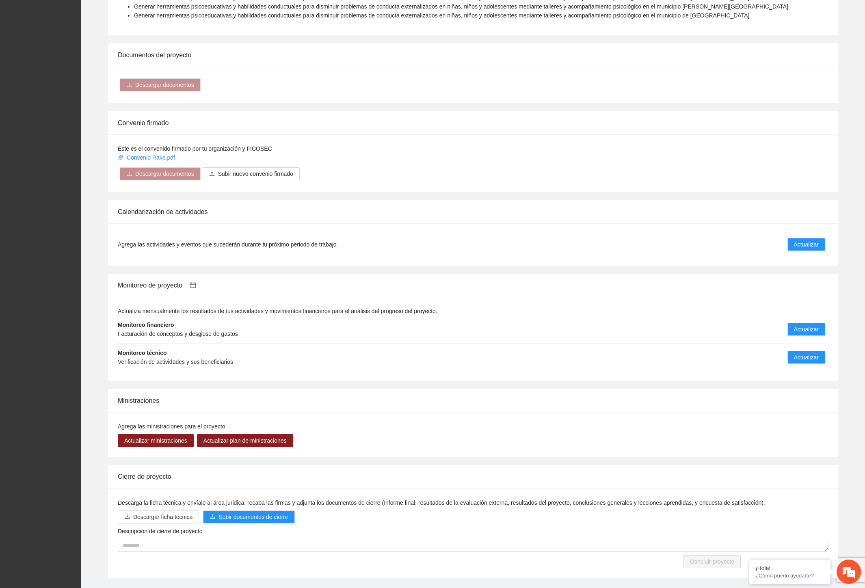
scroll to position [587, 0]
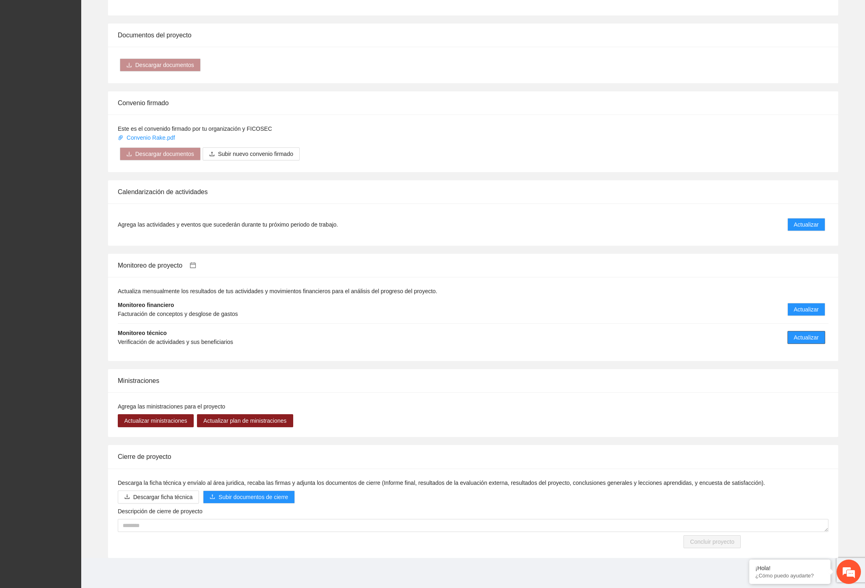
click at [793, 340] on button "Actualizar" at bounding box center [807, 337] width 38 height 13
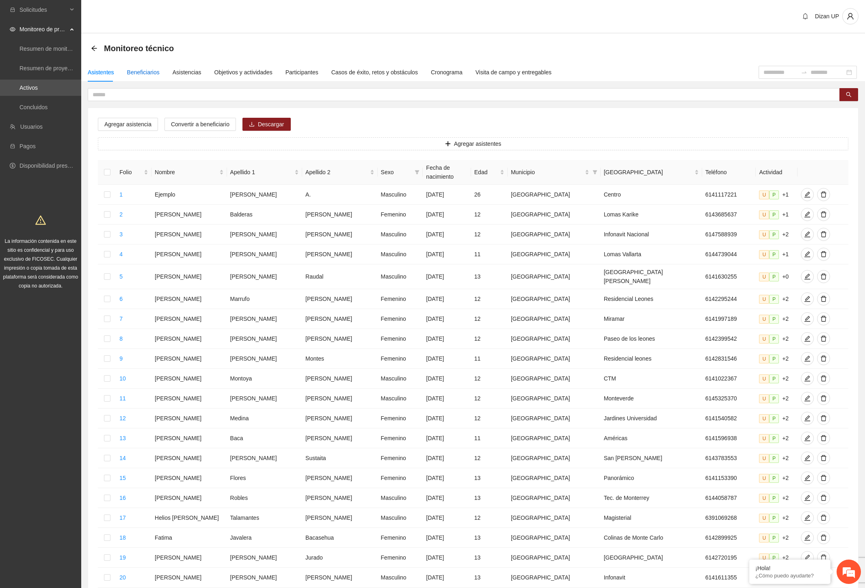
click at [143, 75] on div "Beneficiarios" at bounding box center [143, 72] width 32 height 9
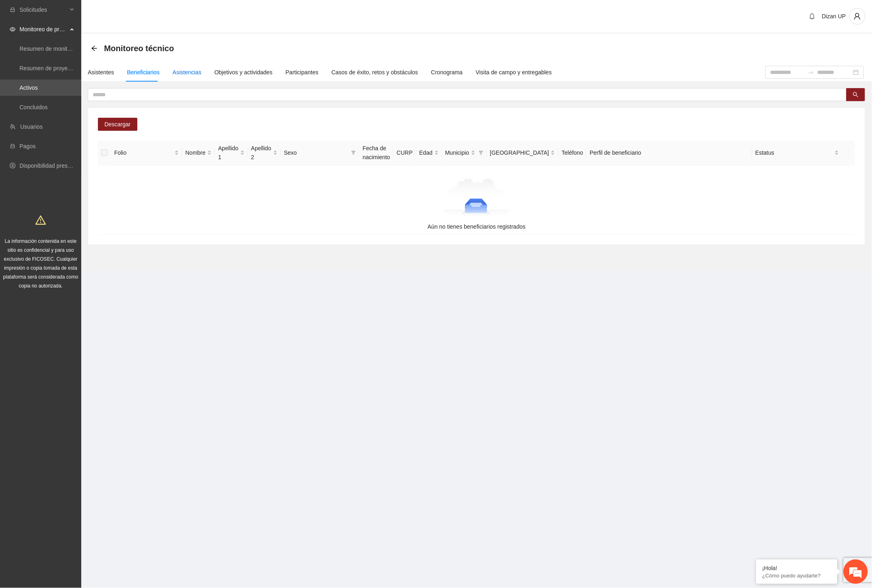
click at [177, 71] on div "Asistencias" at bounding box center [187, 72] width 29 height 9
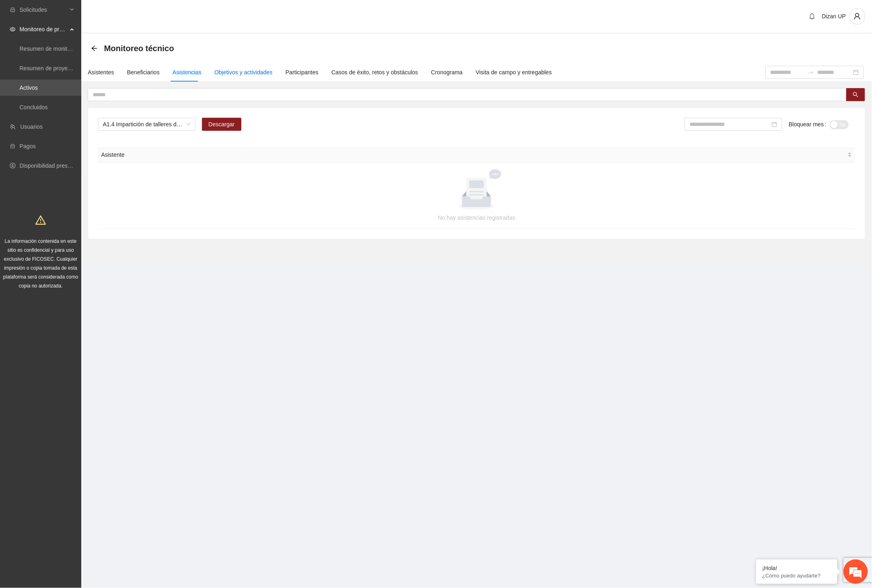
click at [236, 68] on div "Objetivos y actividades" at bounding box center [243, 72] width 58 height 9
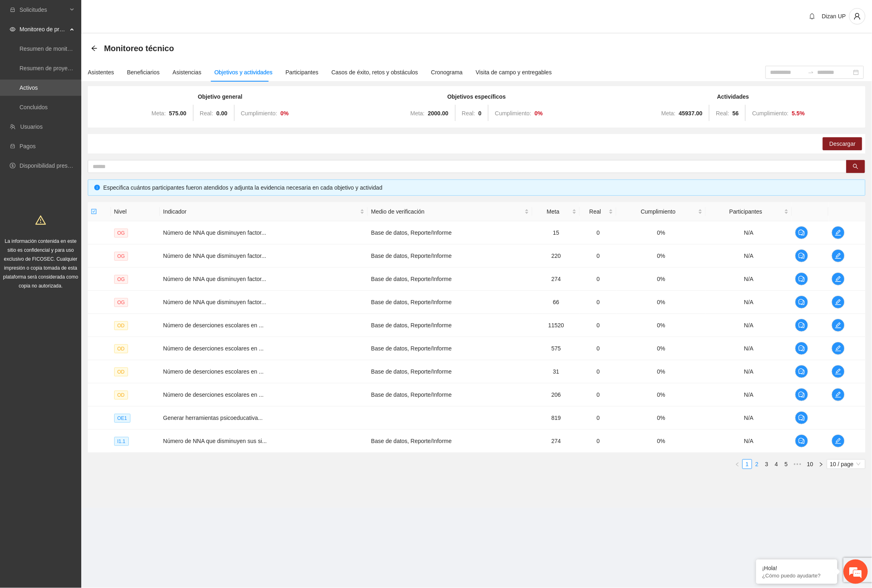
click at [758, 465] on link "2" at bounding box center [756, 464] width 9 height 9
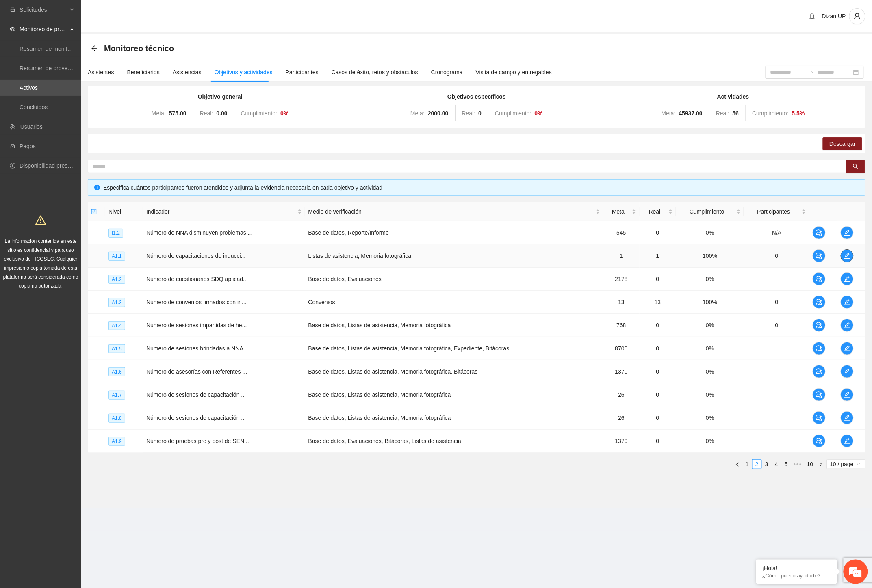
click at [847, 253] on icon "edit" at bounding box center [847, 256] width 6 height 6
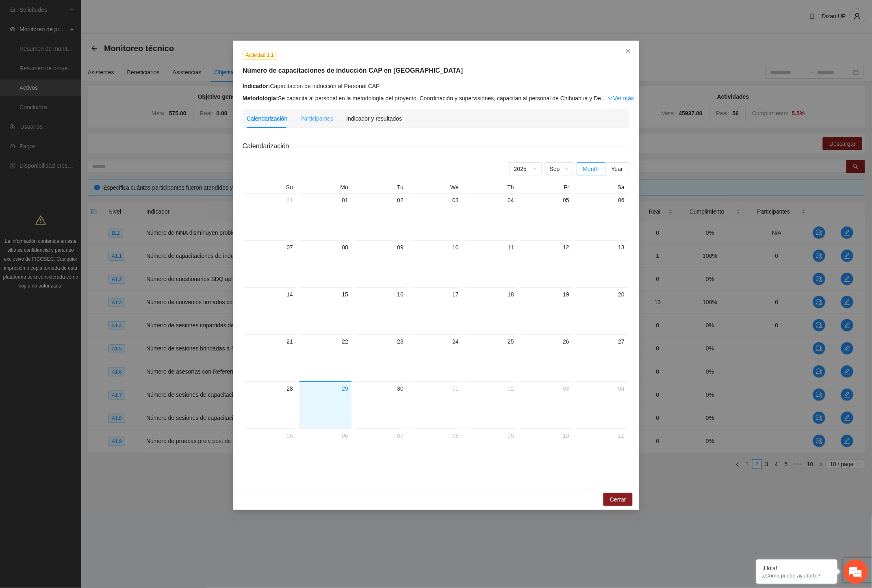
click at [318, 123] on div "Participantes" at bounding box center [316, 118] width 33 height 19
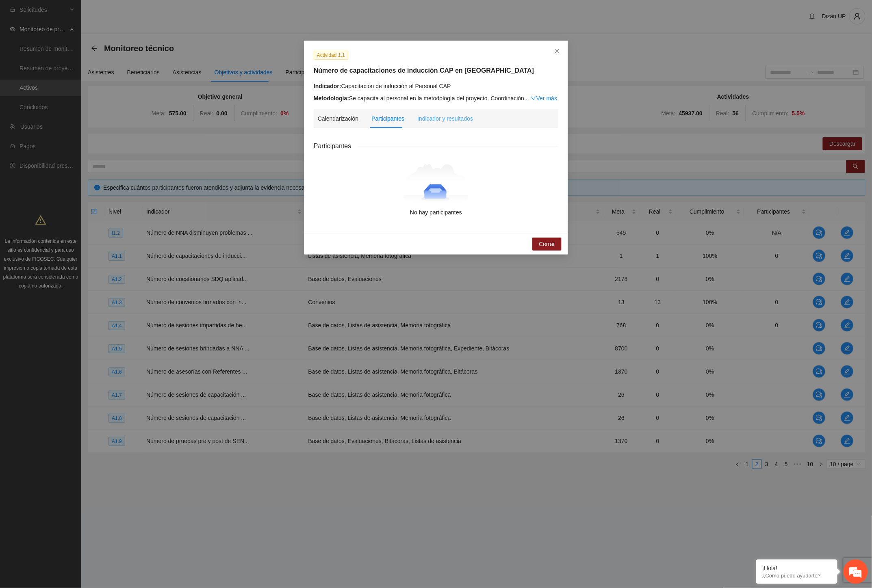
click at [435, 123] on div "Indicador y resultados" at bounding box center [445, 118] width 56 height 19
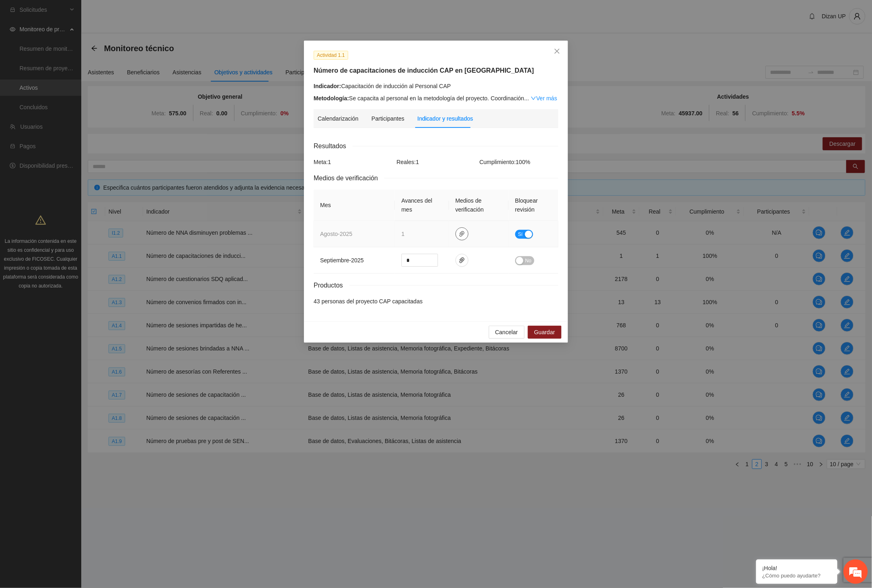
click at [464, 235] on icon "paper-clip" at bounding box center [462, 234] width 6 height 6
click at [434, 212] on link "CAPACITACION INDUCCION.zip" at bounding box center [464, 210] width 116 height 9
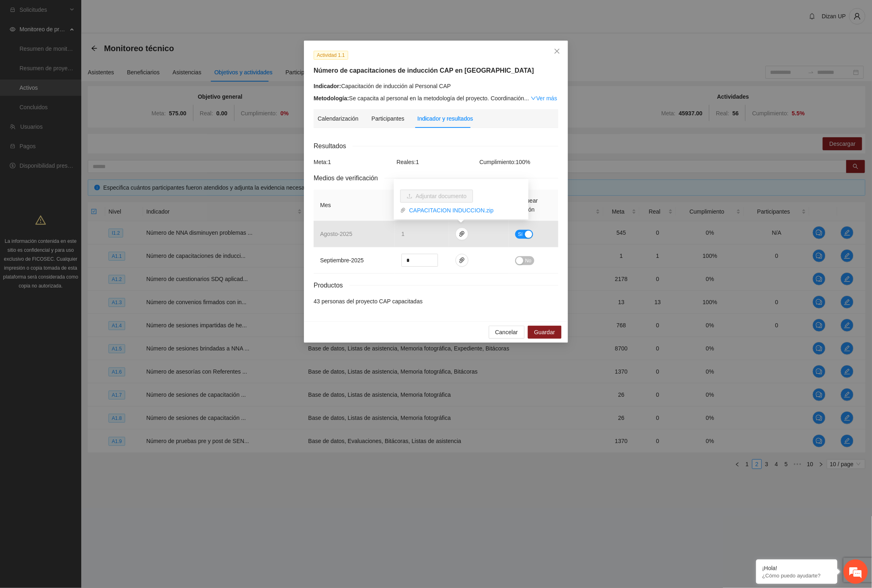
click at [757, 36] on div "Actividad 1.1 Número de capacitaciones de inducción CAP en Chihuahua Indicador:…" at bounding box center [436, 294] width 872 height 588
click at [461, 151] on div "Resultados" at bounding box center [436, 146] width 245 height 10
click at [377, 117] on div "Participantes" at bounding box center [387, 118] width 33 height 9
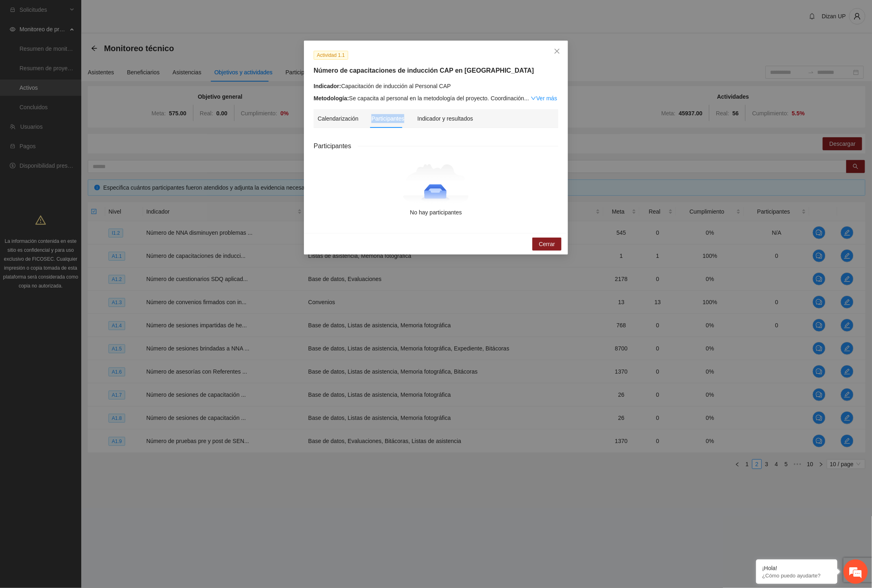
click at [377, 117] on div "Participantes" at bounding box center [387, 118] width 33 height 9
click at [440, 115] on div "Indicador y resultados" at bounding box center [445, 118] width 56 height 9
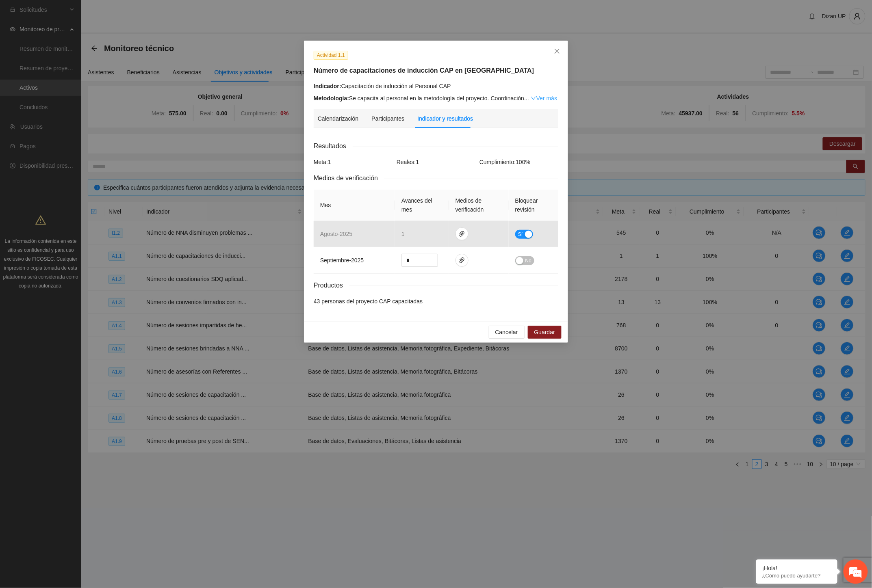
click at [550, 97] on link "Ver más" at bounding box center [544, 98] width 26 height 6
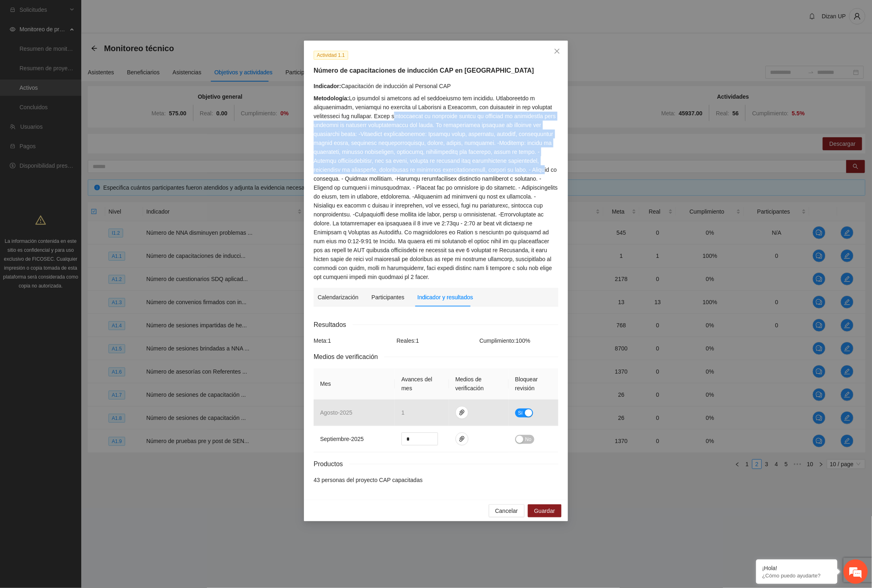
drag, startPoint x: 395, startPoint y: 115, endPoint x: 513, endPoint y: 175, distance: 132.6
click at [517, 173] on div "Metodología:" at bounding box center [436, 188] width 245 height 188
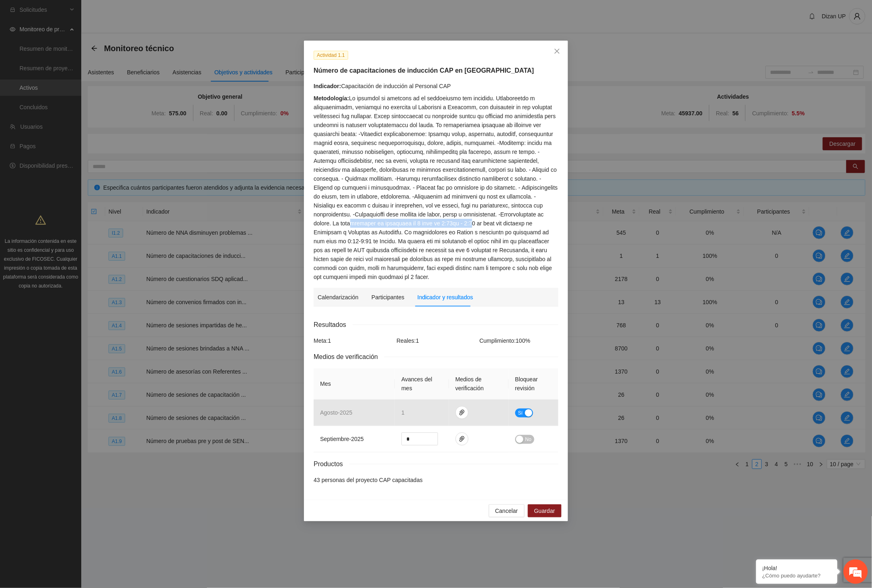
drag, startPoint x: 327, startPoint y: 224, endPoint x: 441, endPoint y: 220, distance: 113.8
click at [440, 220] on div "Metodología:" at bounding box center [436, 188] width 245 height 188
drag, startPoint x: 445, startPoint y: 213, endPoint x: 455, endPoint y: 209, distance: 10.8
click at [445, 212] on div "Metodología:" at bounding box center [436, 188] width 245 height 188
drag, startPoint x: 493, startPoint y: 211, endPoint x: 552, endPoint y: 210, distance: 59.3
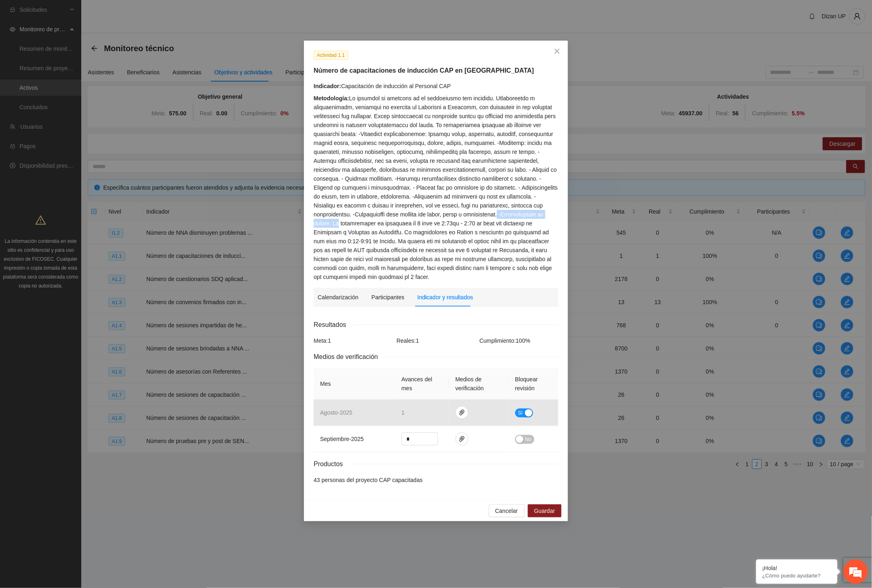
click at [552, 210] on div "Metodología:" at bounding box center [436, 188] width 245 height 188
drag, startPoint x: 388, startPoint y: 220, endPoint x: 457, endPoint y: 220, distance: 69.9
click at [459, 219] on div "Metodología:" at bounding box center [436, 188] width 245 height 188
click at [767, 55] on div "Actividad 1.1 Número de capacitaciones de inducción CAP en Chihuahua Indicador:…" at bounding box center [436, 294] width 872 height 588
click at [465, 441] on span "paper-clip" at bounding box center [462, 439] width 12 height 6
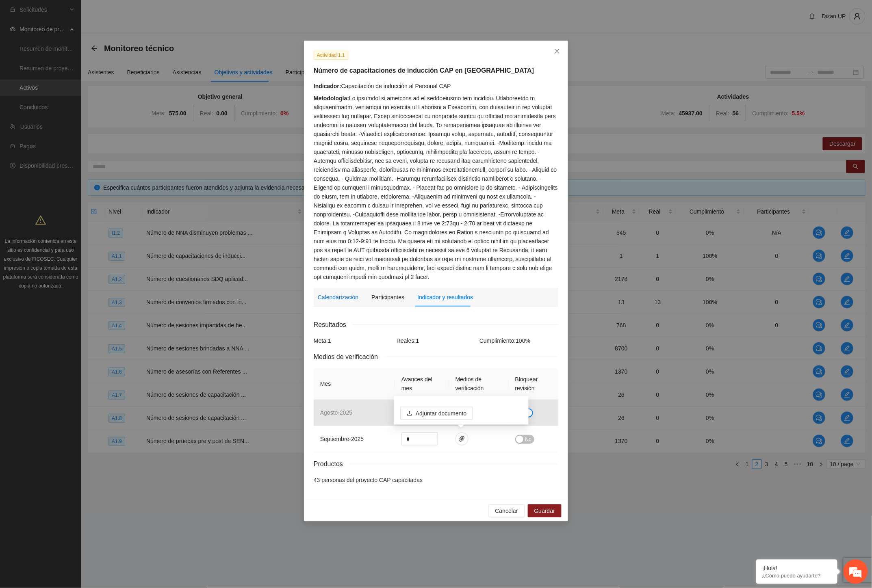
click at [342, 294] on div "Calendarización" at bounding box center [338, 297] width 41 height 9
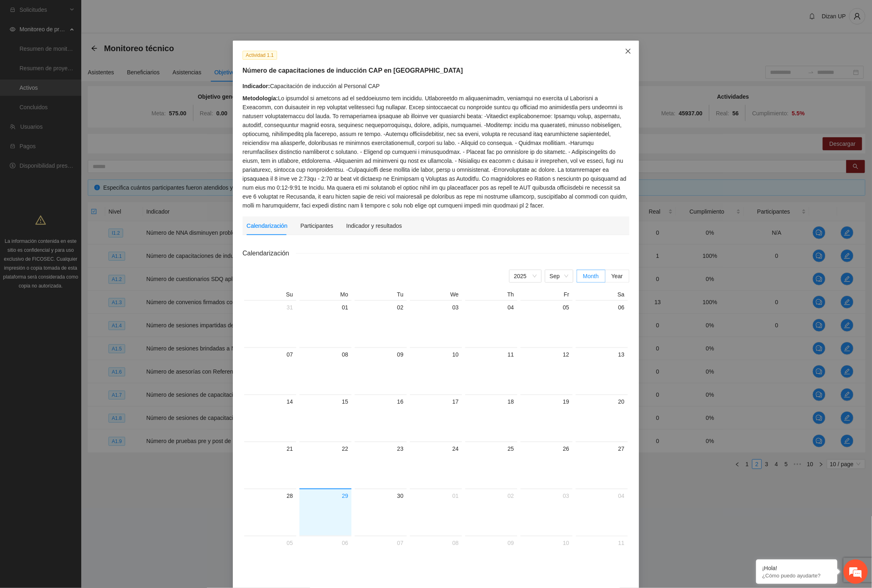
click at [626, 51] on icon "close" at bounding box center [628, 51] width 5 height 5
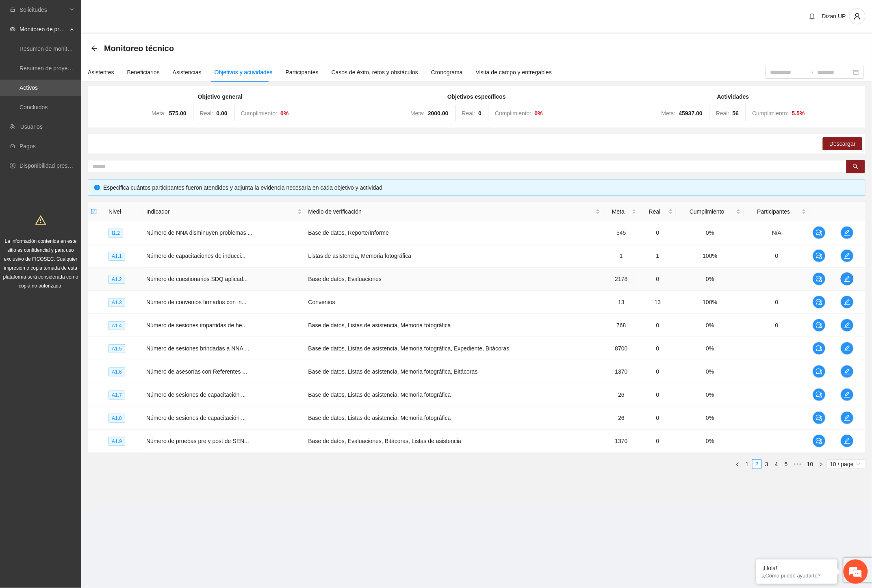
click at [847, 279] on icon "edit" at bounding box center [847, 279] width 6 height 6
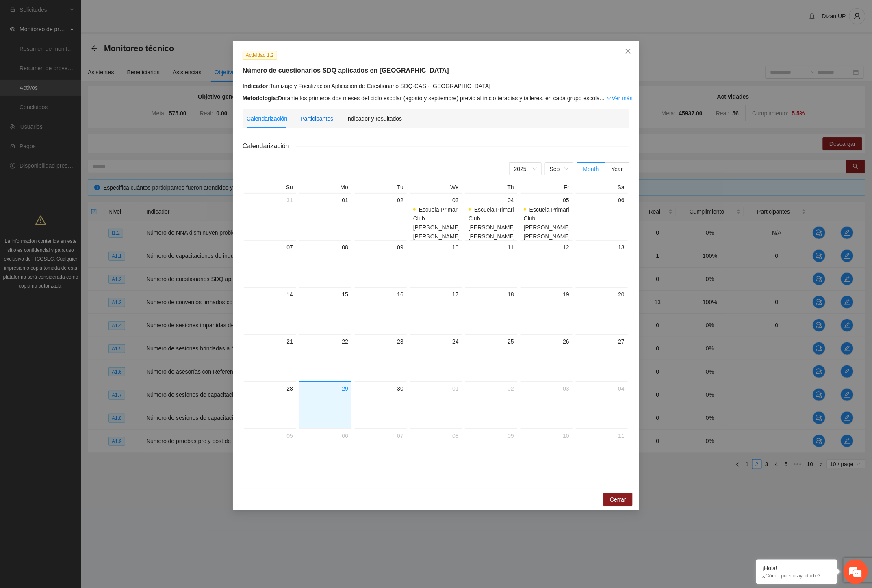
click at [316, 119] on div "Participantes" at bounding box center [316, 118] width 33 height 9
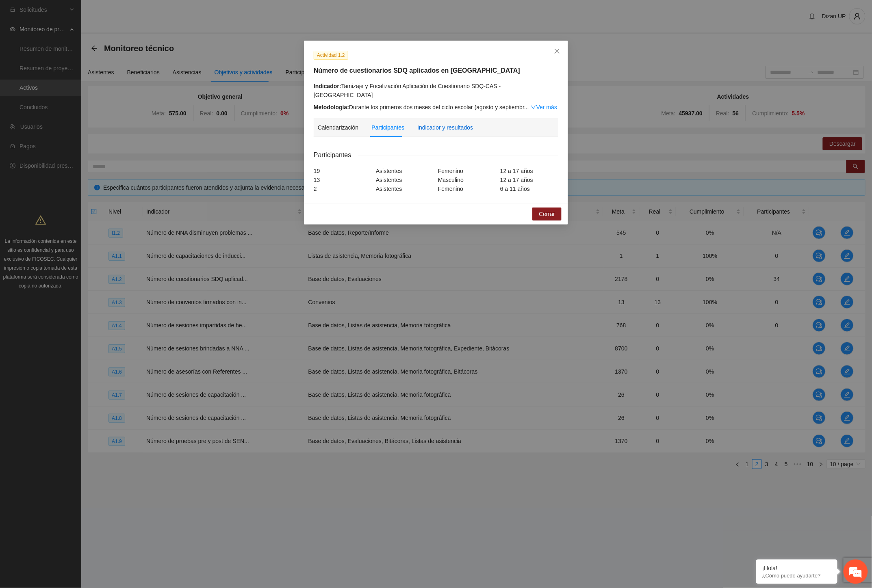
click at [440, 123] on div "Indicador y resultados" at bounding box center [445, 127] width 56 height 9
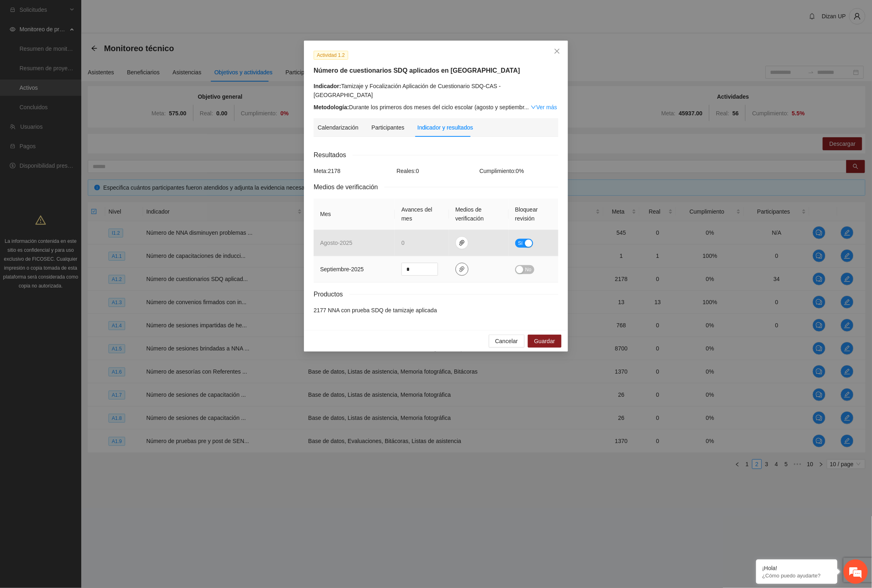
click at [464, 266] on icon "paper-clip" at bounding box center [461, 269] width 5 height 6
click at [558, 50] on icon "close" at bounding box center [557, 51] width 5 height 5
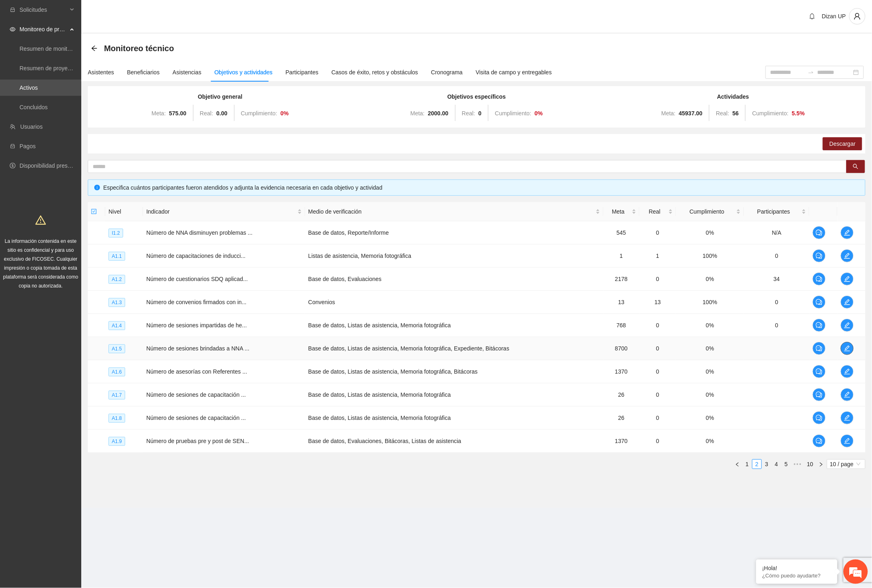
click at [847, 348] on icon "edit" at bounding box center [847, 348] width 6 height 6
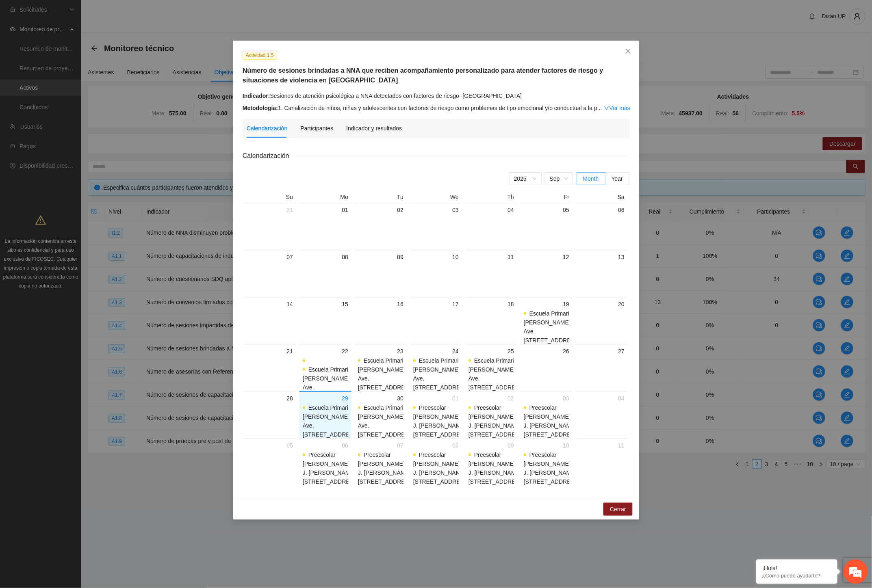
click at [622, 245] on div at bounding box center [601, 232] width 45 height 35
click at [631, 49] on icon "close" at bounding box center [628, 51] width 6 height 6
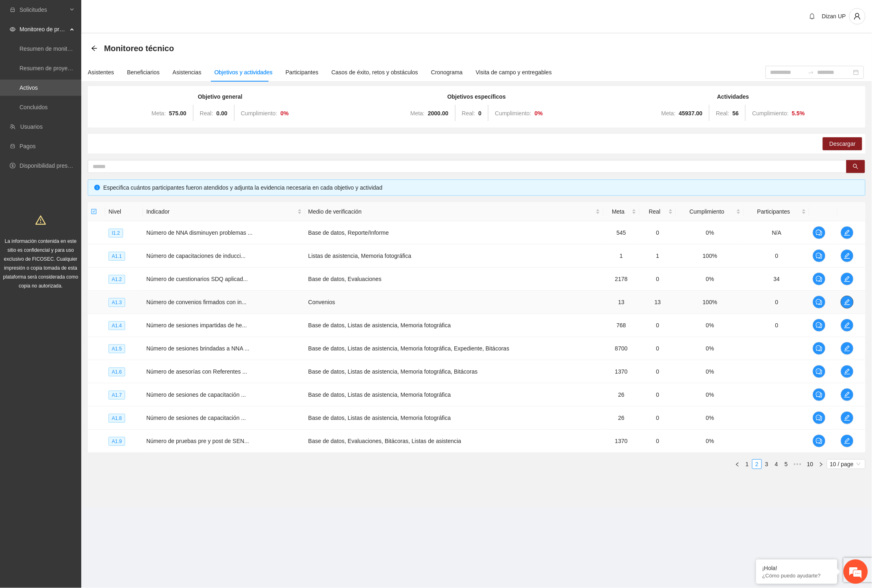
click at [847, 303] on icon "edit" at bounding box center [847, 302] width 6 height 6
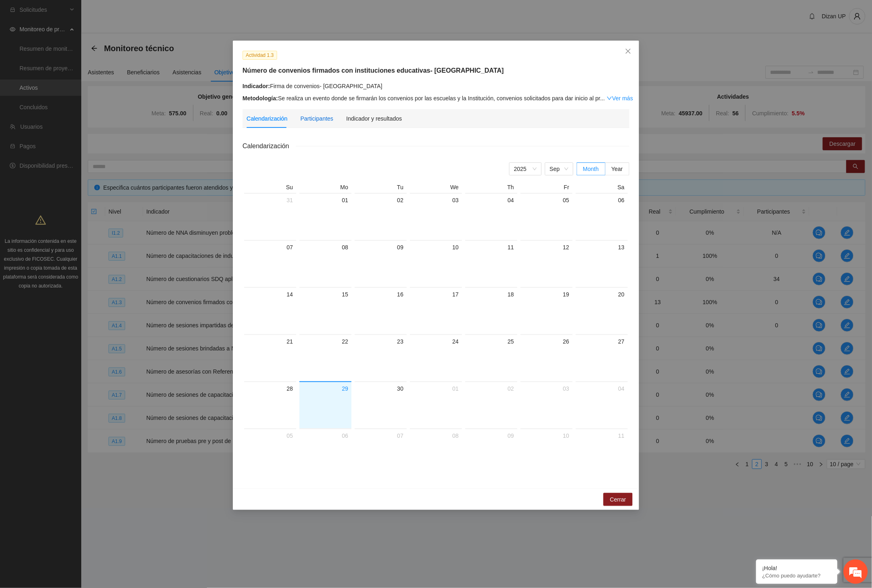
click at [322, 114] on div "Participantes" at bounding box center [316, 118] width 33 height 9
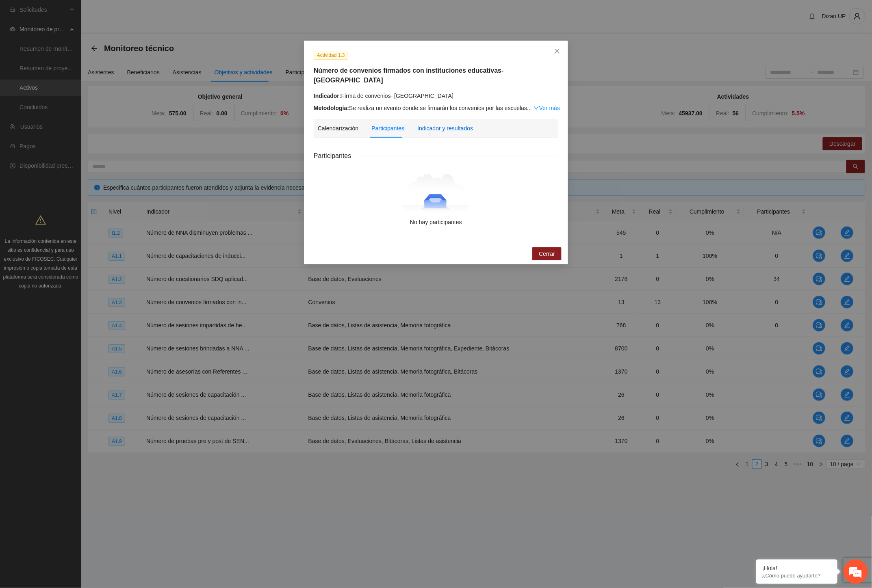
click at [433, 124] on div "Indicador y resultados" at bounding box center [445, 128] width 56 height 9
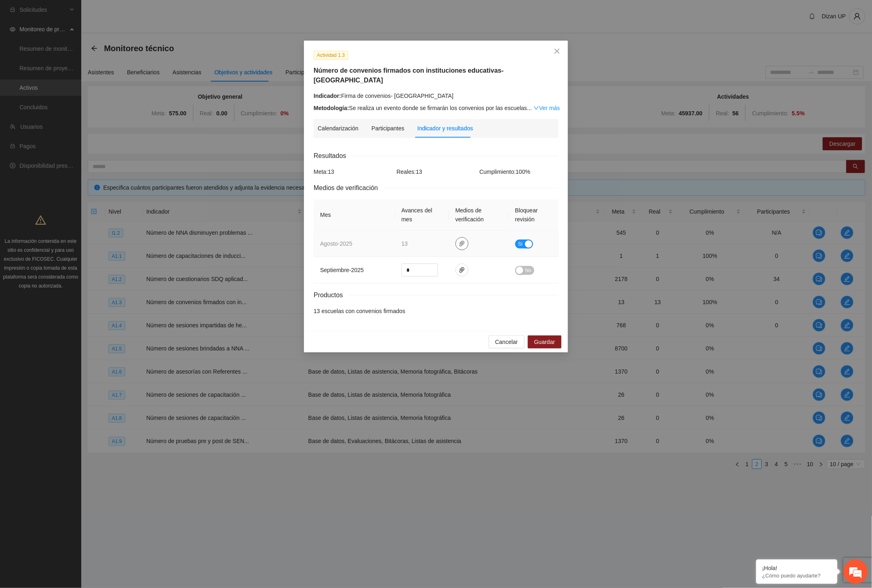
click at [461, 241] on icon "paper-clip" at bounding box center [461, 244] width 5 height 6
click at [439, 209] on link "Convenios cuu.zip" at bounding box center [464, 210] width 116 height 9
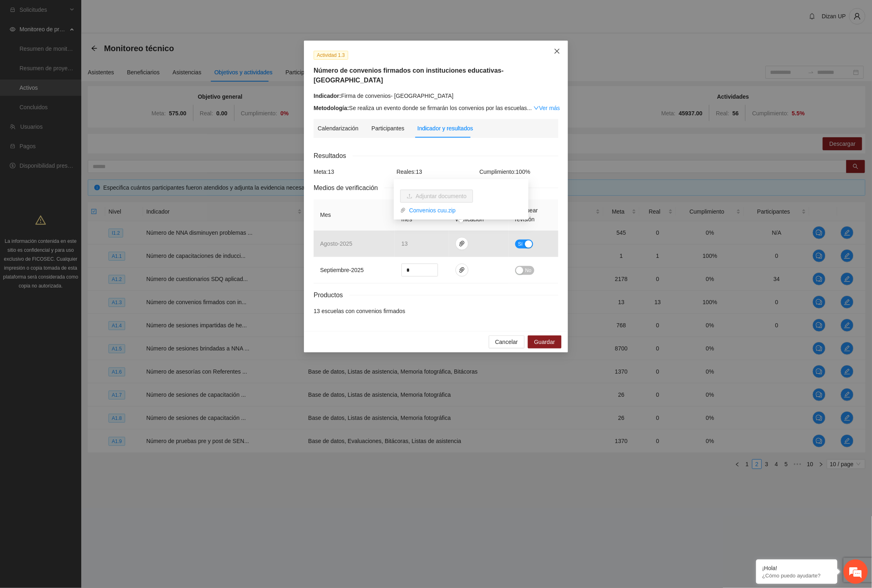
drag, startPoint x: 561, startPoint y: 51, endPoint x: 617, endPoint y: 63, distance: 57.0
click at [561, 51] on span "Close" at bounding box center [557, 52] width 22 height 22
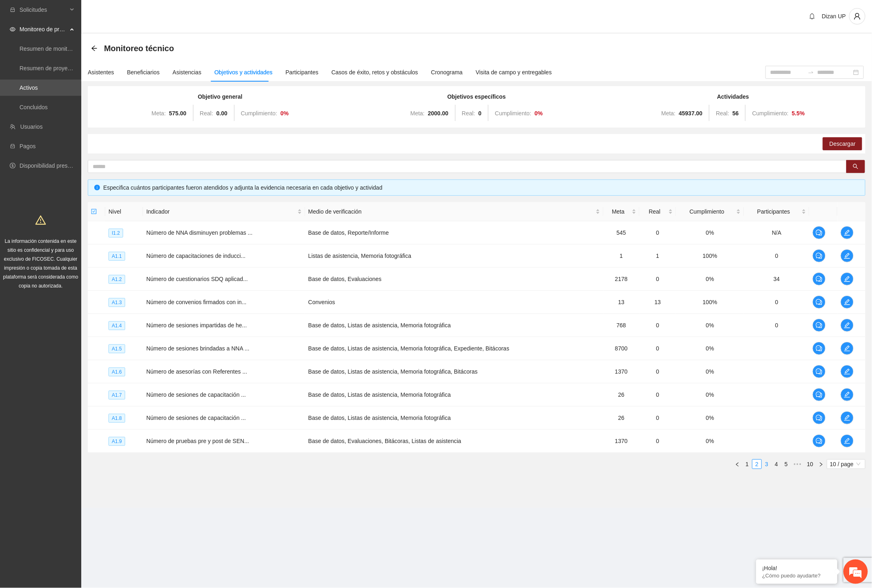
click at [766, 464] on link "3" at bounding box center [766, 464] width 9 height 9
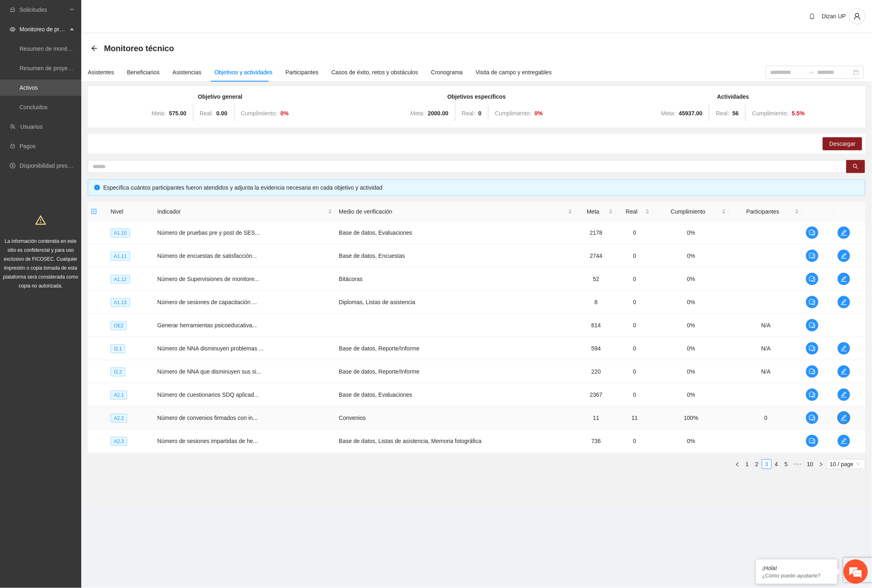
click at [842, 416] on icon "edit" at bounding box center [843, 418] width 6 height 6
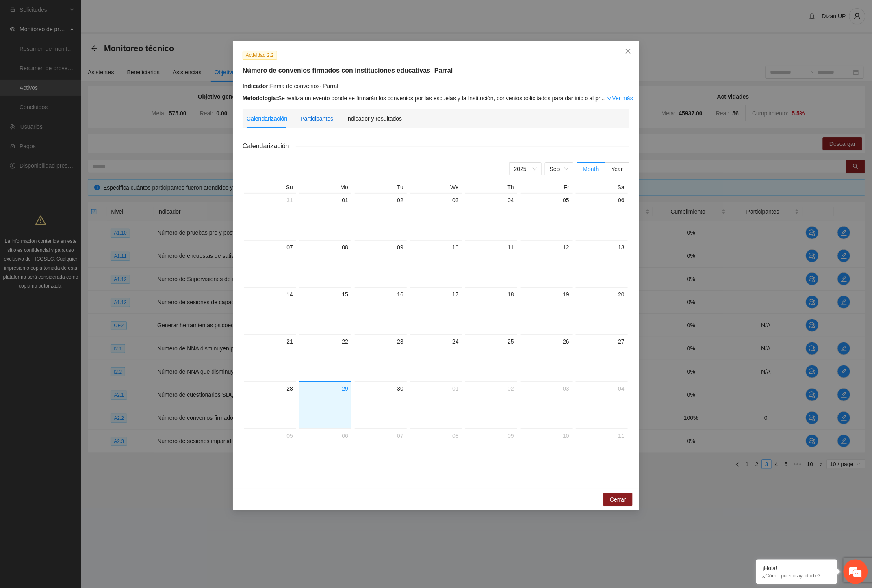
drag, startPoint x: 312, startPoint y: 117, endPoint x: 356, endPoint y: 124, distance: 45.2
click at [313, 117] on div "Participantes" at bounding box center [316, 118] width 33 height 9
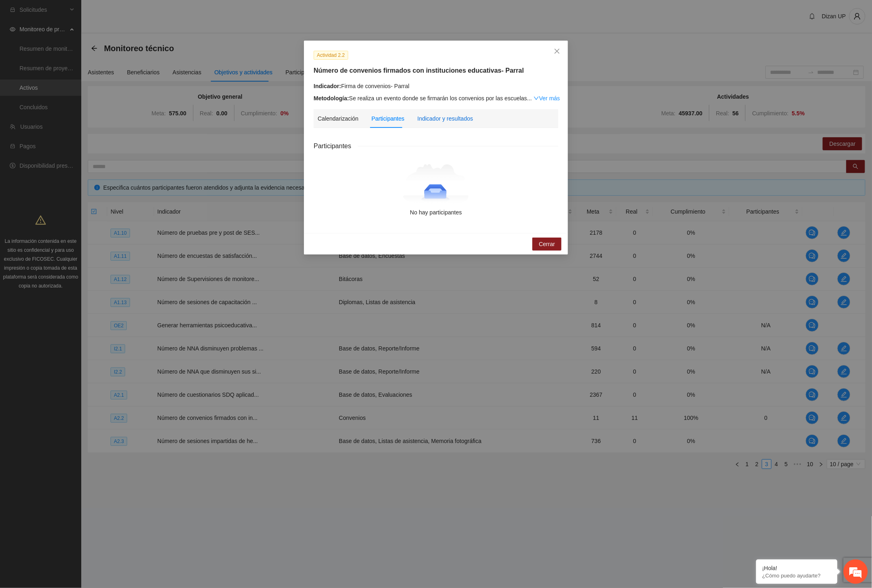
click at [441, 117] on div "Indicador y resultados" at bounding box center [445, 118] width 56 height 9
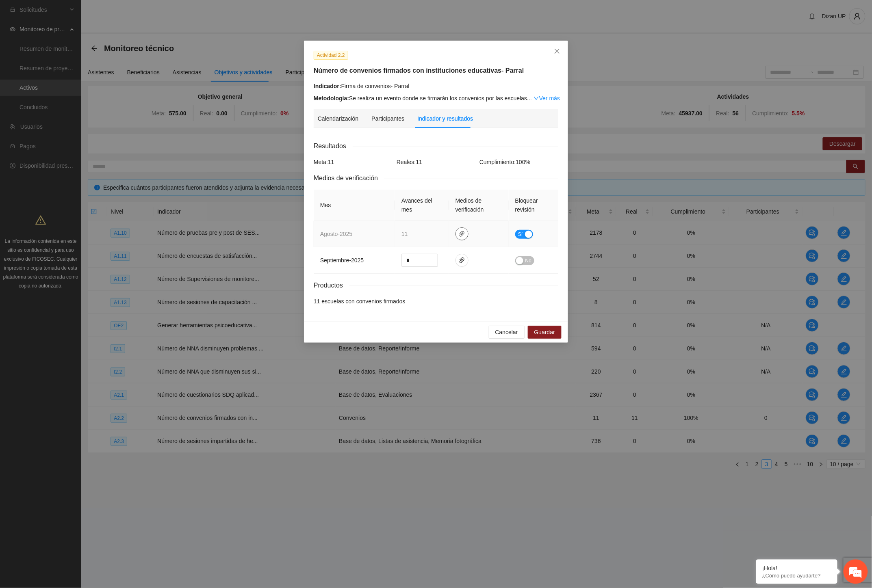
click at [459, 233] on icon "paper-clip" at bounding box center [462, 234] width 6 height 6
click at [457, 212] on link "CONVENIOS PARRAL MATAMOROS.pdf" at bounding box center [464, 210] width 116 height 9
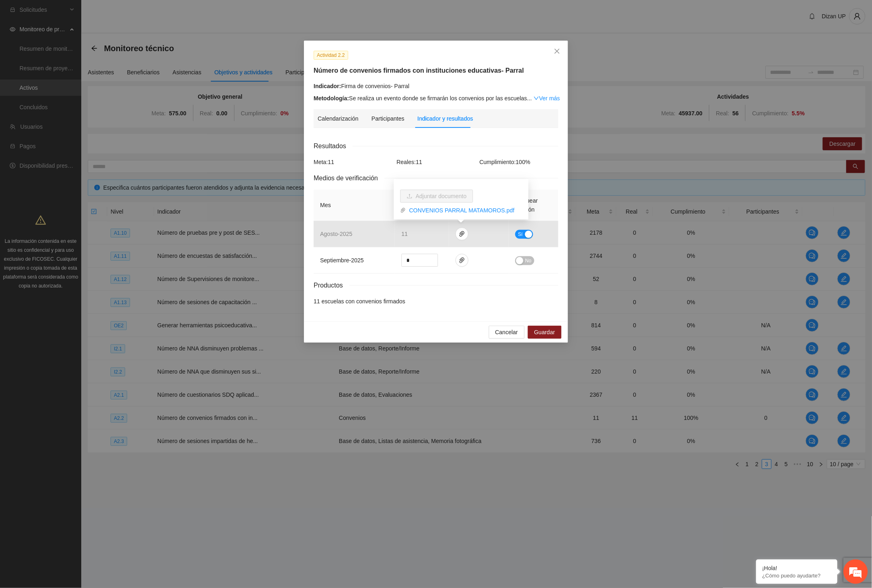
click at [85, 261] on div "Actividad 2.2 Número de convenios firmados con instituciones educativas- Parral…" at bounding box center [436, 294] width 872 height 588
click at [388, 301] on li "11 escuelas con convenios firmados" at bounding box center [436, 301] width 245 height 9
click at [502, 336] on span "Cancelar" at bounding box center [506, 332] width 23 height 9
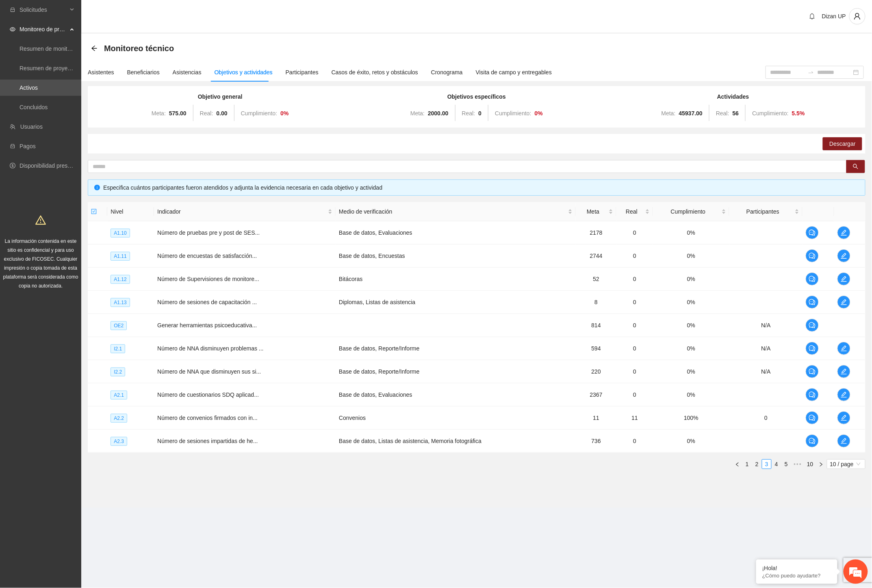
click at [299, 18] on div "Dizan UP" at bounding box center [476, 17] width 791 height 34
click at [95, 45] on icon "arrow-left" at bounding box center [93, 47] width 5 height 5
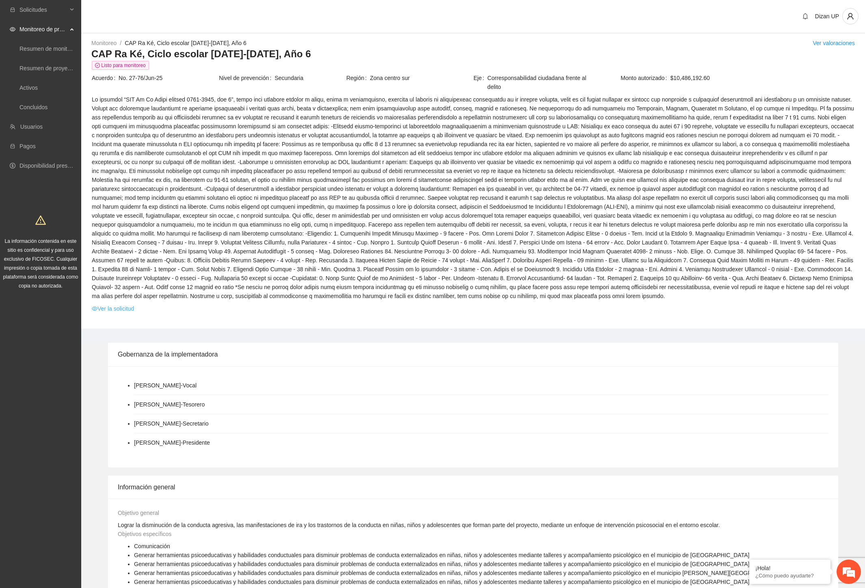
click at [115, 306] on link "Ver la solicitud" at bounding box center [113, 308] width 42 height 9
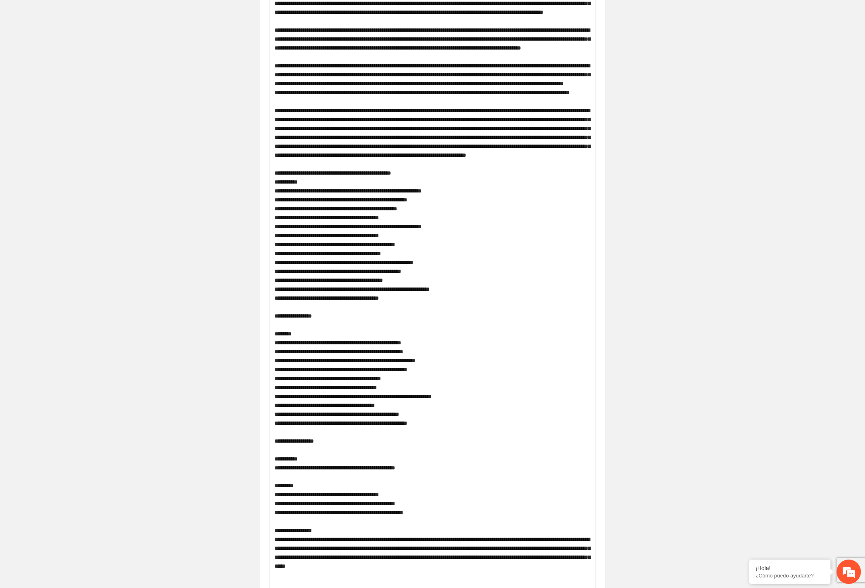
scroll to position [632, 0]
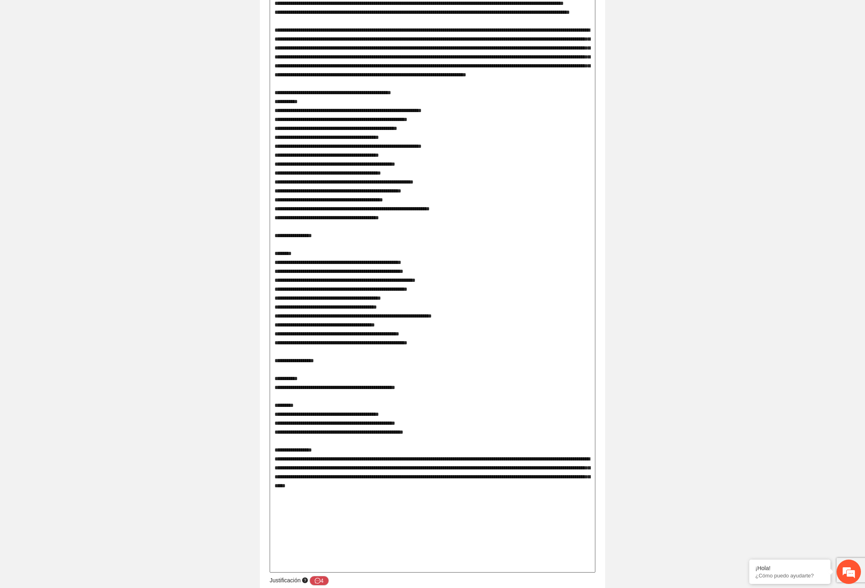
drag, startPoint x: 278, startPoint y: 344, endPoint x: 403, endPoint y: 425, distance: 148.6
click at [403, 425] on textarea at bounding box center [433, 155] width 326 height 835
drag, startPoint x: 301, startPoint y: 297, endPoint x: 389, endPoint y: 302, distance: 87.5
click at [389, 302] on textarea at bounding box center [433, 155] width 326 height 835
drag, startPoint x: 316, startPoint y: 193, endPoint x: 417, endPoint y: 298, distance: 145.7
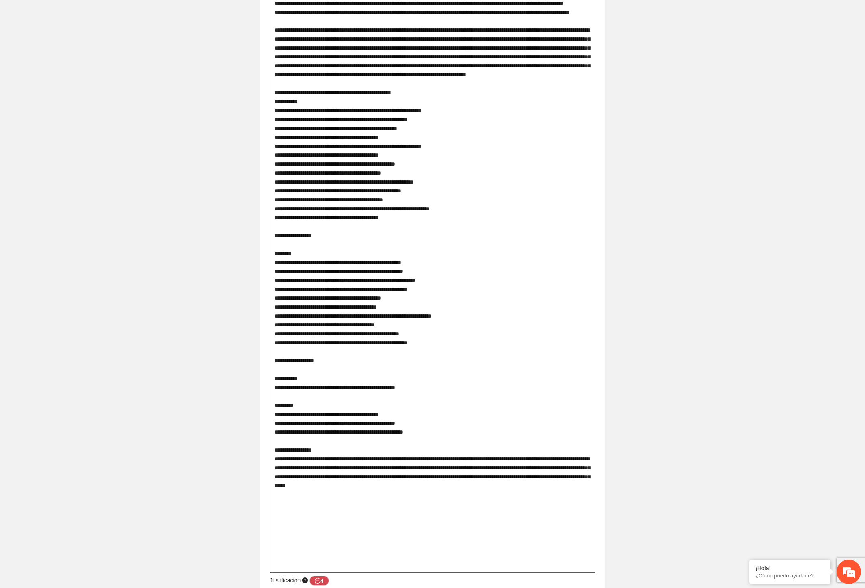
click at [417, 298] on textarea at bounding box center [433, 155] width 326 height 835
click at [293, 250] on textarea at bounding box center [433, 155] width 326 height 835
drag, startPoint x: 281, startPoint y: 192, endPoint x: 409, endPoint y: 301, distance: 168.1
click at [409, 301] on textarea at bounding box center [433, 155] width 326 height 835
drag, startPoint x: 293, startPoint y: 346, endPoint x: 454, endPoint y: 432, distance: 182.8
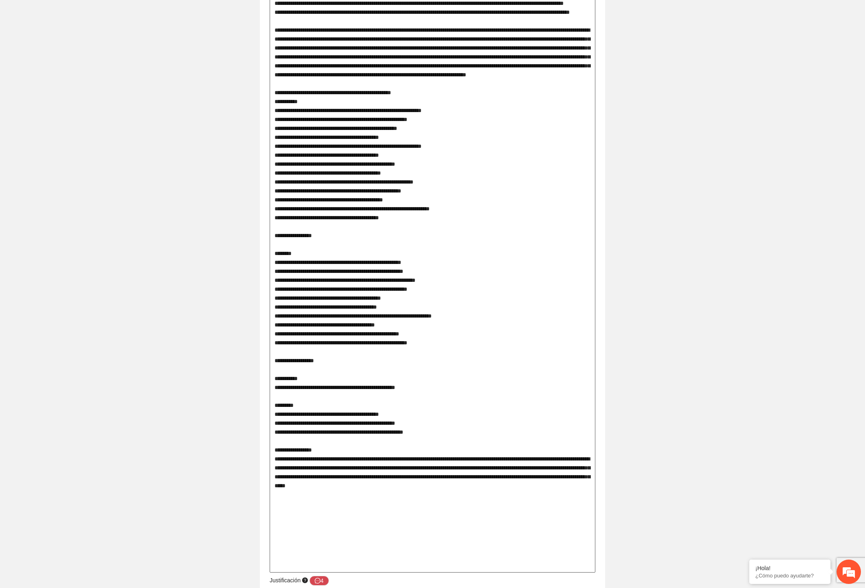
click at [454, 432] on textarea at bounding box center [433, 155] width 326 height 835
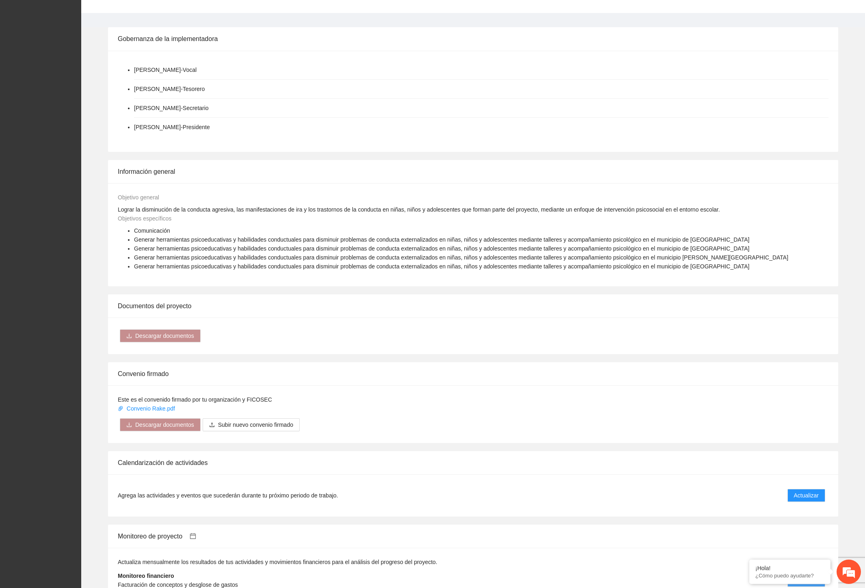
scroll to position [587, 0]
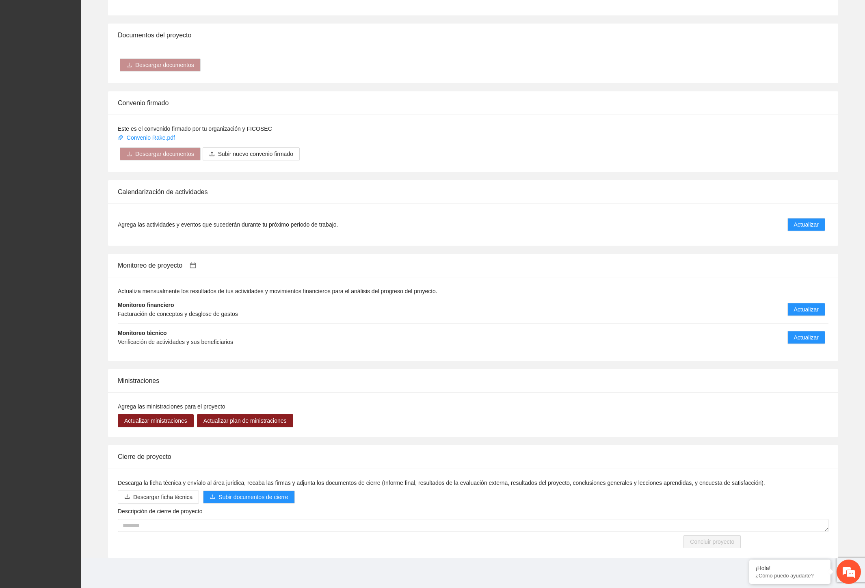
click at [554, 344] on li "Monitoreo técnico Verificación de actividades y sus beneficiarios Actualizar" at bounding box center [473, 338] width 711 height 28
click at [797, 334] on span "Actualizar" at bounding box center [806, 337] width 25 height 9
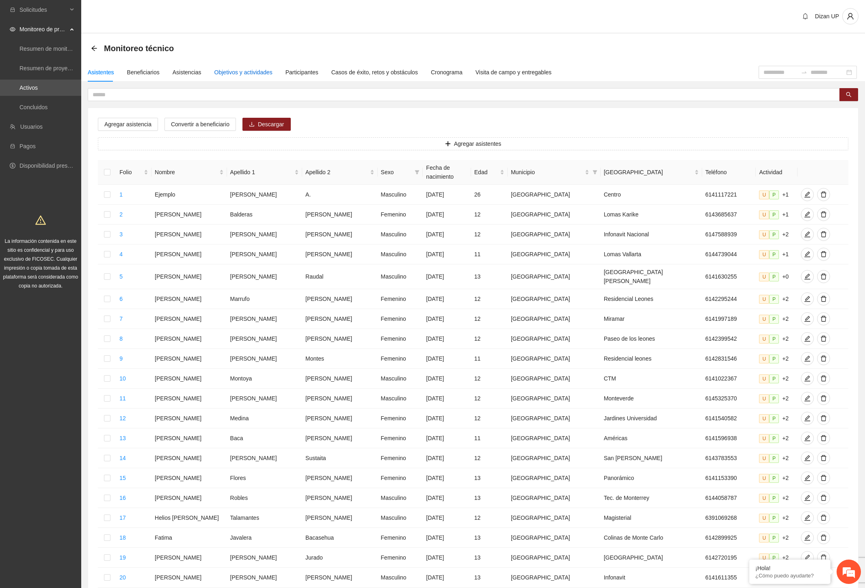
click at [257, 74] on div "Objetivos y actividades" at bounding box center [243, 72] width 58 height 9
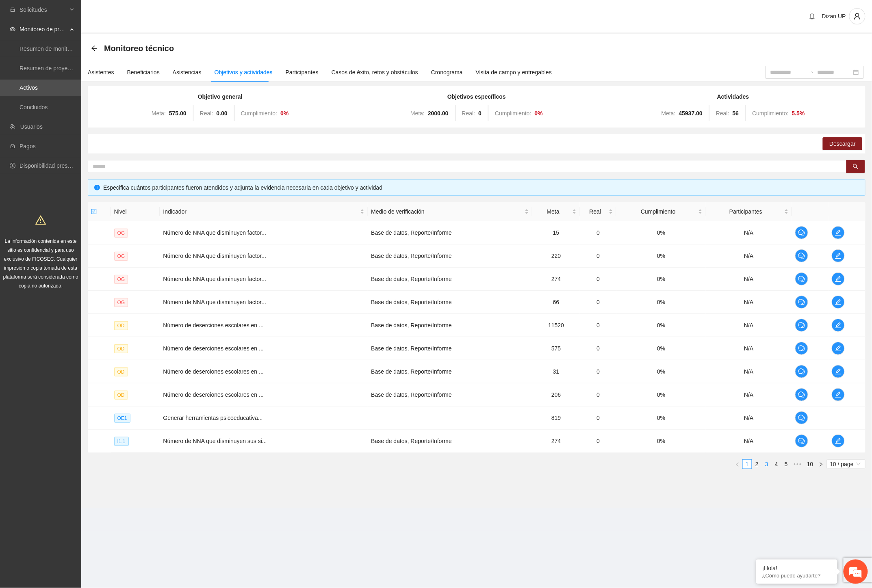
click at [767, 459] on li "3" at bounding box center [767, 464] width 10 height 10
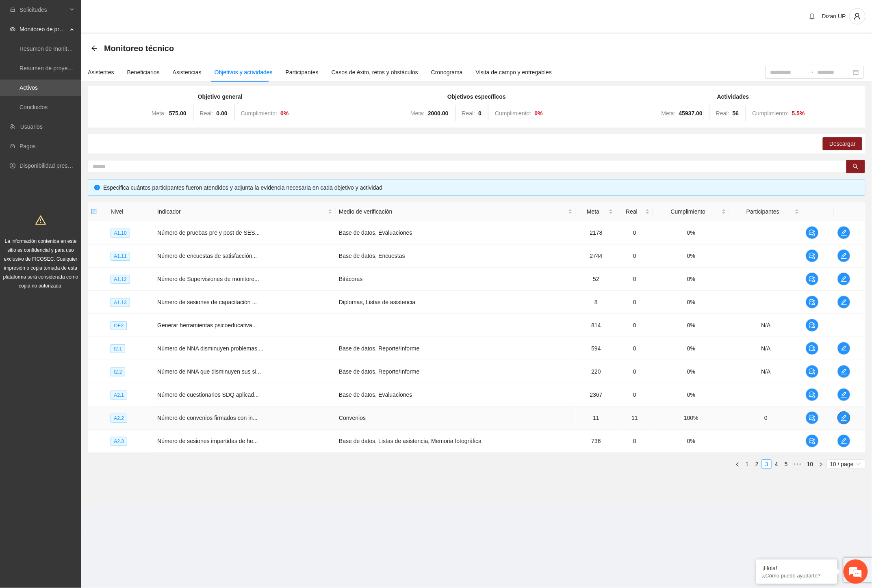
click at [843, 415] on icon "edit" at bounding box center [843, 418] width 6 height 6
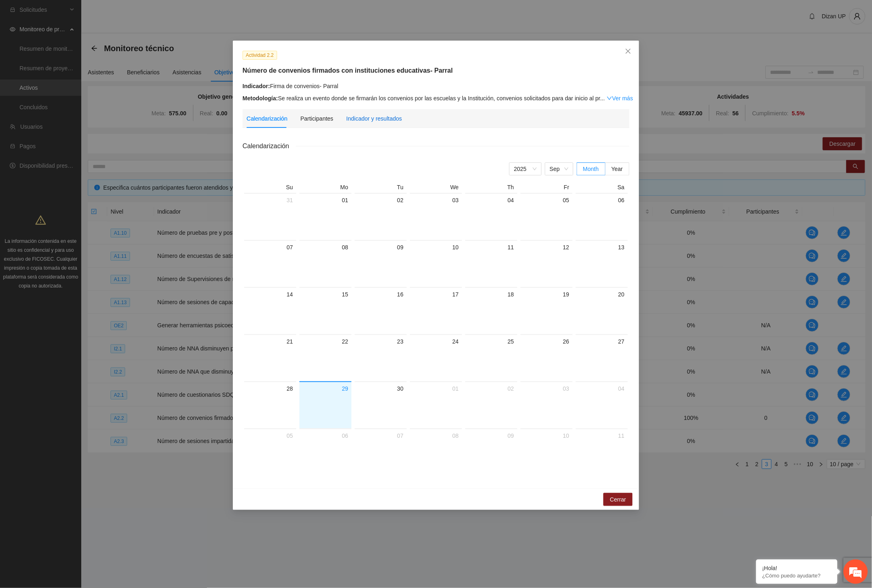
click at [370, 120] on div "Indicador y resultados" at bounding box center [374, 118] width 56 height 9
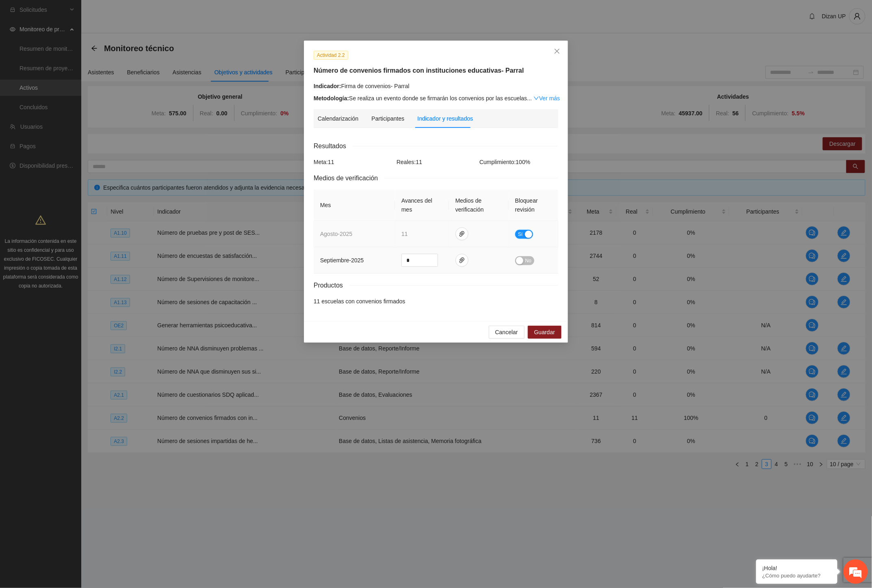
drag, startPoint x: 531, startPoint y: 236, endPoint x: 531, endPoint y: 252, distance: 16.3
click at [532, 236] on button "Sí" at bounding box center [524, 234] width 18 height 9
drag, startPoint x: 543, startPoint y: 332, endPoint x: 598, endPoint y: 334, distance: 54.5
click at [544, 332] on span "Guardar" at bounding box center [544, 332] width 21 height 9
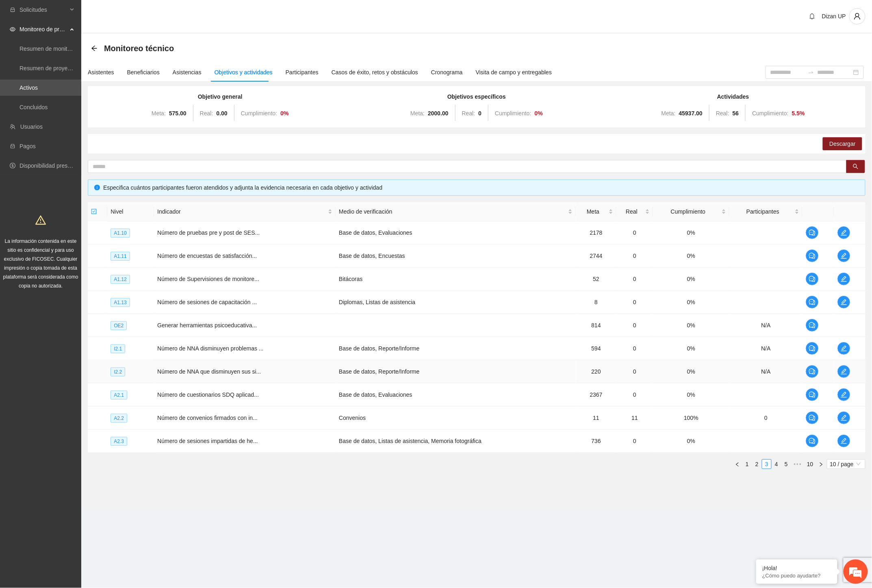
click at [565, 371] on td "Base de datos, Reporte/Informe" at bounding box center [456, 371] width 240 height 23
click at [755, 464] on link "2" at bounding box center [756, 464] width 9 height 9
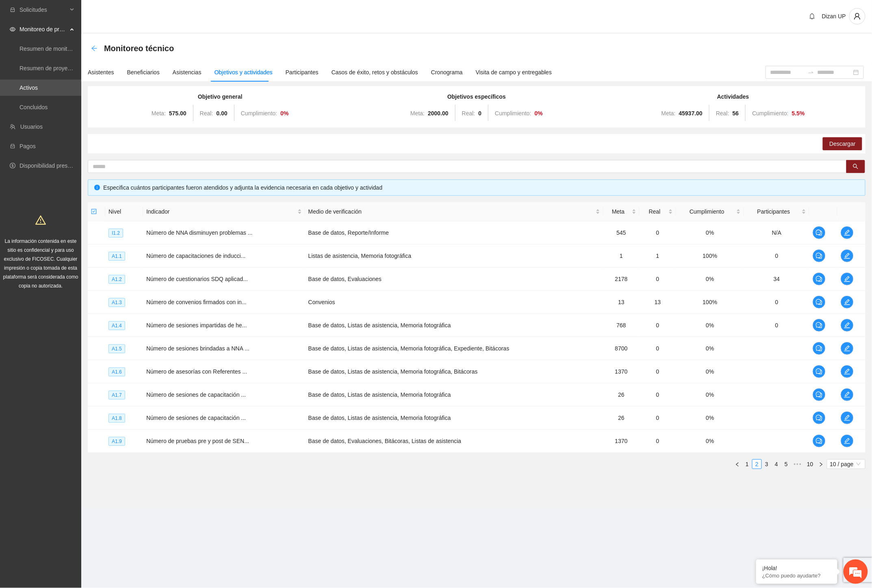
click at [92, 48] on icon "arrow-left" at bounding box center [93, 47] width 5 height 5
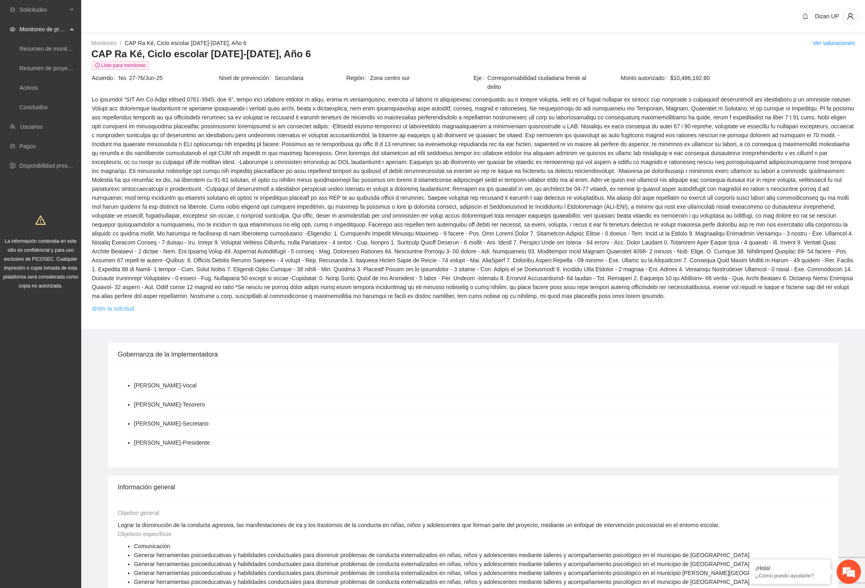
click at [123, 305] on link "Ver la solicitud" at bounding box center [113, 308] width 42 height 9
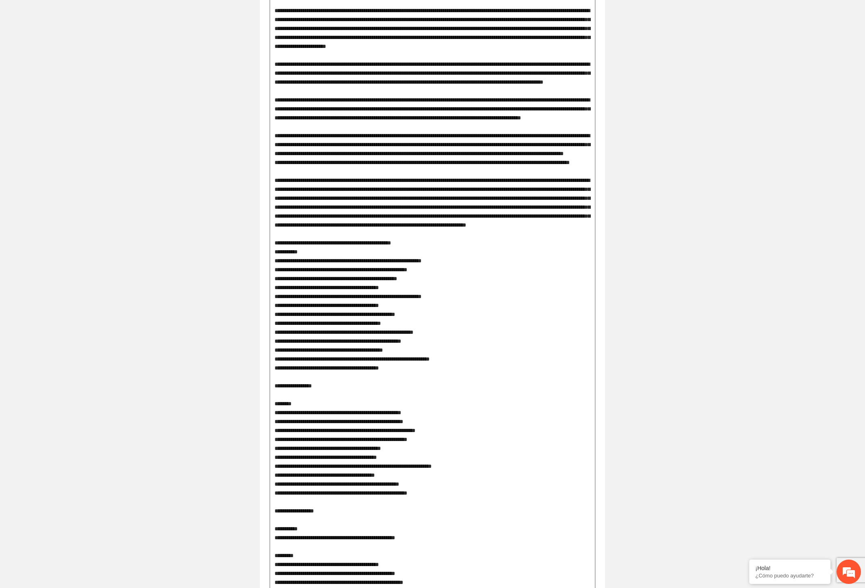
scroll to position [587, 0]
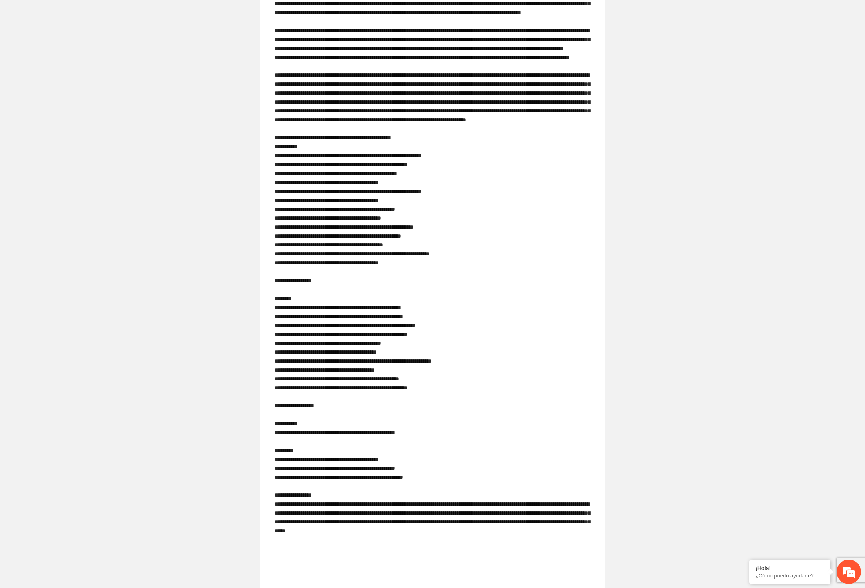
drag, startPoint x: 342, startPoint y: 331, endPoint x: 263, endPoint y: 235, distance: 124.1
click at [263, 235] on div "**********" at bounding box center [432, 496] width 345 height 1962
drag, startPoint x: 251, startPoint y: 360, endPoint x: 378, endPoint y: 357, distance: 127.6
click at [251, 360] on div "**********" at bounding box center [433, 483] width 386 height 1988
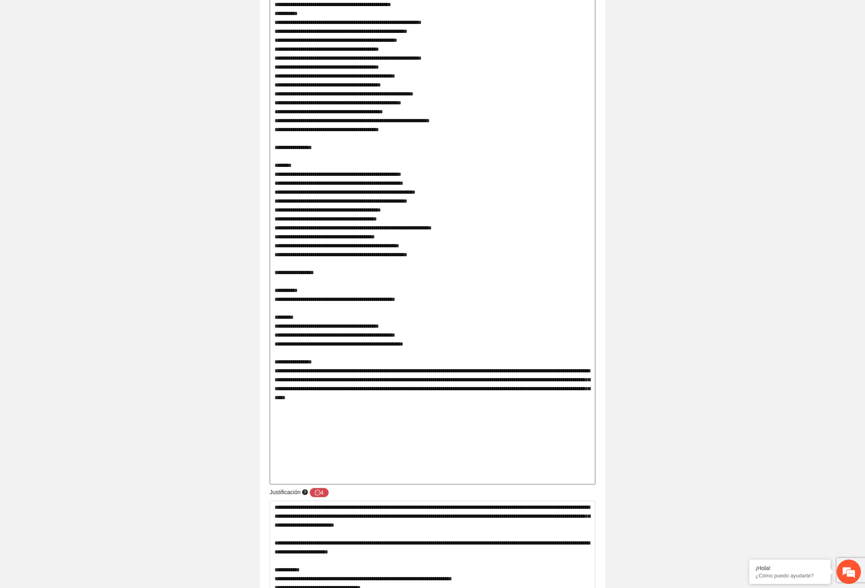
scroll to position [722, 0]
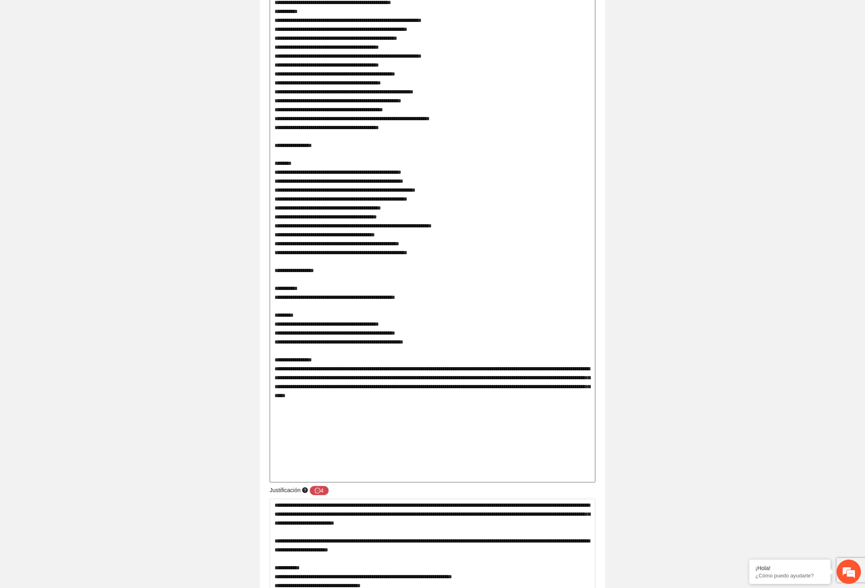
drag, startPoint x: 444, startPoint y: 334, endPoint x: 275, endPoint y: 253, distance: 186.6
click at [275, 253] on textarea at bounding box center [433, 64] width 326 height 835
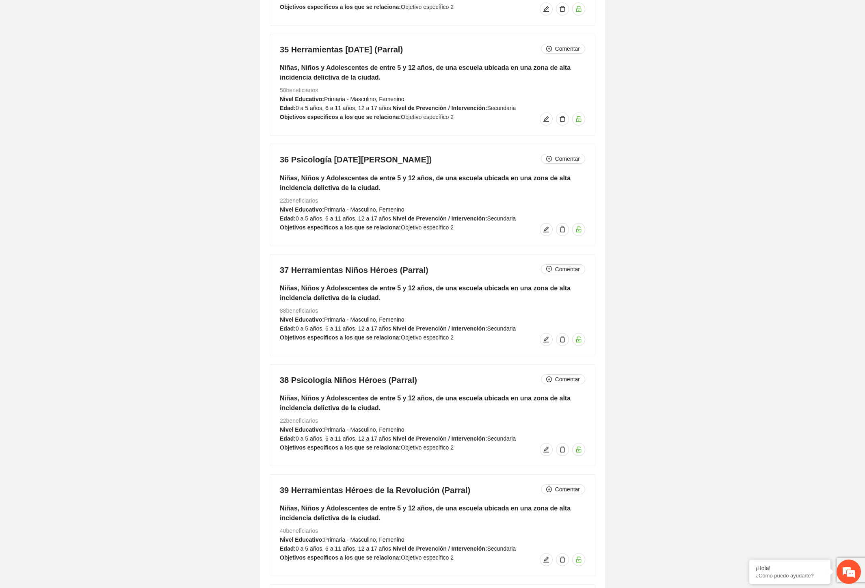
scroll to position [9048, 0]
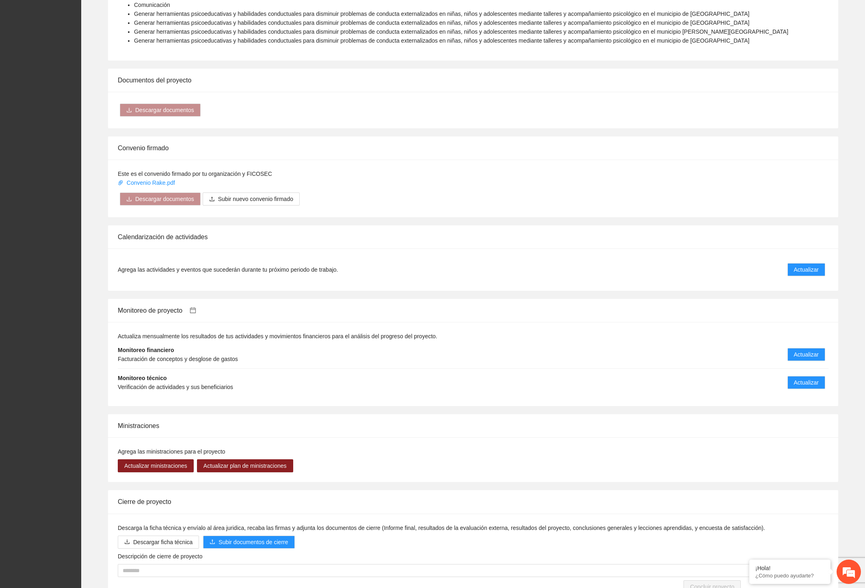
scroll to position [587, 0]
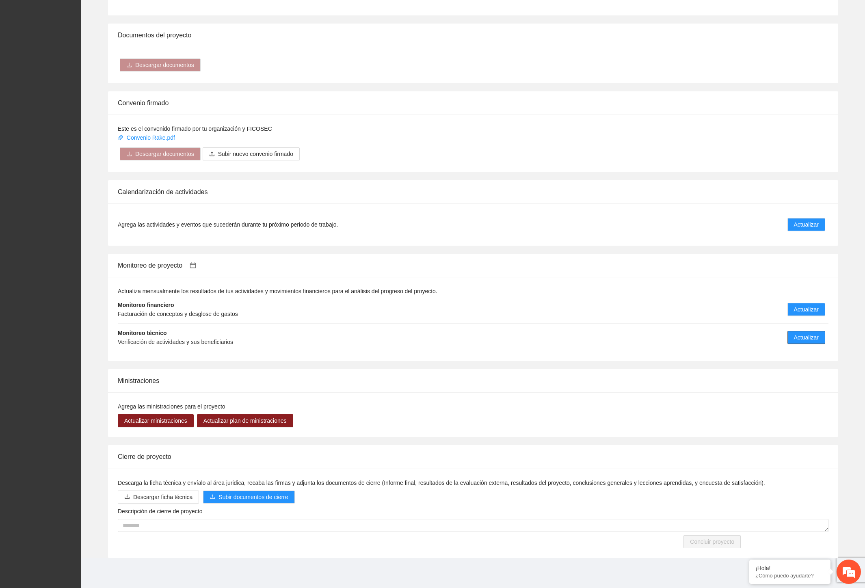
click at [807, 335] on span "Actualizar" at bounding box center [806, 337] width 25 height 9
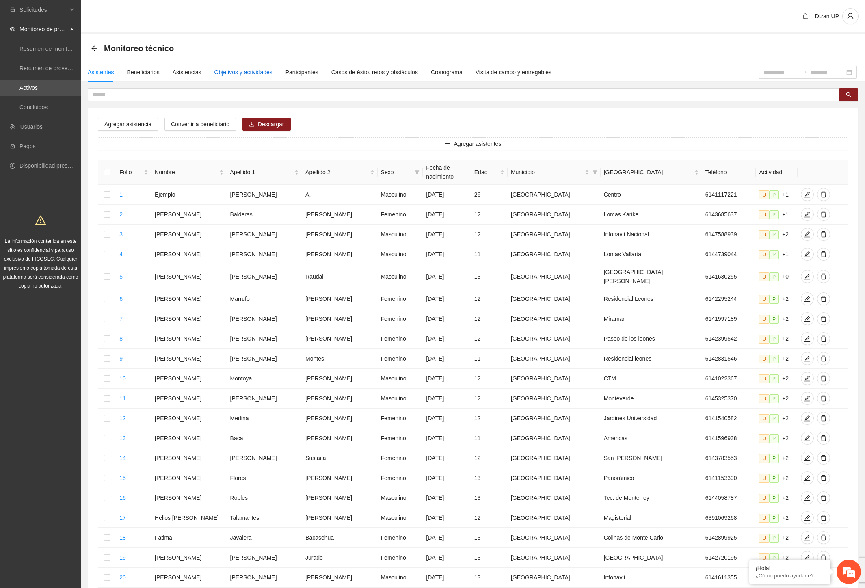
click at [229, 74] on div "Objetivos y actividades" at bounding box center [243, 72] width 58 height 9
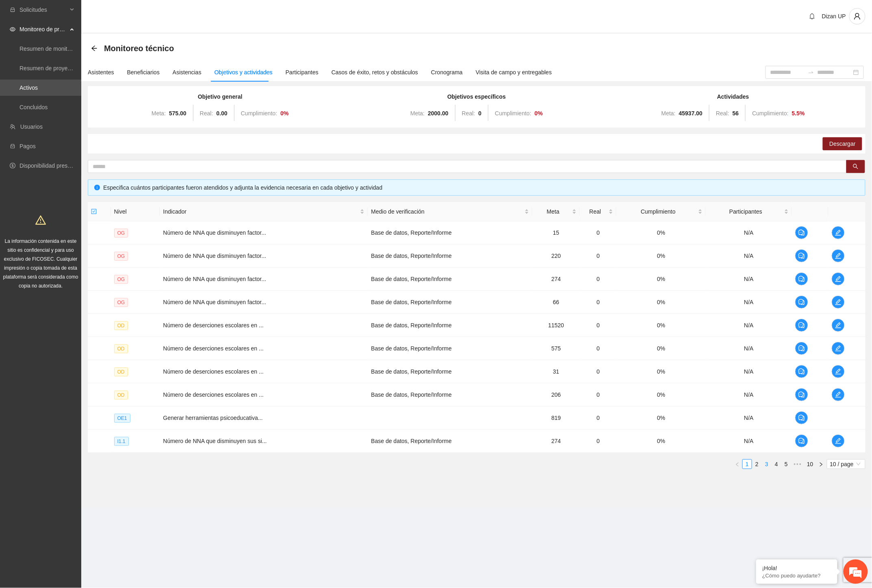
click at [766, 464] on link "3" at bounding box center [766, 464] width 9 height 9
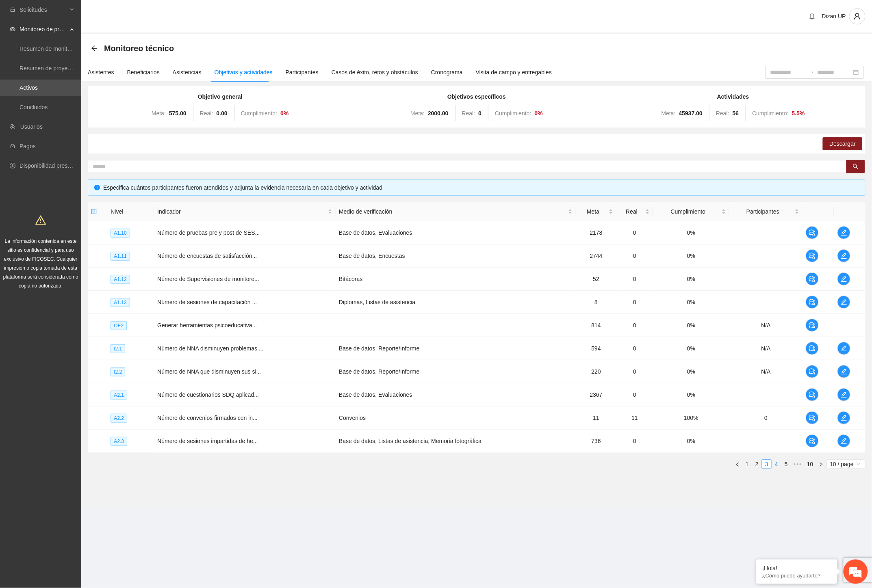
click at [775, 464] on link "4" at bounding box center [776, 464] width 9 height 9
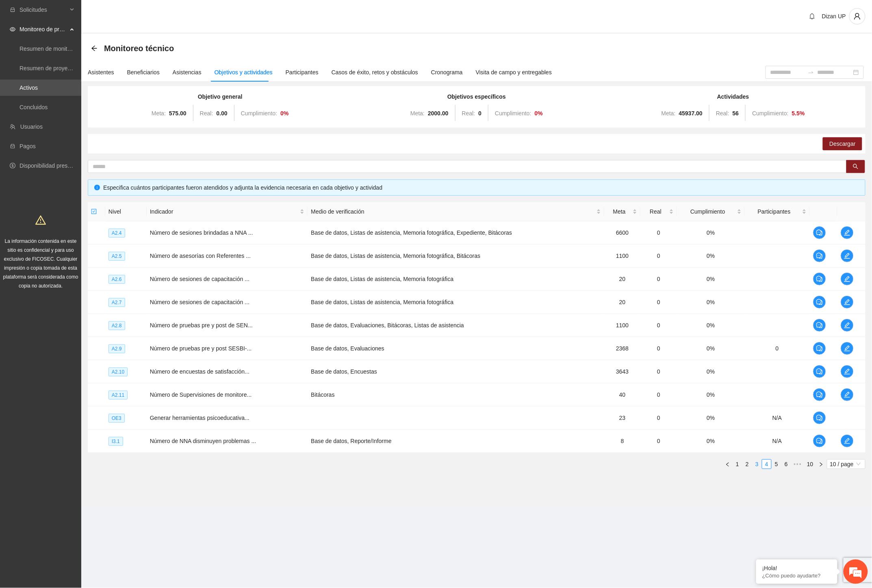
click at [756, 462] on link "3" at bounding box center [756, 464] width 9 height 9
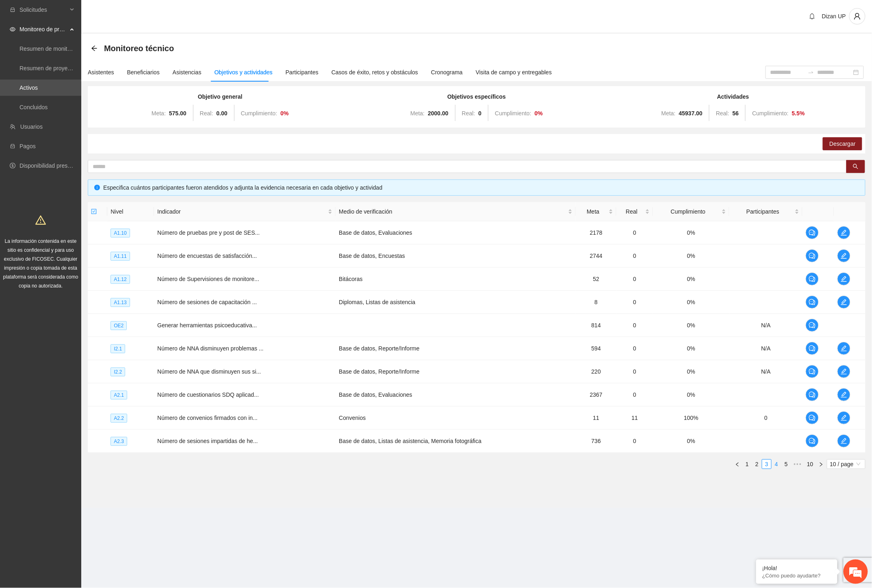
click at [778, 463] on link "4" at bounding box center [776, 464] width 9 height 9
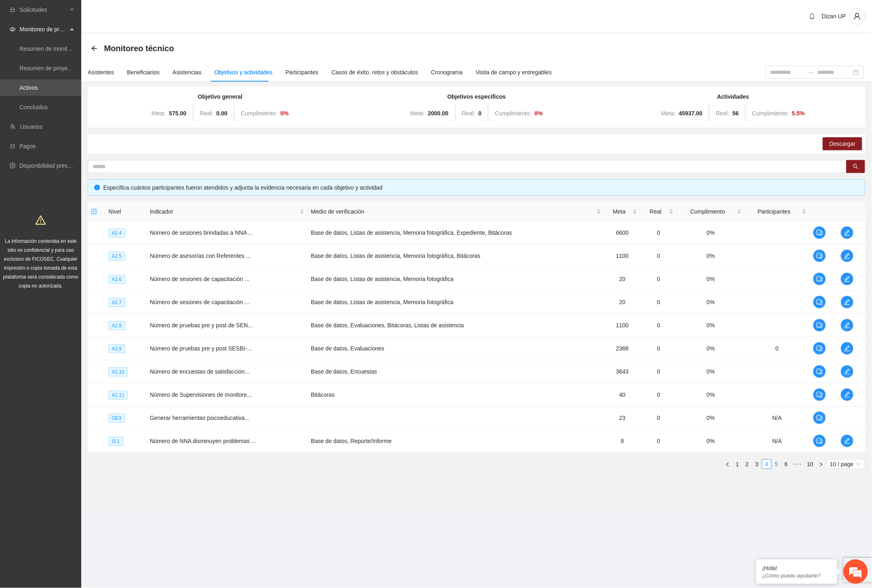
click at [778, 465] on link "5" at bounding box center [776, 464] width 9 height 9
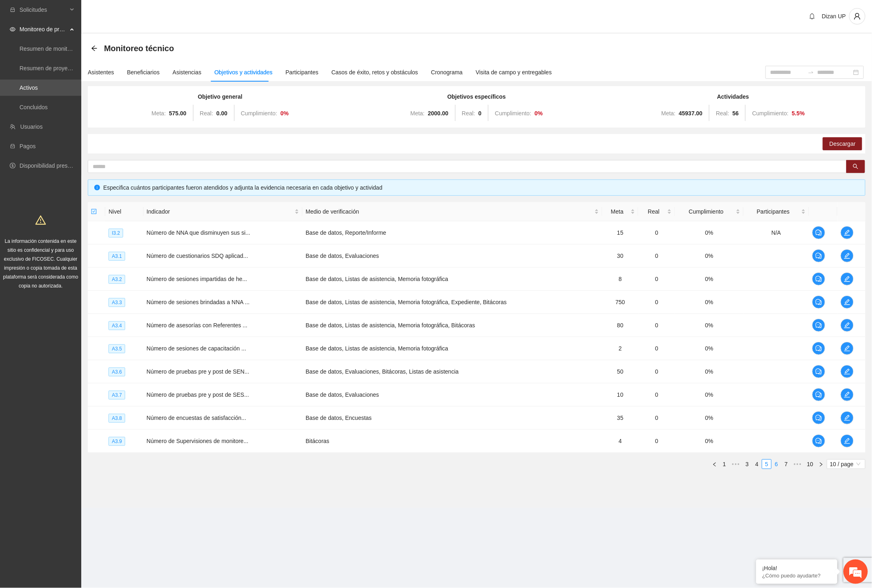
click at [778, 464] on link "6" at bounding box center [776, 464] width 9 height 9
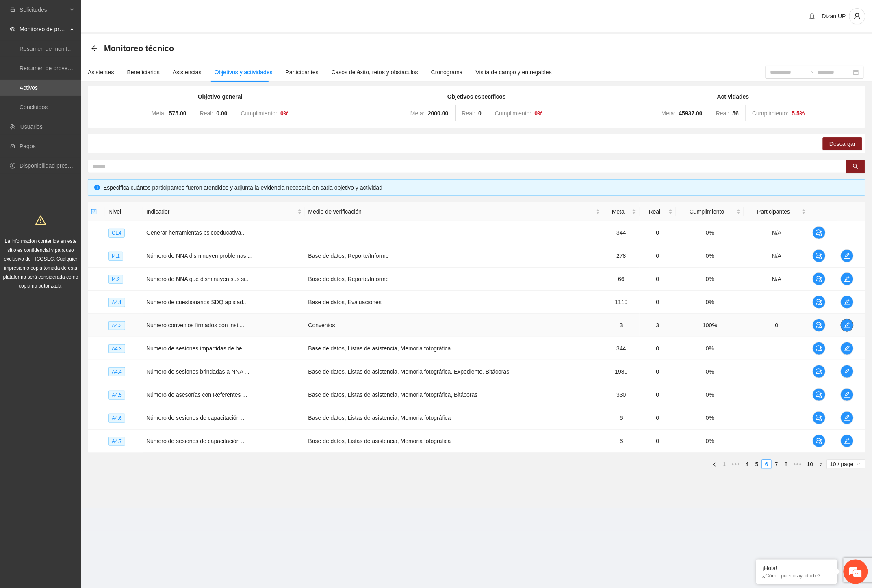
click at [851, 326] on span "edit" at bounding box center [847, 325] width 12 height 6
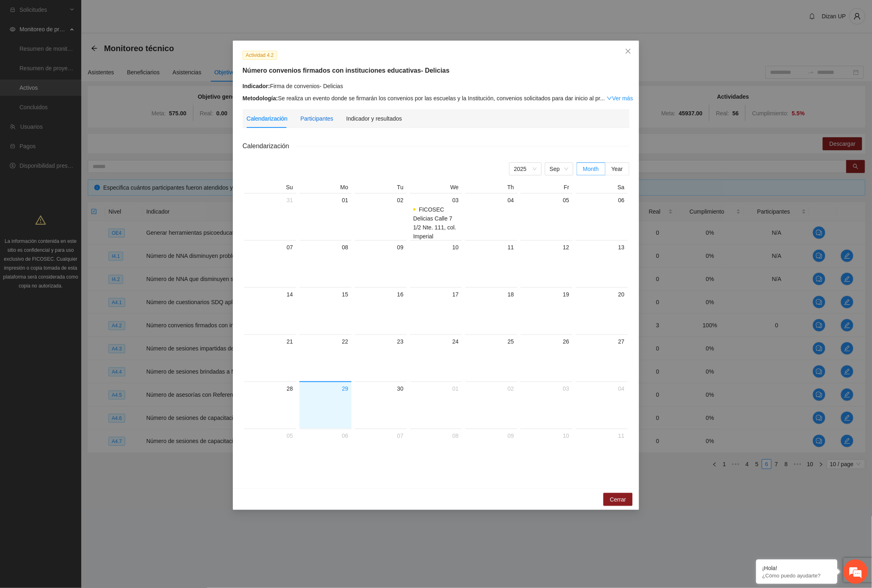
click at [313, 121] on div "Participantes" at bounding box center [316, 118] width 33 height 9
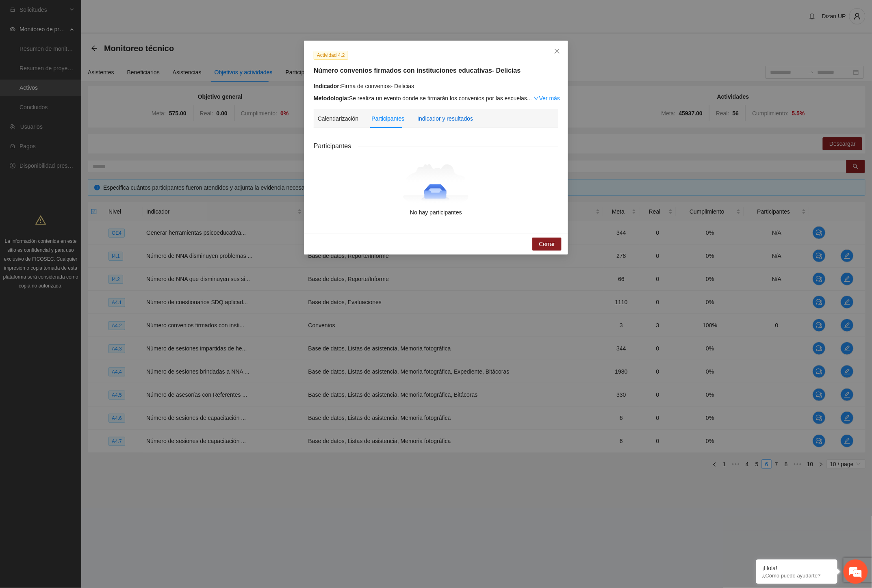
click at [429, 118] on div "Indicador y resultados" at bounding box center [445, 118] width 56 height 9
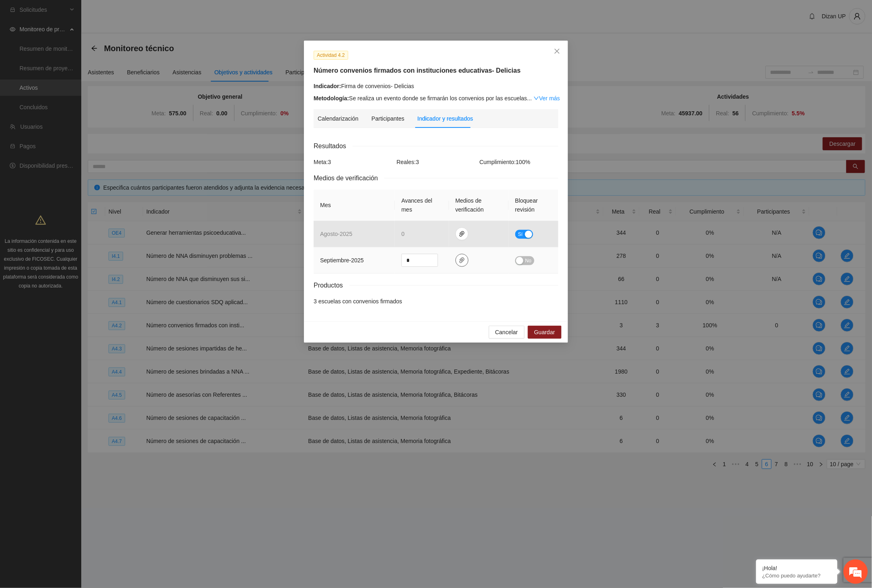
click at [459, 260] on icon "paper-clip" at bounding box center [461, 261] width 5 height 6
click at [432, 237] on link "CONVENIO DE PARTICIPACION Y COLABORACIÓN DEL.pdf" at bounding box center [459, 236] width 106 height 9
click at [431, 172] on div "Resultados Meta: 3 Reales: 3 Cumplimiento: 100 % Medios de verificación Mes Ava…" at bounding box center [436, 223] width 245 height 165
click at [510, 333] on span "Cancelar" at bounding box center [506, 332] width 23 height 9
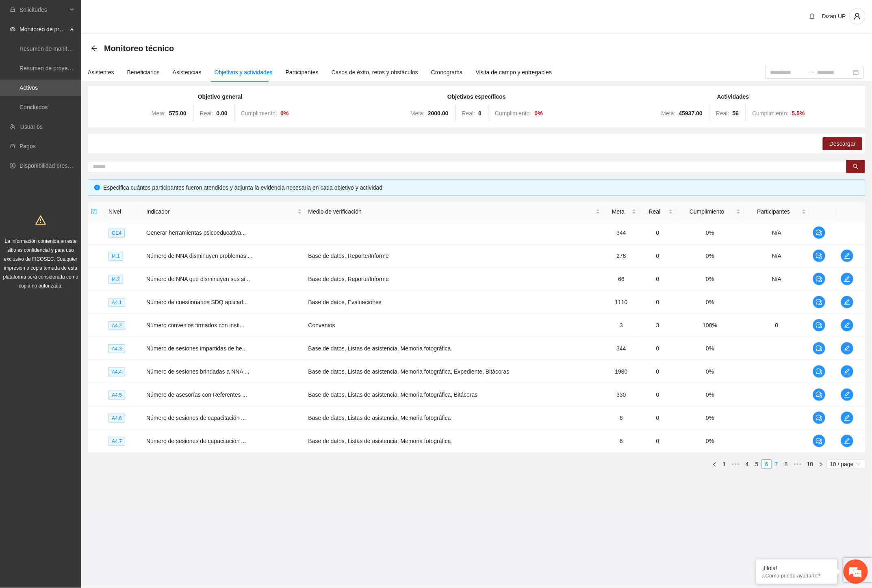
click at [776, 464] on link "7" at bounding box center [776, 464] width 9 height 9
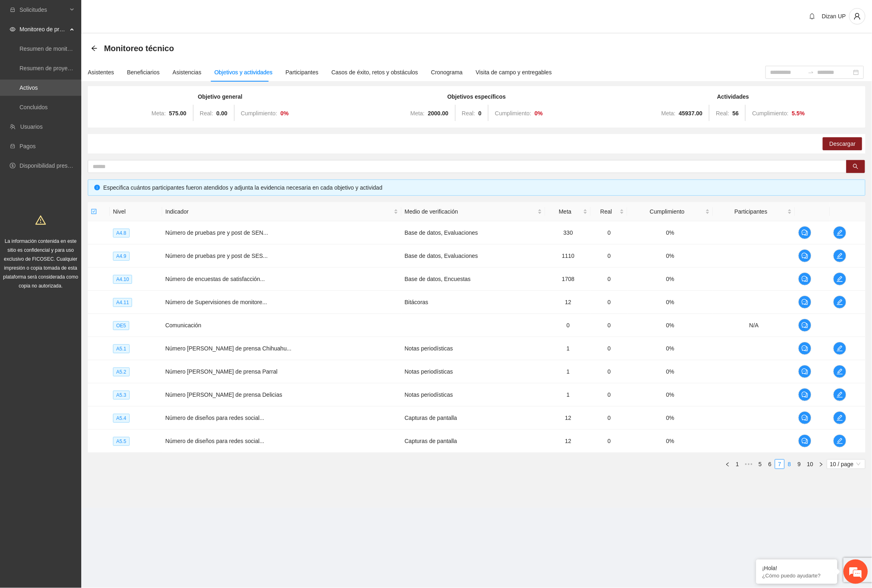
click at [791, 466] on link "8" at bounding box center [789, 464] width 9 height 9
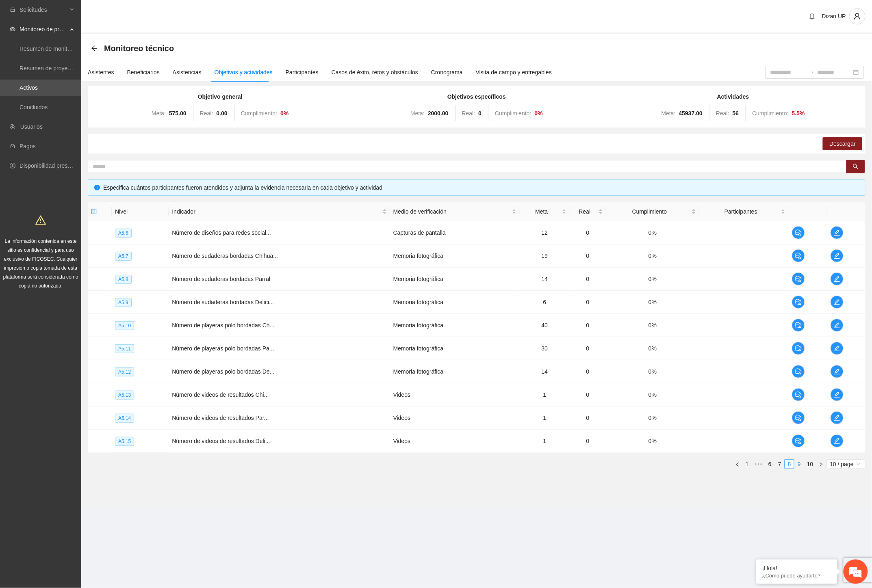
click at [799, 464] on link "9" at bounding box center [799, 464] width 9 height 9
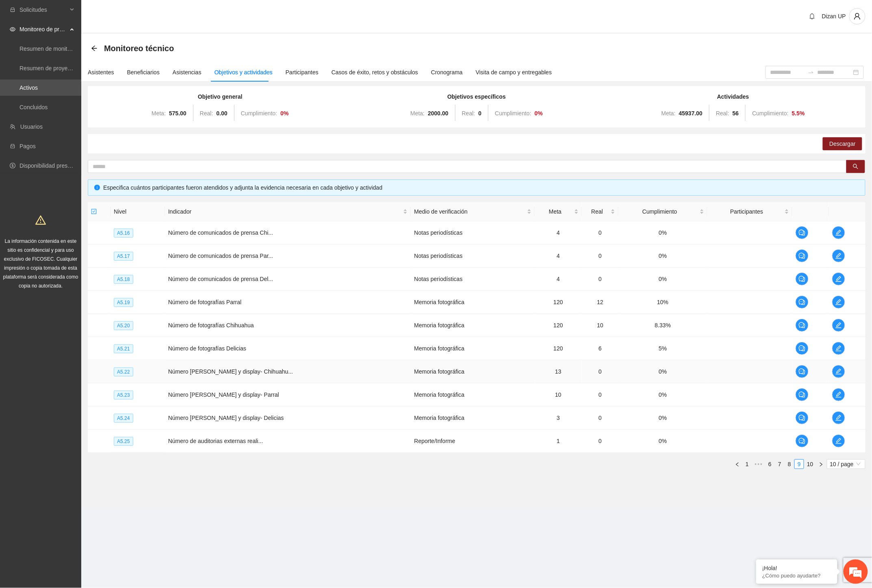
click at [676, 372] on td "0%" at bounding box center [662, 371] width 89 height 23
click at [604, 157] on div "Objetivo general Meta: 575.00 Real: 0.00 Cumplimiento: 0 % Objetivos específico…" at bounding box center [477, 281] width 778 height 390
